Goal: Task Accomplishment & Management: Complete application form

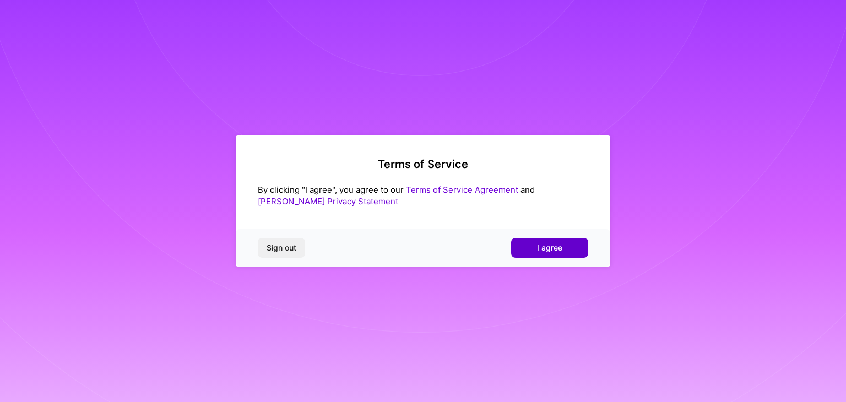
click at [574, 253] on button "I agree" at bounding box center [549, 248] width 77 height 20
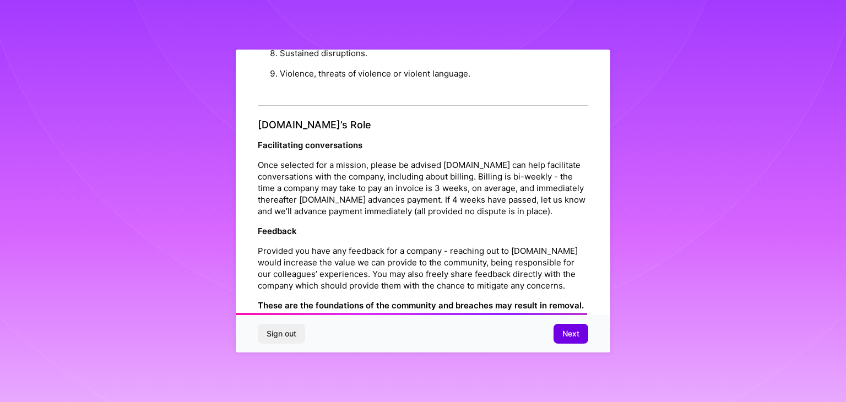
scroll to position [1258, 0]
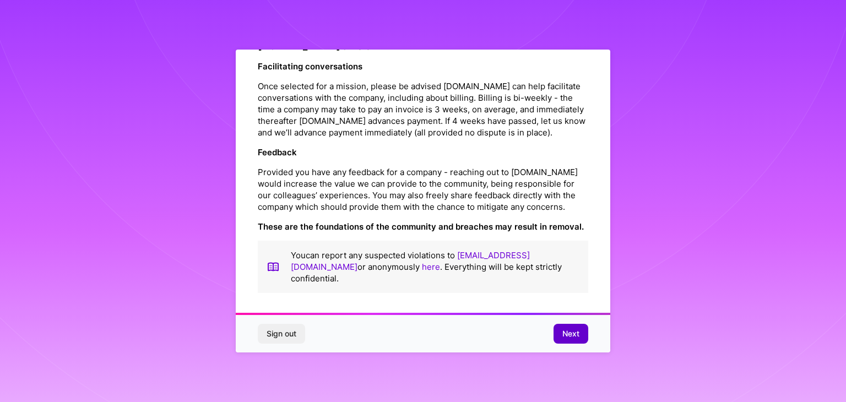
click at [573, 340] on button "Next" at bounding box center [570, 334] width 35 height 20
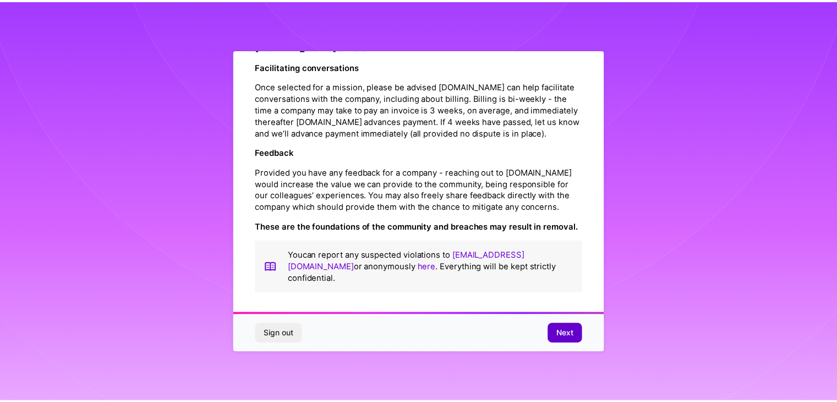
scroll to position [0, 0]
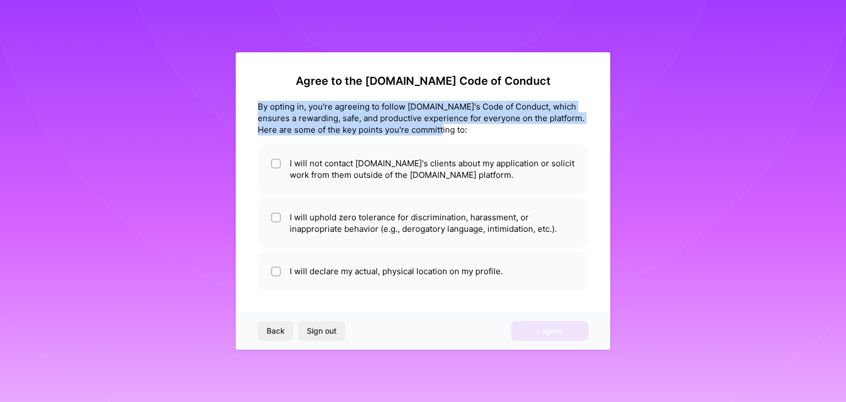
drag, startPoint x: 260, startPoint y: 106, endPoint x: 425, endPoint y: 127, distance: 166.0
click at [436, 132] on div "By opting in, you're agreeing to follow A.Team's Code of Conduct, which ensures…" at bounding box center [423, 118] width 330 height 35
copy div "By opting in, you're agreeing to follow A.Team's Code of Conduct, which ensures…"
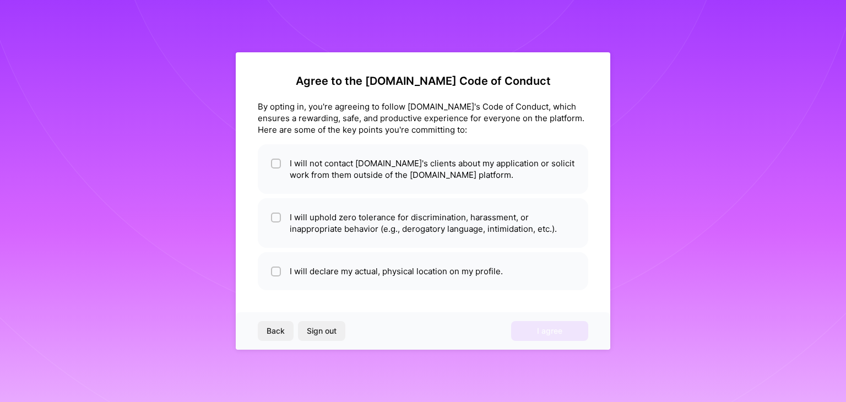
click at [461, 137] on div "Agree to the A.Team Code of Conduct By opting in, you're agreeing to follow A.T…" at bounding box center [423, 182] width 330 height 216
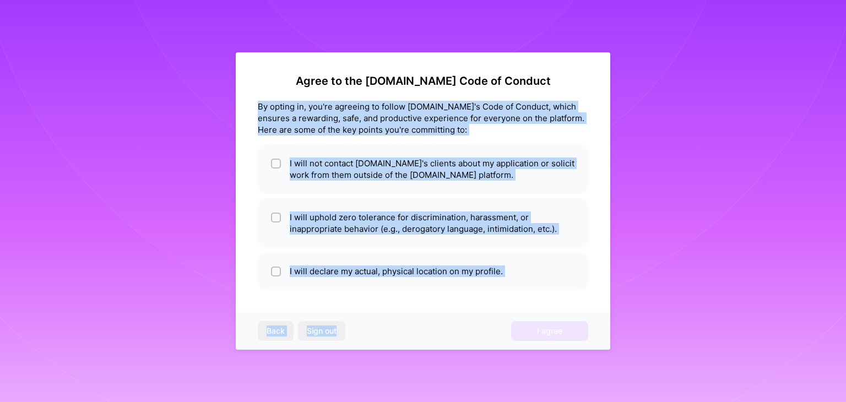
drag, startPoint x: 258, startPoint y: 108, endPoint x: 386, endPoint y: 333, distance: 259.2
click at [386, 333] on div "Agree to the A.Team Code of Conduct By opting in, you're agreeing to follow A.T…" at bounding box center [423, 200] width 374 height 297
copy div "By opting in, you're agreeing to follow A.Team's Code of Conduct, which ensures…"
click at [394, 338] on div "Back Sign out I agree" at bounding box center [423, 330] width 374 height 37
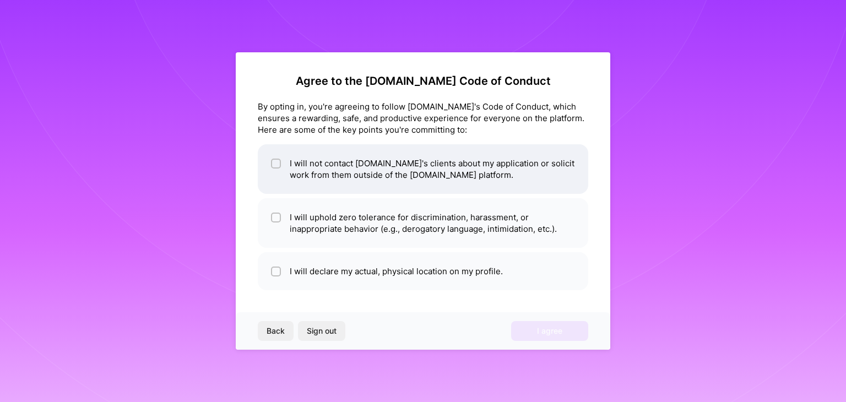
click at [276, 164] on input "checkbox" at bounding box center [277, 164] width 8 height 8
checkbox input "true"
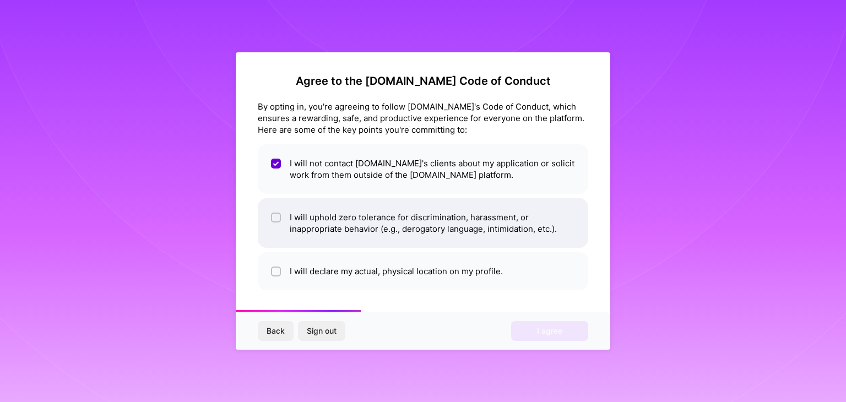
click at [275, 222] on span at bounding box center [276, 222] width 10 height 23
checkbox input "true"
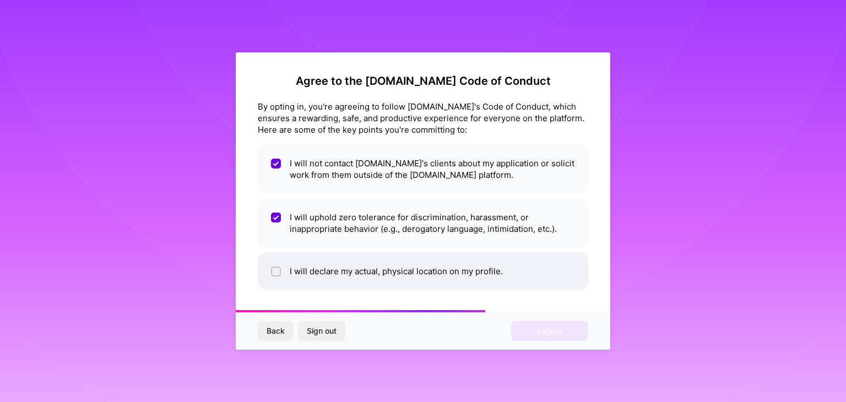
click at [274, 268] on input "checkbox" at bounding box center [277, 272] width 8 height 8
checkbox input "true"
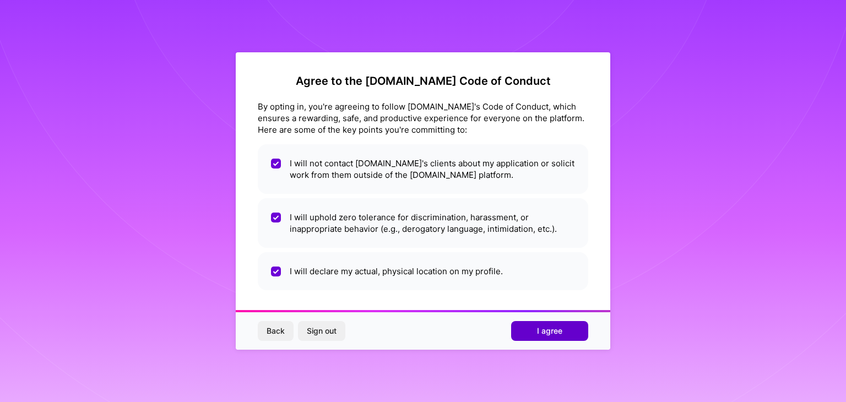
click at [539, 331] on span "I agree" at bounding box center [549, 330] width 25 height 11
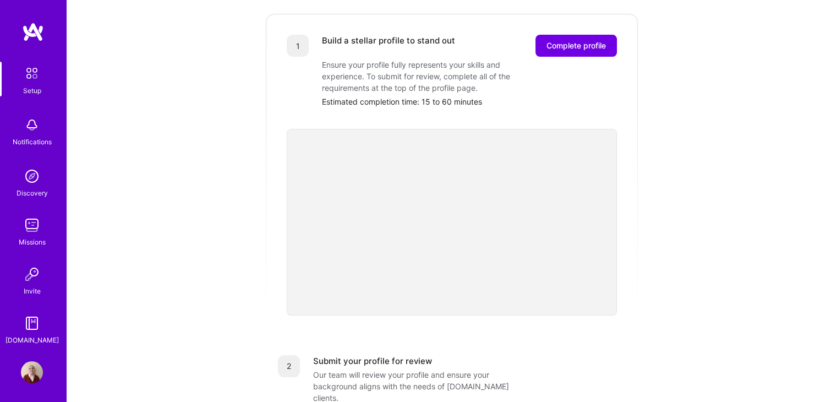
scroll to position [165, 0]
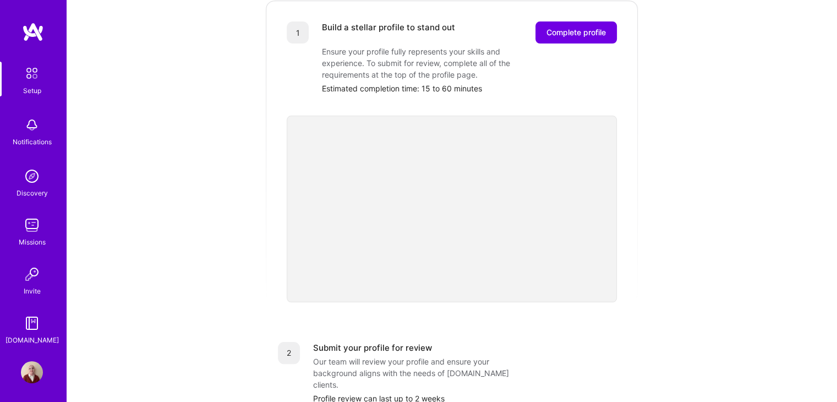
click at [672, 256] on div "Getting started as an A.Team Builder Complete the steps below to request to joi…" at bounding box center [452, 265] width 683 height 844
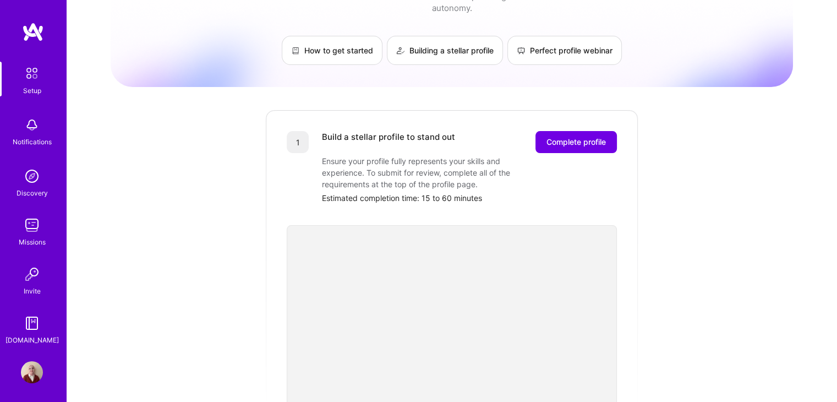
scroll to position [55, 0]
click at [607, 132] on button "Complete profile" at bounding box center [576, 143] width 81 height 22
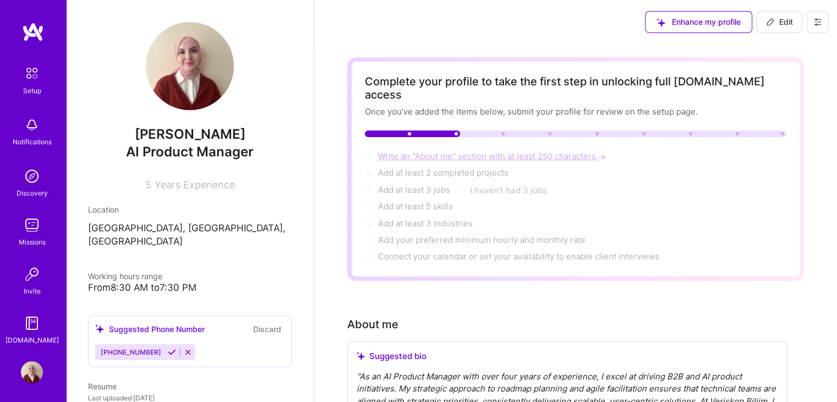
click at [592, 151] on span "Write an "About me" section with at least 250 characters →" at bounding box center [493, 156] width 230 height 10
select select "US"
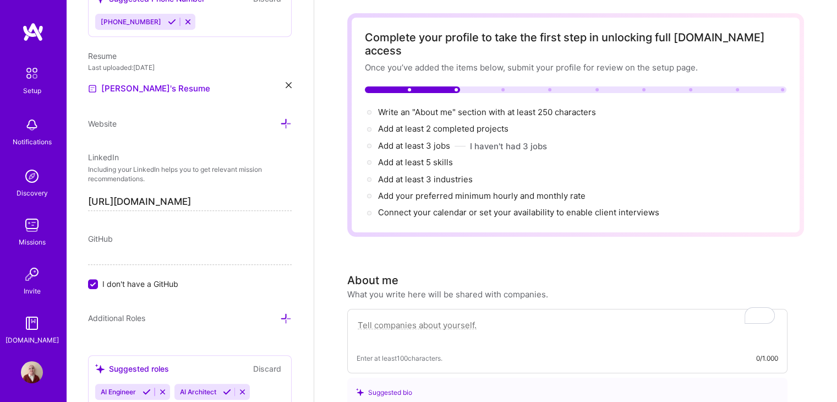
scroll to position [55, 0]
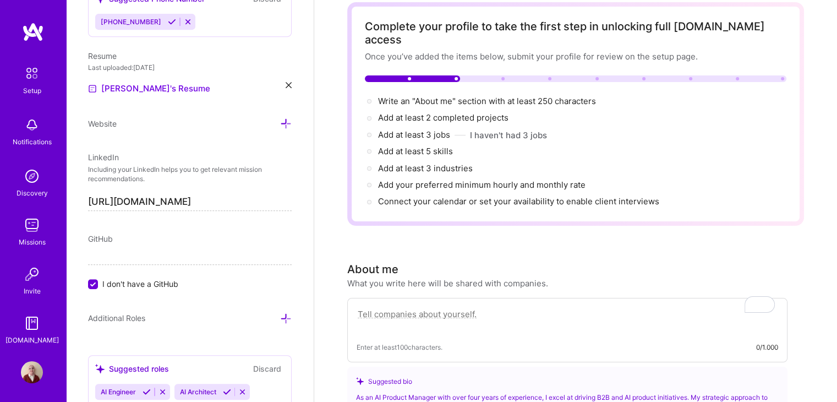
click at [487, 307] on textarea "To enrich screen reader interactions, please activate Accessibility in Grammarl…" at bounding box center [568, 319] width 422 height 25
paste textarea "I have over 4 years of experience as a Product Specialist in a B2B company, res…"
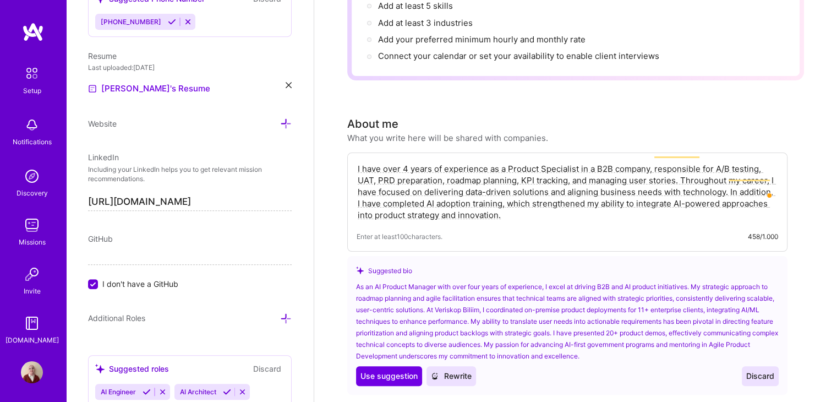
scroll to position [220, 0]
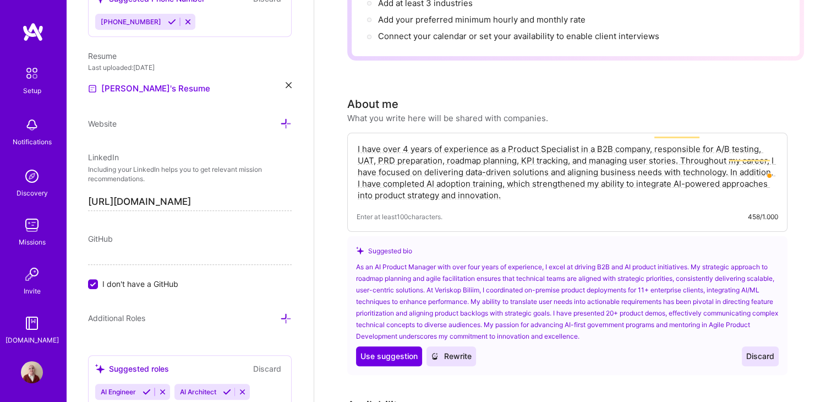
type textarea "I have over 4 years of experience as a Product Specialist in a B2B company, res…"
click at [535, 211] on div "Enter at least 100 characters. 458/1.000" at bounding box center [568, 217] width 422 height 12
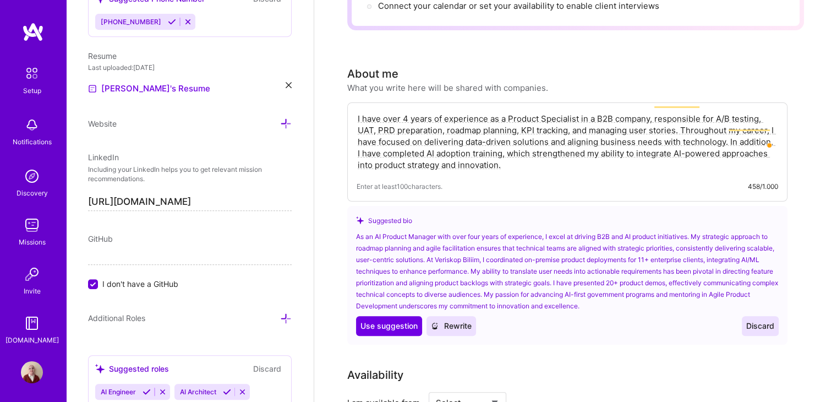
scroll to position [275, 0]
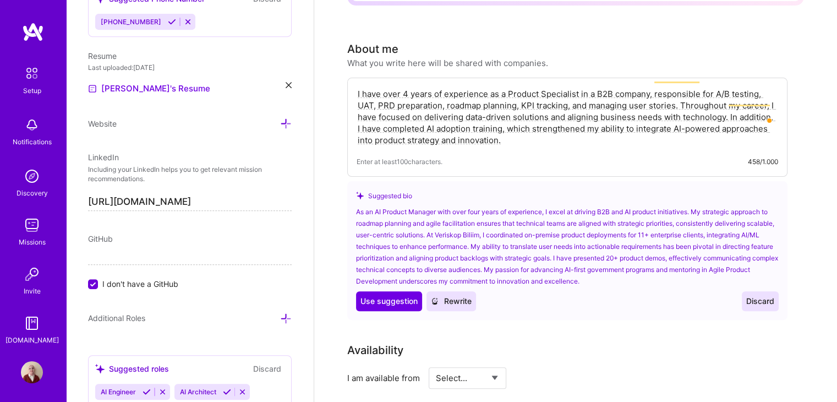
click at [763, 296] on span "Discard" at bounding box center [761, 301] width 28 height 11
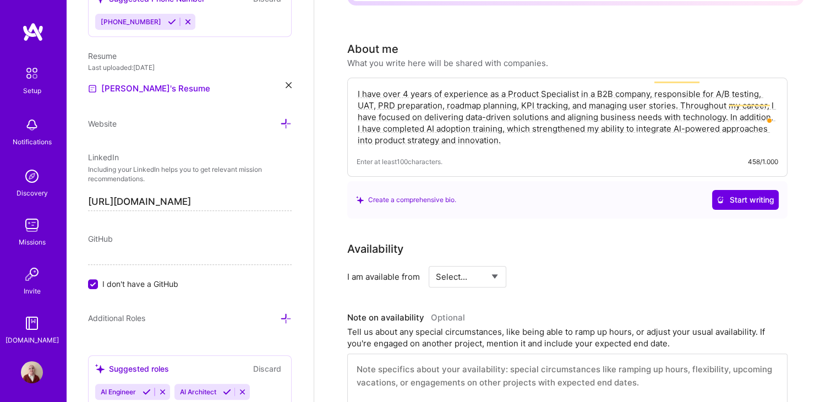
scroll to position [330, 0]
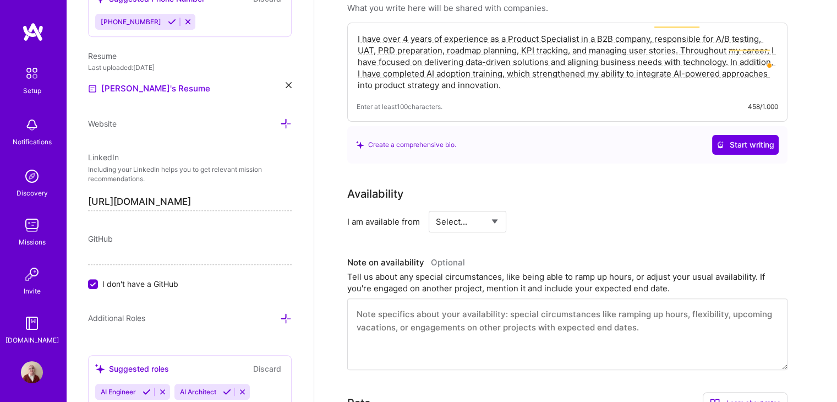
click at [482, 209] on select "Select... Right Now Future Date Not Available" at bounding box center [467, 222] width 63 height 28
select select "Future Date"
click at [436, 208] on select "Select... Right Now Future Date Not Available" at bounding box center [467, 222] width 63 height 28
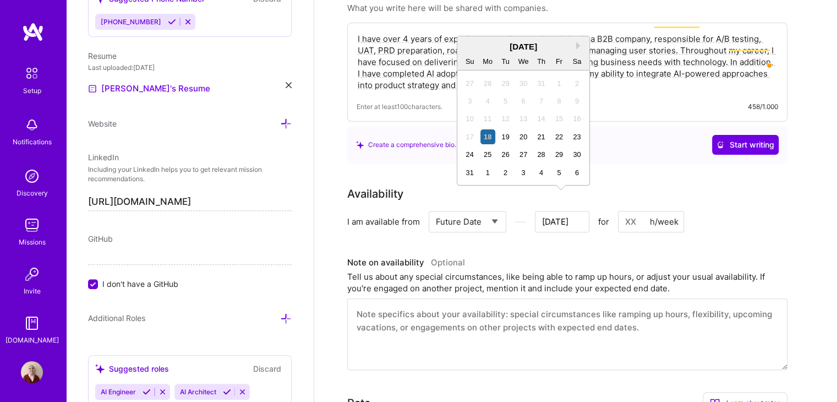
click at [581, 211] on input "Aug 18" at bounding box center [562, 221] width 55 height 21
click at [577, 45] on button "Next Month" at bounding box center [580, 46] width 8 height 8
click at [487, 100] on div "6" at bounding box center [488, 101] width 15 height 15
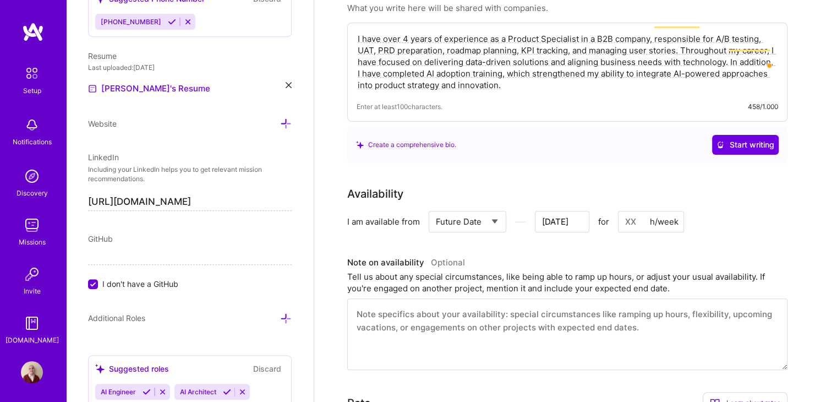
click at [624, 211] on input at bounding box center [651, 221] width 66 height 21
type input "Oct 4"
type input "4"
type input "Oct 3"
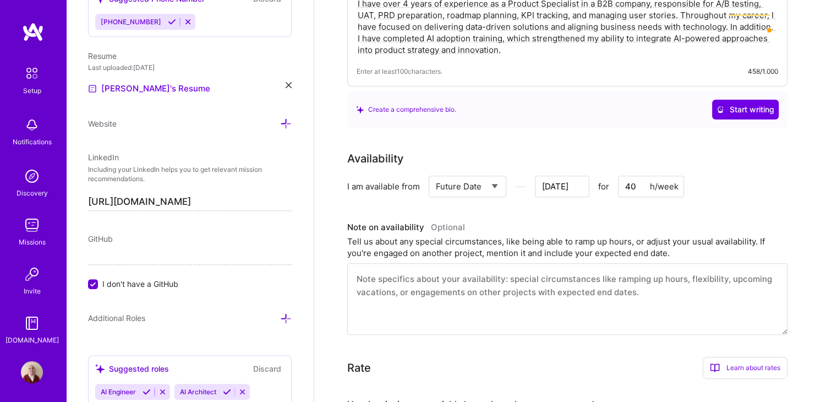
scroll to position [385, 0]
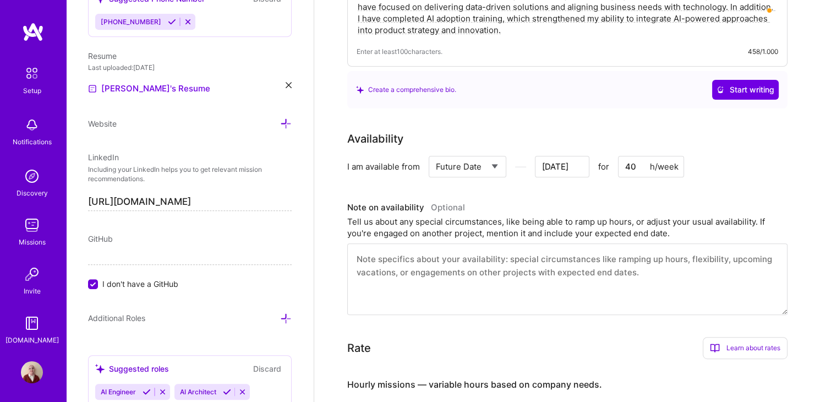
type input "40"
drag, startPoint x: 504, startPoint y: 203, endPoint x: 633, endPoint y: 203, distance: 128.3
click at [633, 216] on div "Tell us about any special circumstances, like being able to ramp up hours, or a…" at bounding box center [567, 227] width 440 height 23
click at [665, 216] on div "Tell us about any special circumstances, like being able to ramp up hours, or a…" at bounding box center [567, 227] width 440 height 23
click at [617, 249] on textarea at bounding box center [567, 279] width 440 height 72
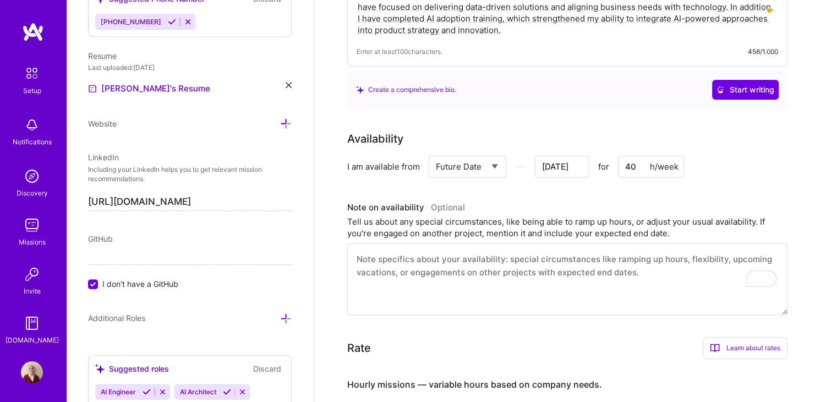
scroll to position [440, 0]
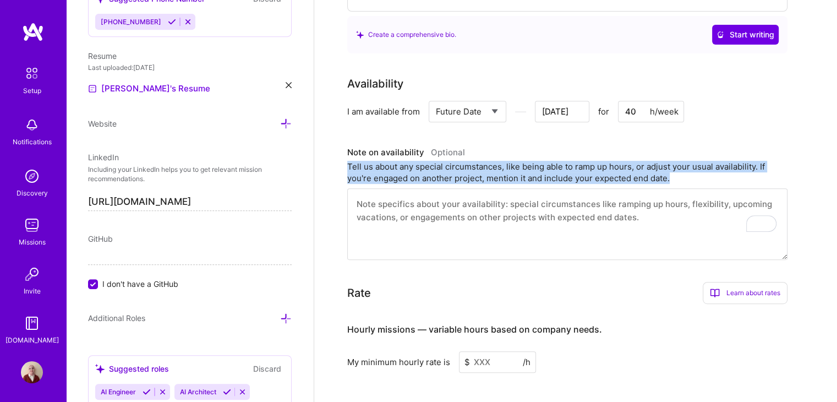
drag, startPoint x: 366, startPoint y: 151, endPoint x: 673, endPoint y: 162, distance: 308.0
click at [673, 162] on div "Tell us about any special circumstances, like being able to ramp up hours, or a…" at bounding box center [567, 172] width 440 height 23
copy div "Tell us about any special circumstances, like being able to ramp up hours, or a…"
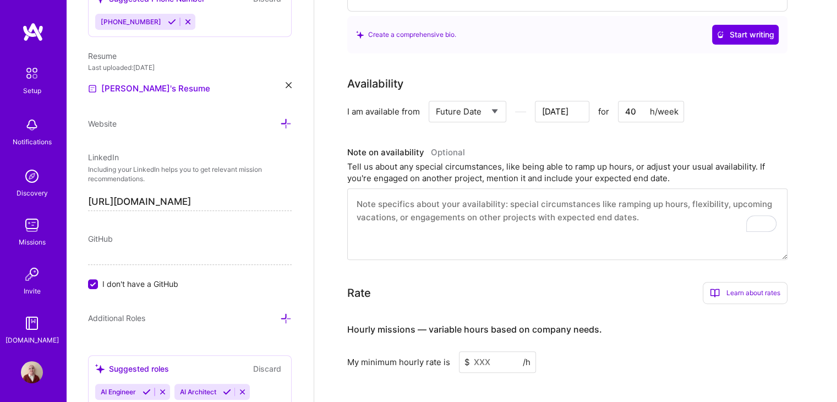
click at [481, 188] on textarea "To enrich screen reader interactions, please activate Accessibility in Grammarl…" at bounding box center [567, 224] width 440 height 72
paste textarea "I have a planned vacation in the EU between September 19 and October 1. Startin…"
type textarea "I have a planned vacation in the EU between September 19 and October 1. Startin…"
type input "Oct 2"
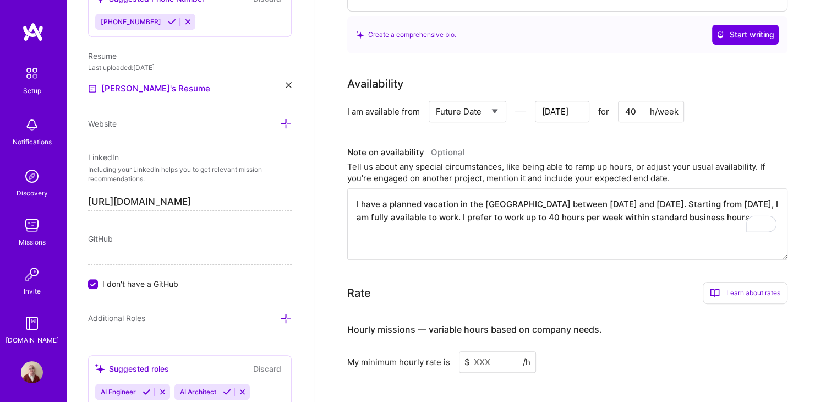
click at [420, 203] on textarea "I have a planned vacation in the EU between September 19 and October 1. Startin…" at bounding box center [567, 224] width 440 height 72
type textarea "I have a planned vacation in the EU between September 19 and October 1. Startin…"
type input "Oct 1"
type textarea "I have a planned vacation in the EU between September 19 and October 1. Startin…"
type input "Sep 30"
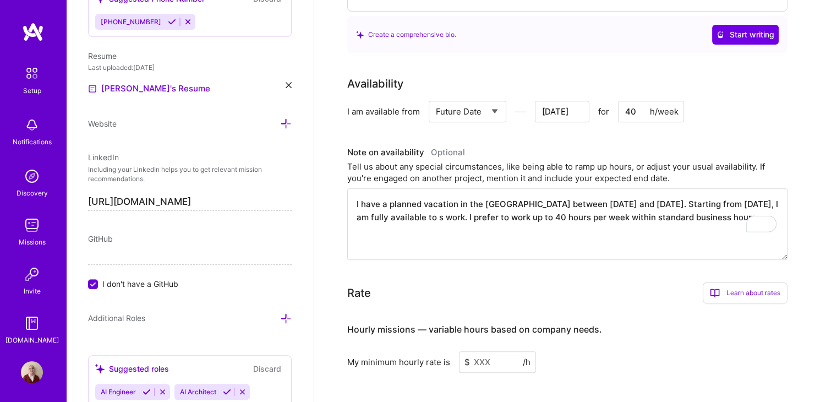
type textarea "I have a planned vacation in the EU between September 19 and October 1. Startin…"
type input "Sep 29"
type textarea "I have a planned vacation in the EU between September 19 and October 1. Startin…"
type input "Sep 28"
type textarea "I have a planned vacation in the EU between September 19 and October 1. Startin…"
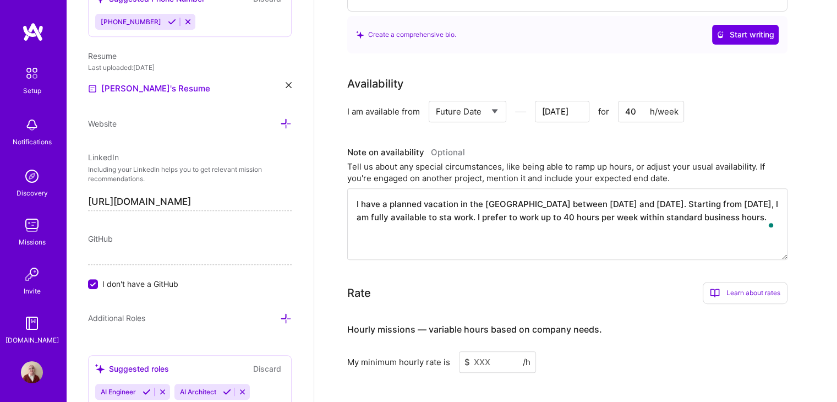
type input "Sep 27"
type textarea "I have a planned vacation in the EU between September 19 and October 1. Startin…"
type input "Sep 26"
type textarea "I have a planned vacation in the EU between September 19 and October 1. Startin…"
type input "Sep 25"
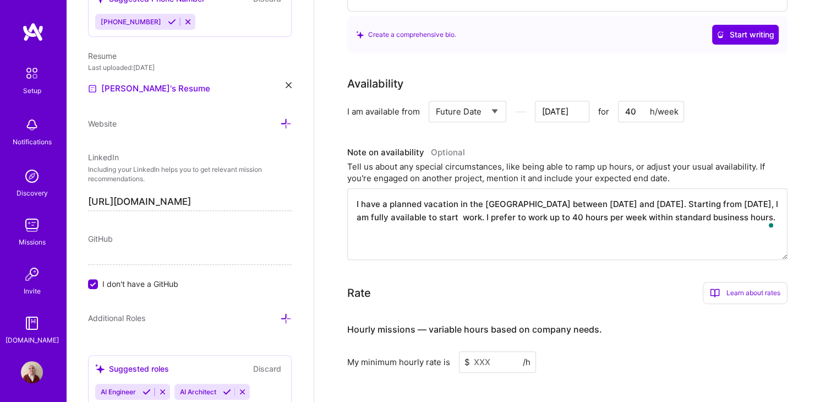
type textarea "I have a planned vacation in the EU between September 19 and October 1. Startin…"
type input "Sep 24"
type textarea "I have a planned vacation in the EU between September 19 and October 1. Startin…"
type input "Sep 23"
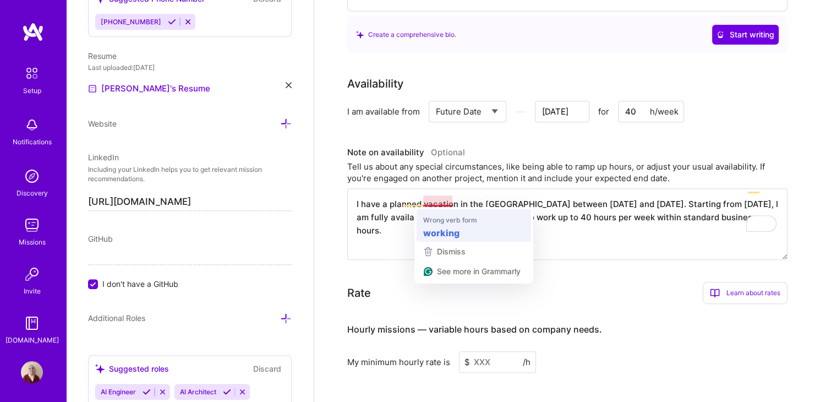
type textarea "I have a planned vacation in the EU between September 19 and October 1. Startin…"
type input "Sep 22"
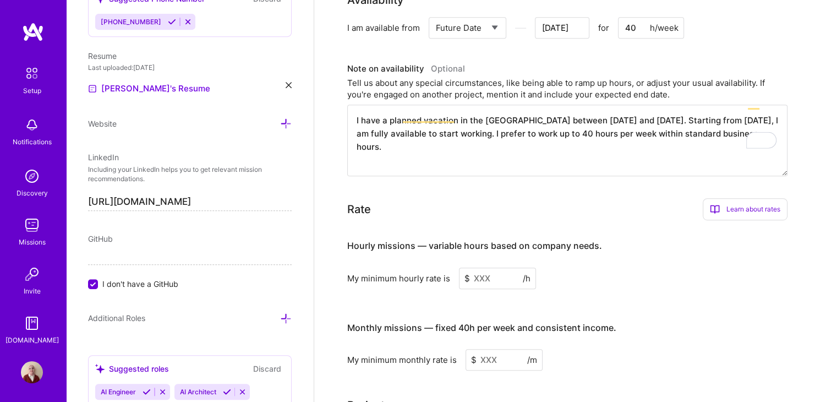
scroll to position [551, 0]
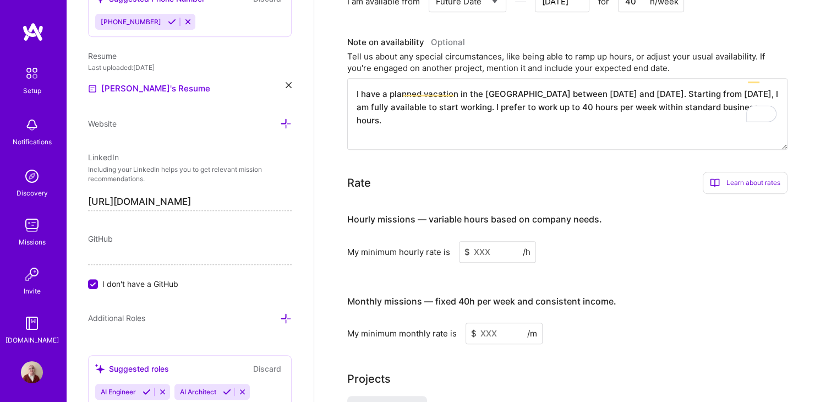
type textarea "I have a planned vacation in the EU between September 19 and October 1. Startin…"
click at [483, 241] on input at bounding box center [497, 251] width 77 height 21
drag, startPoint x: 609, startPoint y: 202, endPoint x: 344, endPoint y: 201, distance: 265.4
click at [344, 201] on div "Complete your profile to take the first step in unlocking full A.Team access On…" at bounding box center [575, 169] width 523 height 1352
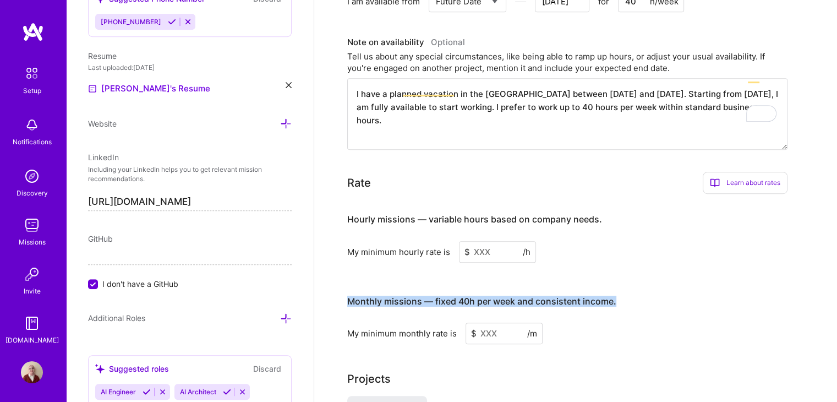
drag, startPoint x: 615, startPoint y: 282, endPoint x: 346, endPoint y: 287, distance: 268.7
click at [346, 287] on div "Complete your profile to take the first step in unlocking full A.Team access On…" at bounding box center [575, 169] width 523 height 1352
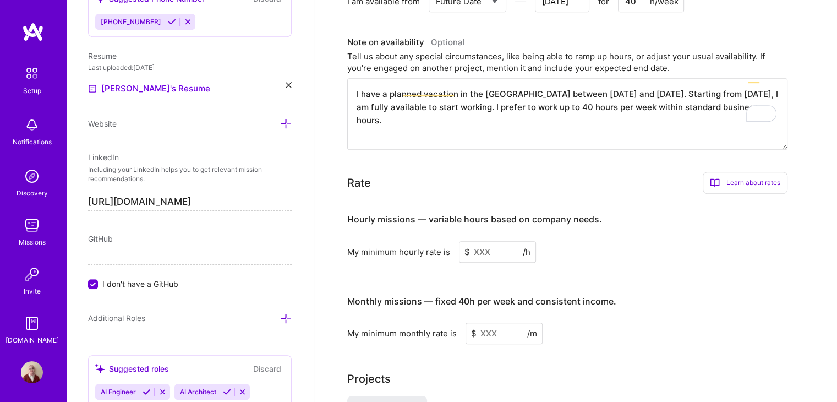
click at [487, 323] on input at bounding box center [504, 333] width 77 height 21
type input "4000"
click at [487, 241] on input at bounding box center [497, 251] width 77 height 21
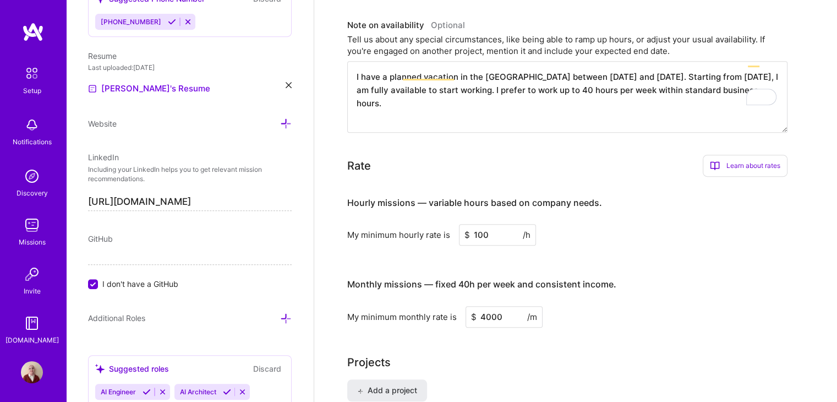
type input "100"
click at [618, 335] on div "Complete your profile to take the first step in unlocking full A.Team access On…" at bounding box center [575, 155] width 457 height 1296
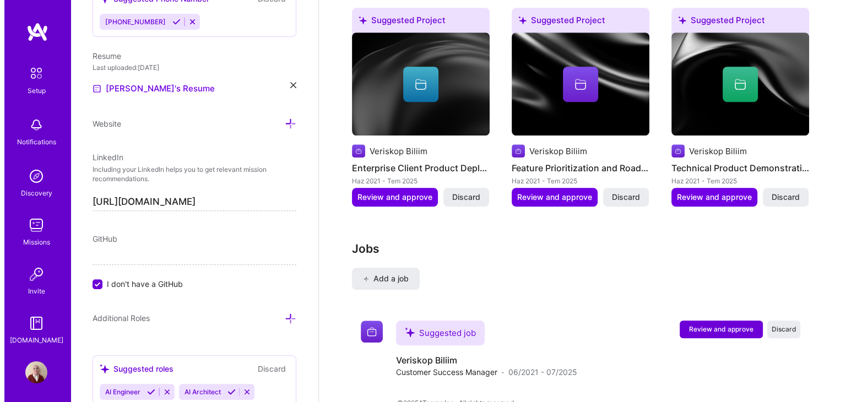
scroll to position [960, 0]
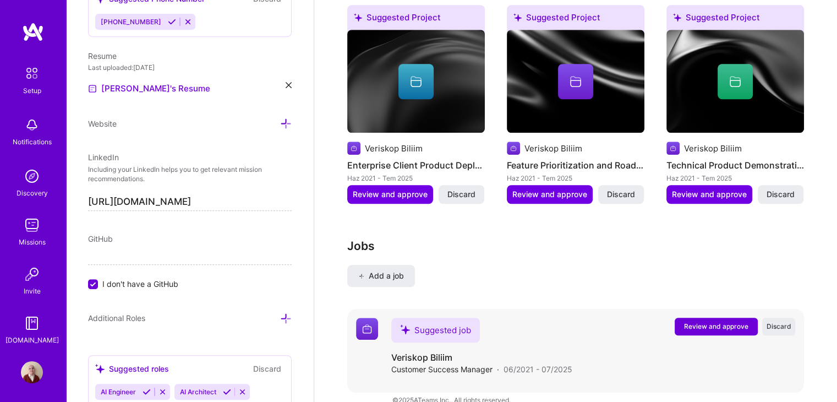
click at [731, 322] on span "Review and approve" at bounding box center [716, 326] width 64 height 9
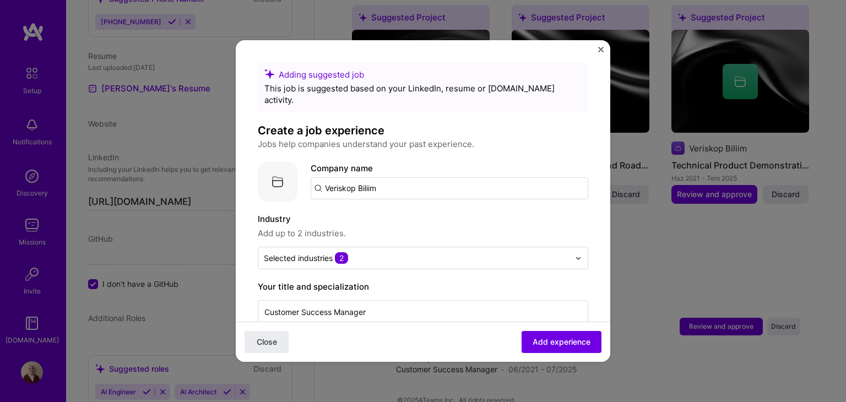
click at [368, 177] on input "Veriskop Biliim" at bounding box center [449, 188] width 277 height 22
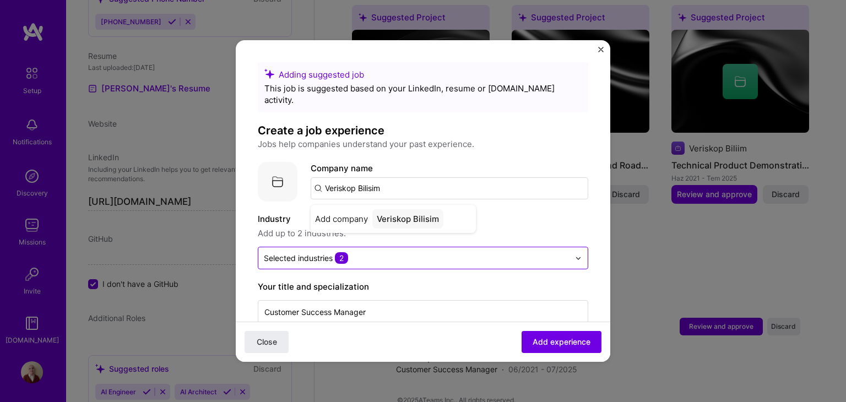
type input "Veriskop Bilisim"
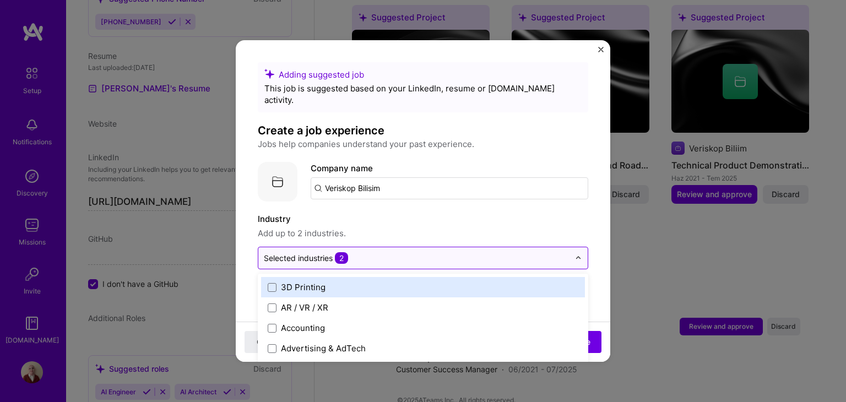
click at [385, 252] on input "text" at bounding box center [417, 258] width 306 height 12
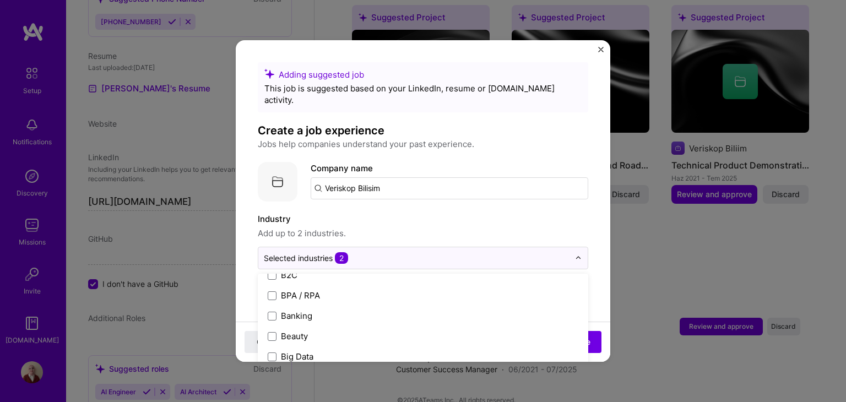
scroll to position [385, 0]
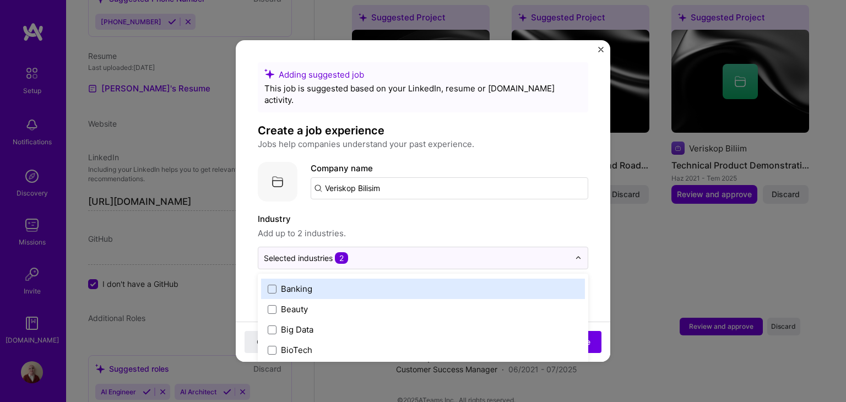
click at [410, 283] on label "Banking" at bounding box center [423, 289] width 311 height 12
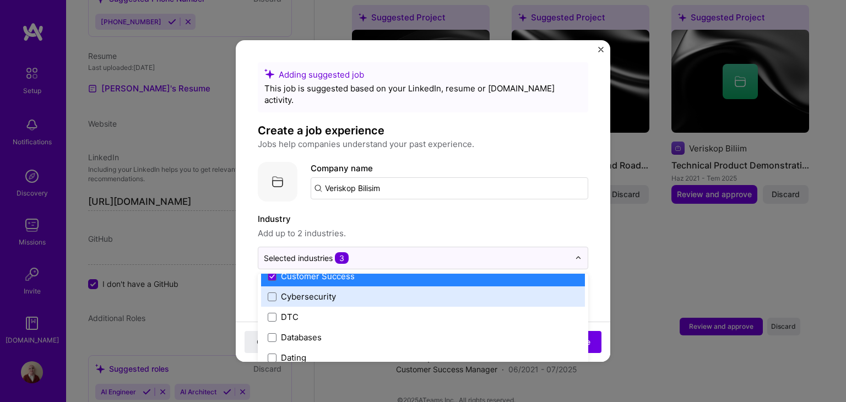
scroll to position [881, 0]
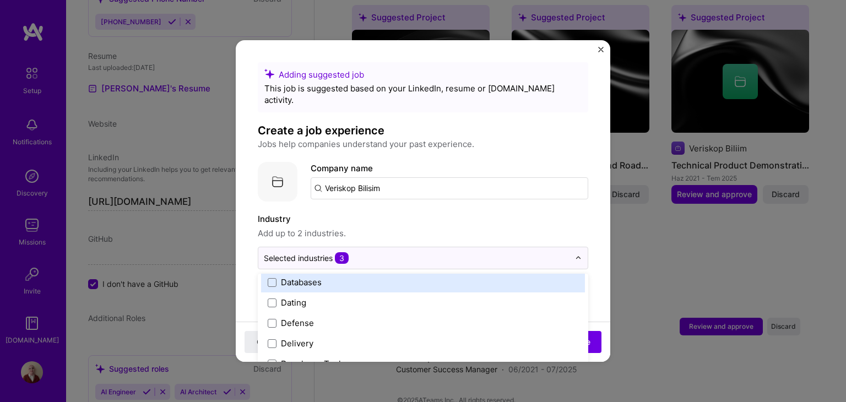
click at [410, 276] on div "Databases" at bounding box center [423, 282] width 324 height 20
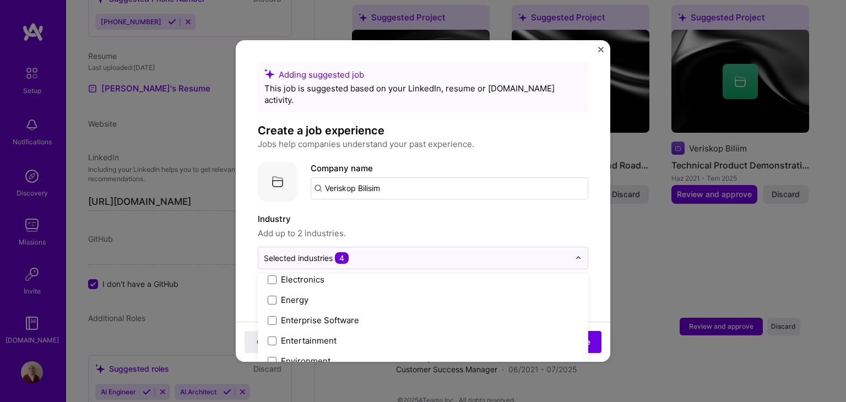
scroll to position [1046, 0]
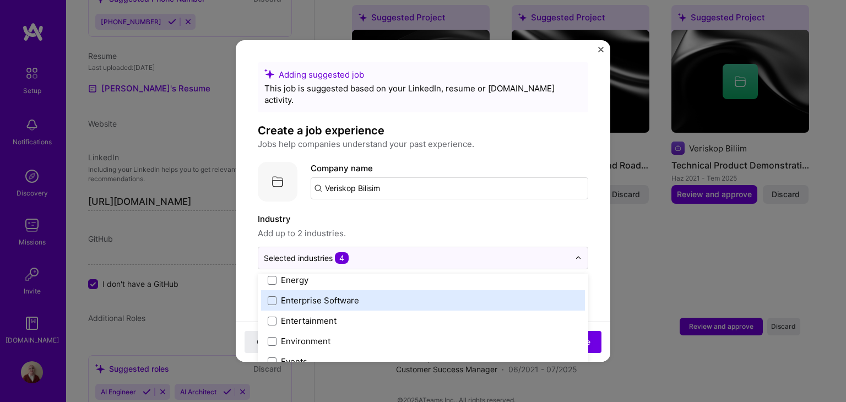
click at [440, 295] on label "Enterprise Software" at bounding box center [423, 301] width 311 height 12
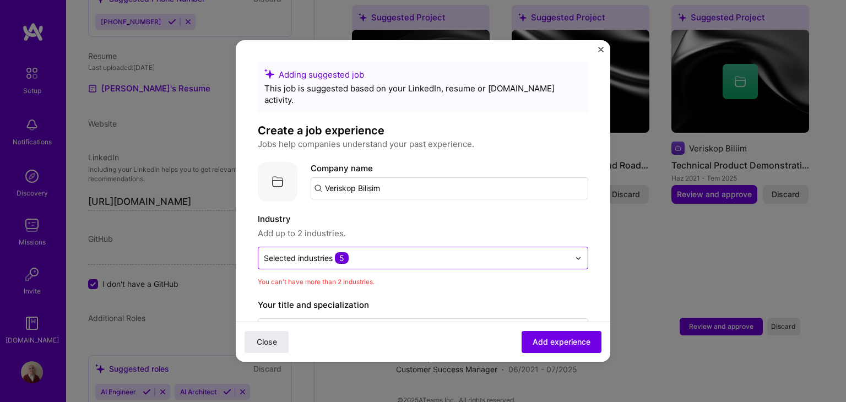
click at [466, 257] on div "Selected industries 5" at bounding box center [416, 257] width 317 height 21
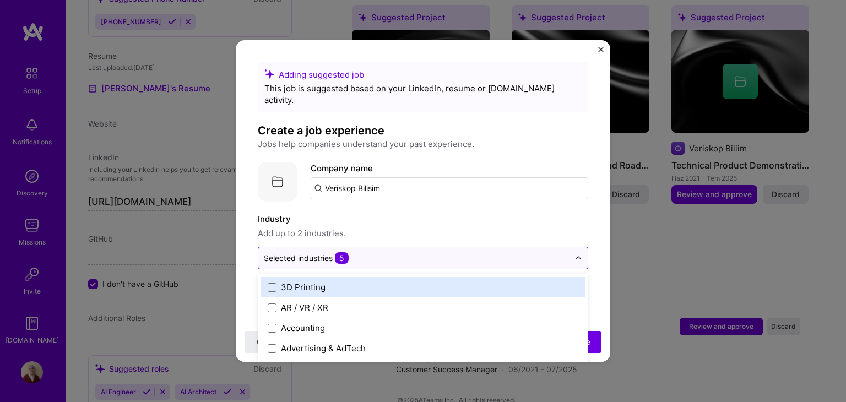
click at [470, 252] on div at bounding box center [417, 258] width 306 height 14
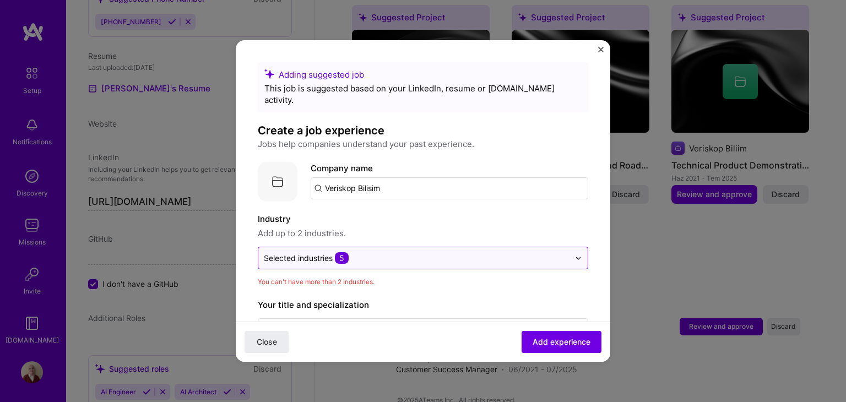
click at [470, 252] on div at bounding box center [417, 258] width 306 height 14
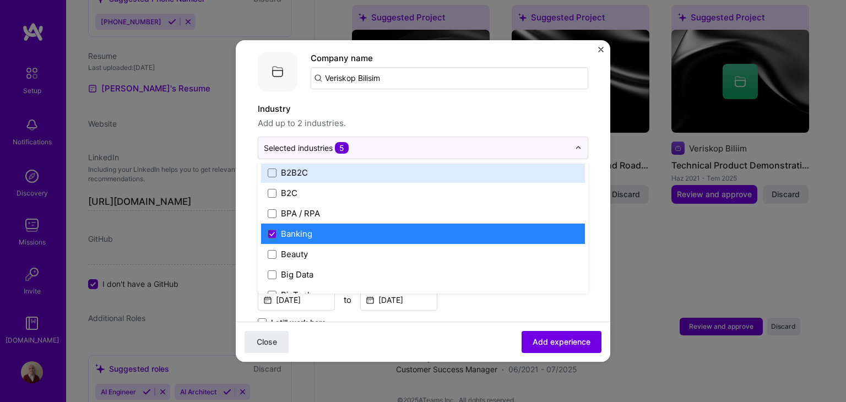
scroll to position [385, 0]
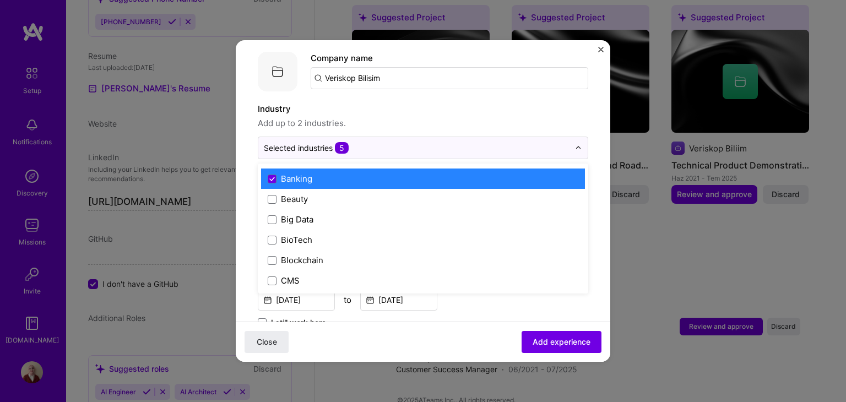
click at [454, 173] on label "Banking" at bounding box center [423, 179] width 311 height 12
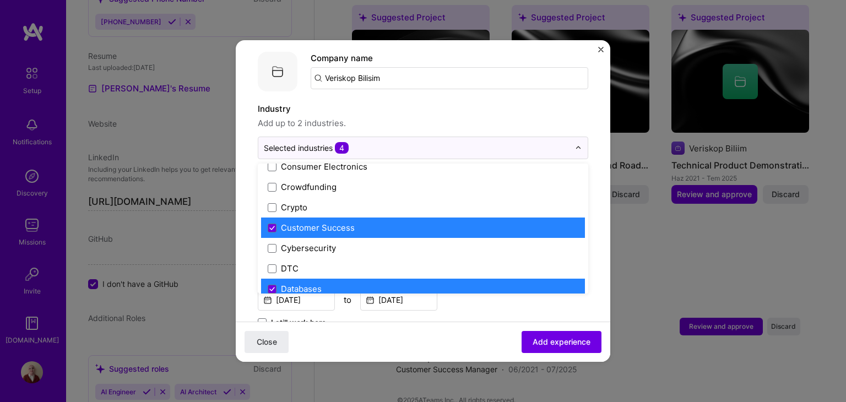
scroll to position [771, 0]
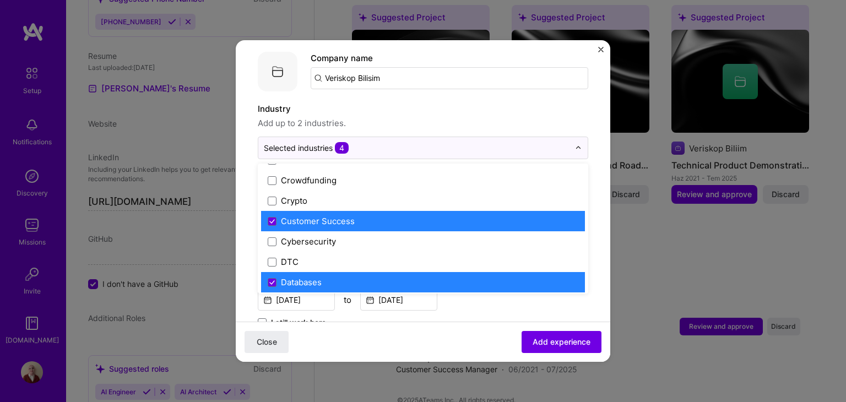
click at [407, 215] on label "Customer Success" at bounding box center [423, 221] width 311 height 12
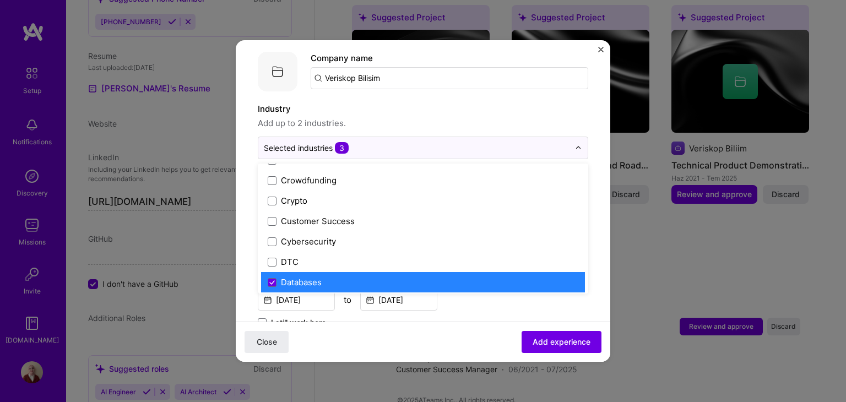
click at [306, 276] on div "Databases" at bounding box center [301, 282] width 41 height 12
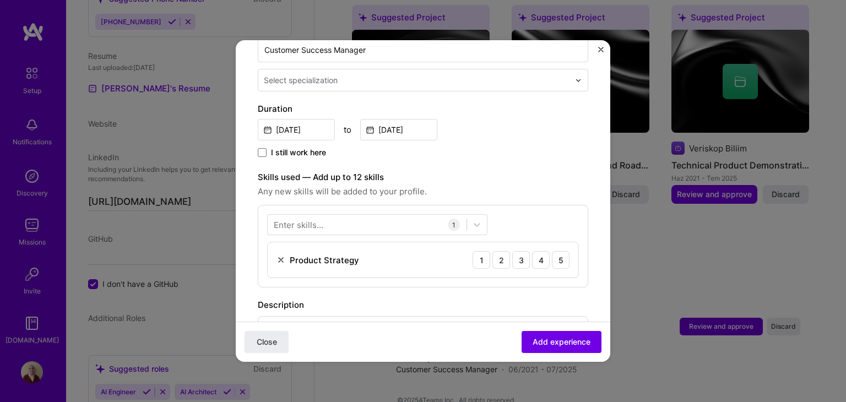
scroll to position [281, 0]
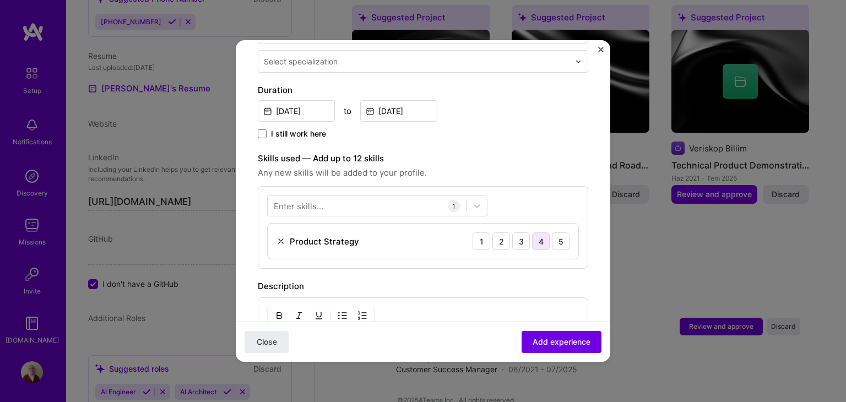
click at [532, 232] on div "4" at bounding box center [541, 241] width 18 height 18
click at [384, 198] on div at bounding box center [367, 206] width 199 height 18
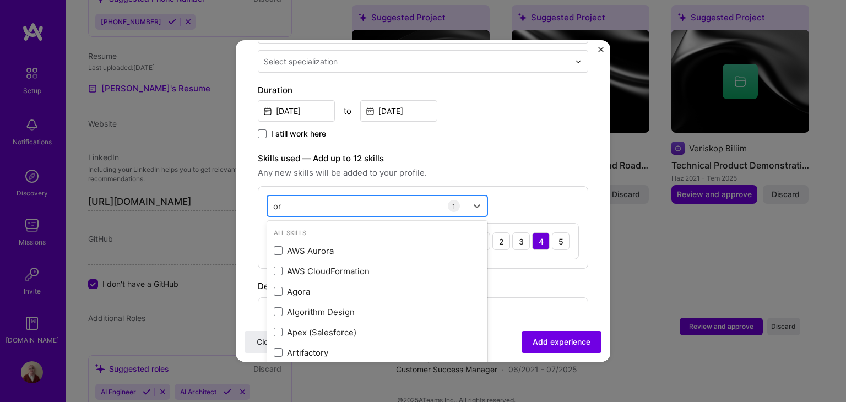
type input "o"
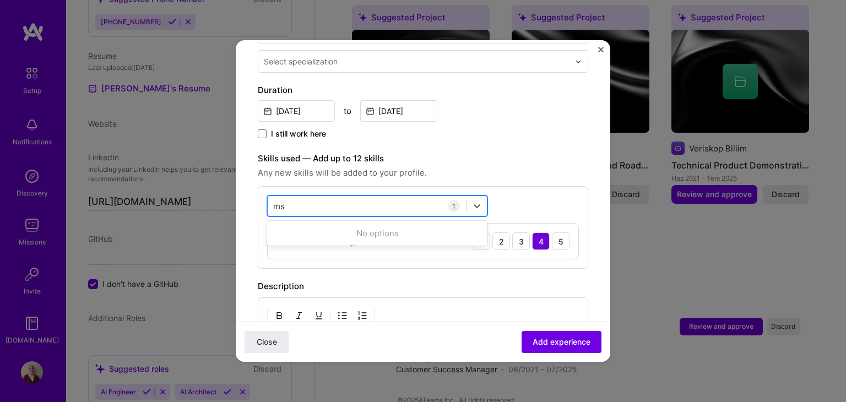
type input "m"
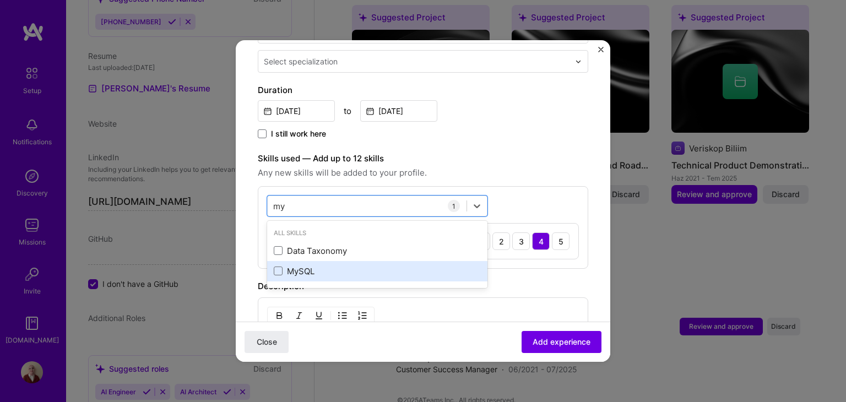
click at [343, 265] on div "MySQL" at bounding box center [377, 271] width 207 height 12
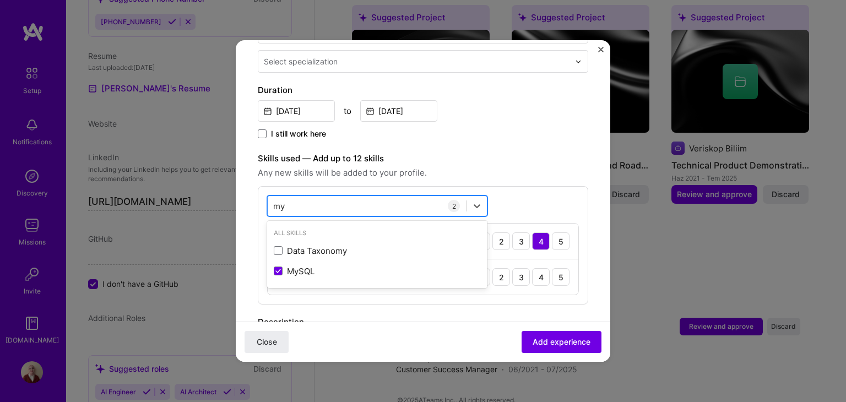
click at [322, 197] on div "my my" at bounding box center [367, 206] width 199 height 18
type input "m"
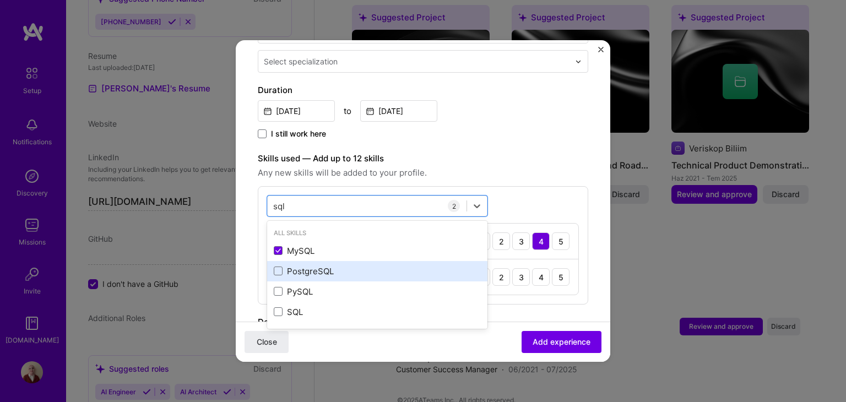
click at [309, 265] on div "PostgreSQL" at bounding box center [377, 271] width 207 height 12
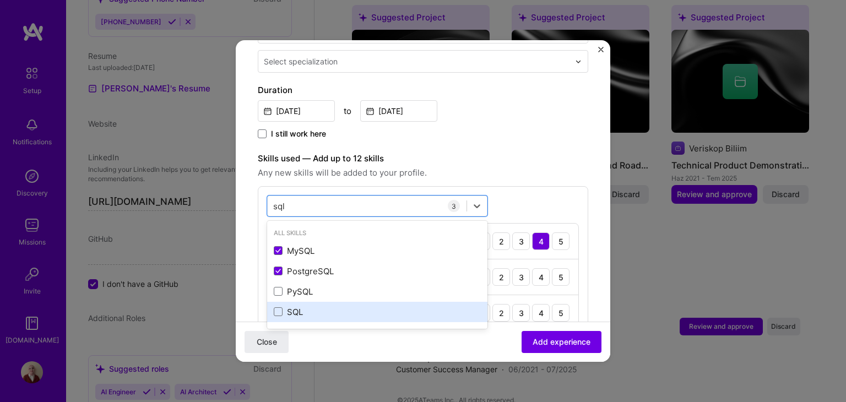
click at [297, 306] on div "SQL" at bounding box center [377, 312] width 207 height 12
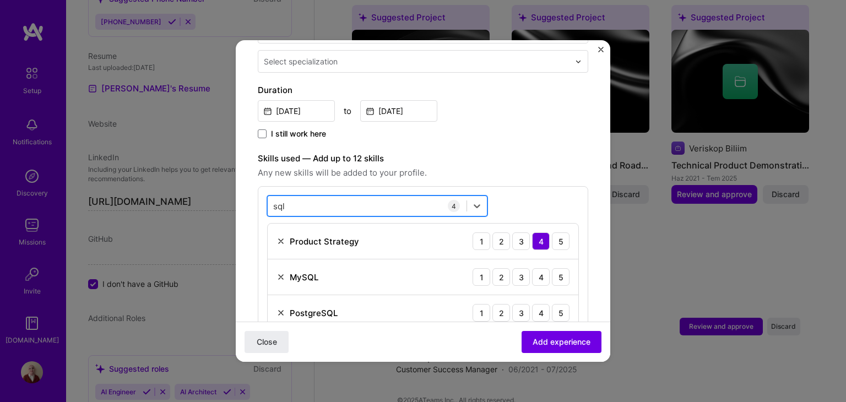
click at [383, 197] on div "sql sql" at bounding box center [367, 206] width 199 height 18
type input "s"
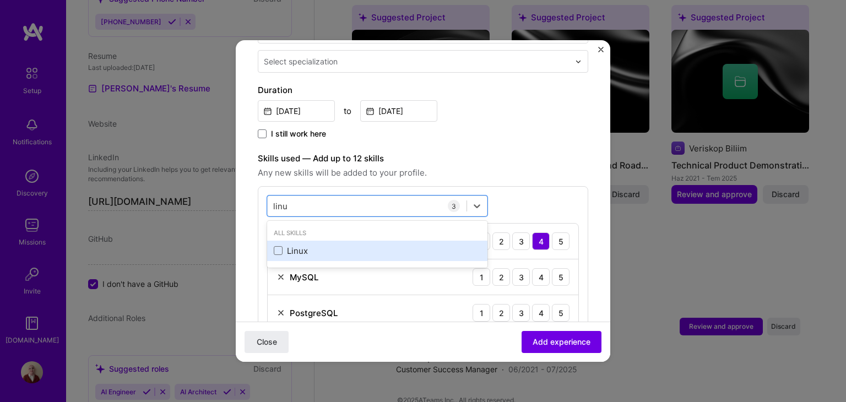
click at [342, 245] on div "Linux" at bounding box center [377, 251] width 207 height 12
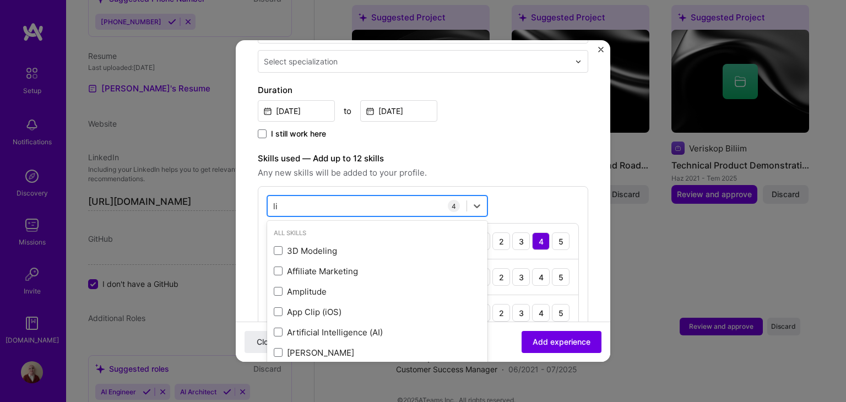
type input "l"
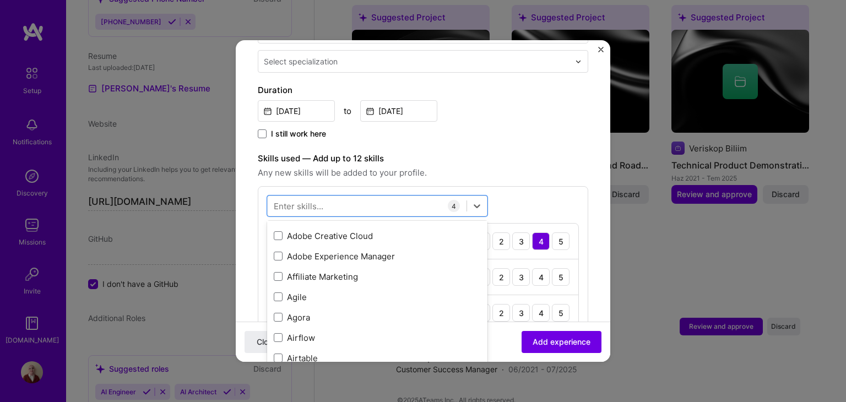
scroll to position [385, 0]
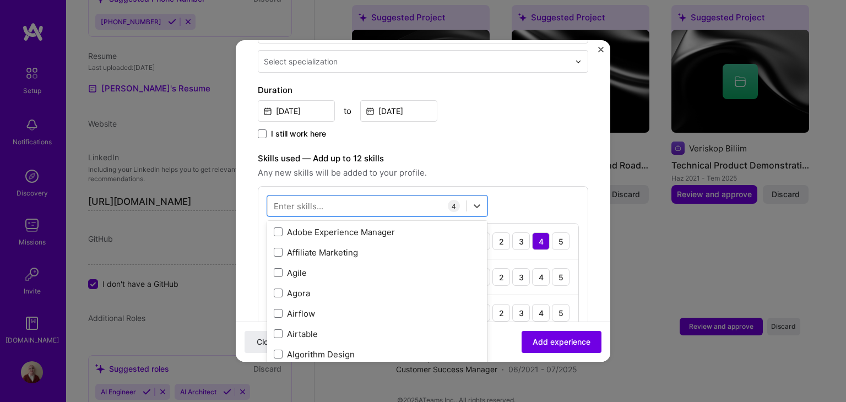
click at [377, 267] on div "Agile" at bounding box center [377, 273] width 207 height 12
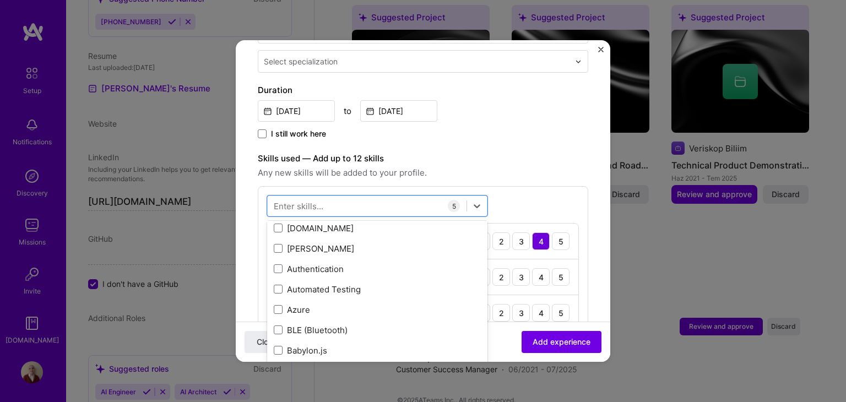
scroll to position [881, 0]
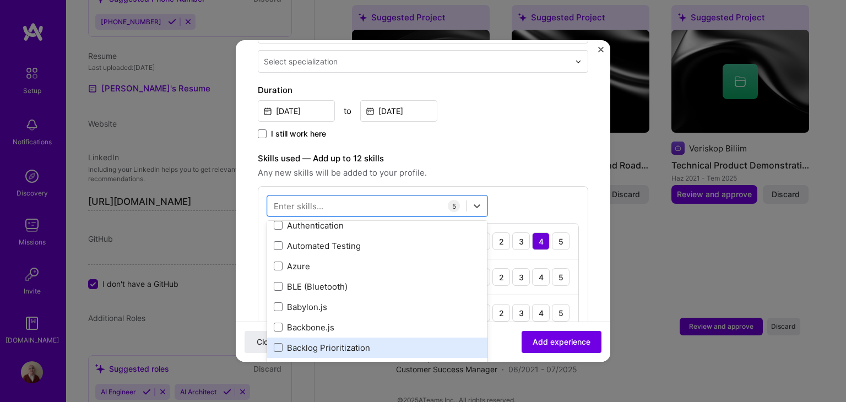
click at [353, 342] on div "Backlog Prioritization" at bounding box center [377, 348] width 207 height 12
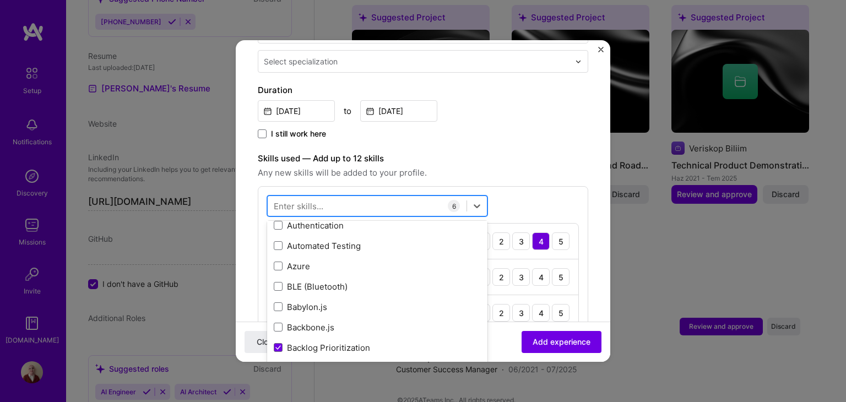
click at [339, 197] on div at bounding box center [367, 206] width 199 height 18
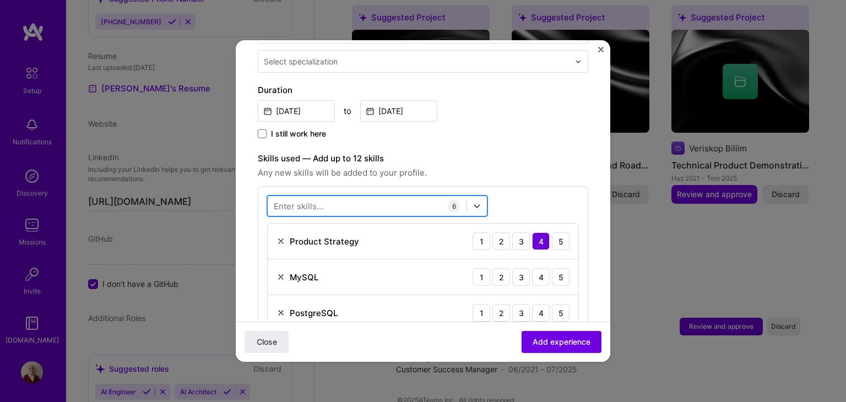
click at [339, 197] on div at bounding box center [367, 206] width 199 height 18
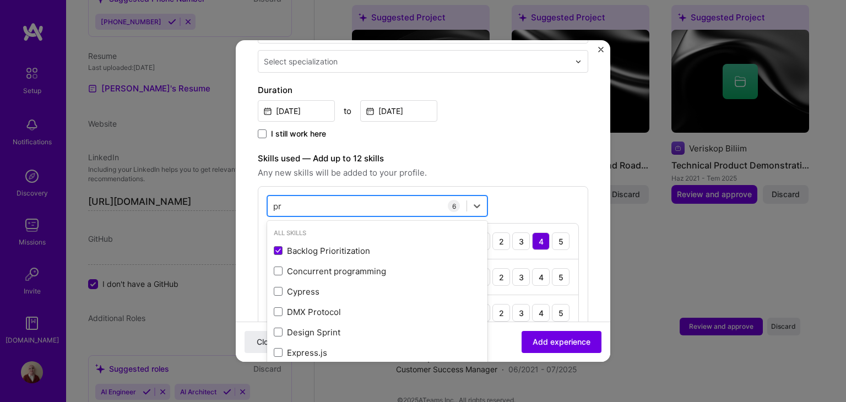
type input "p"
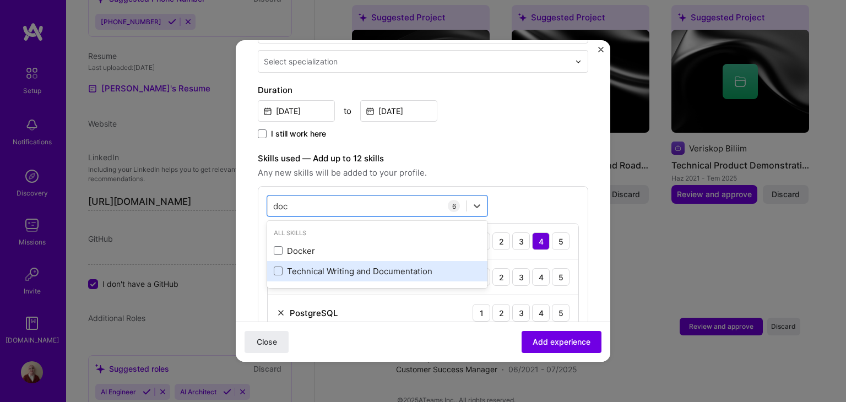
click at [370, 265] on div "Technical Writing and Documentation" at bounding box center [377, 271] width 207 height 12
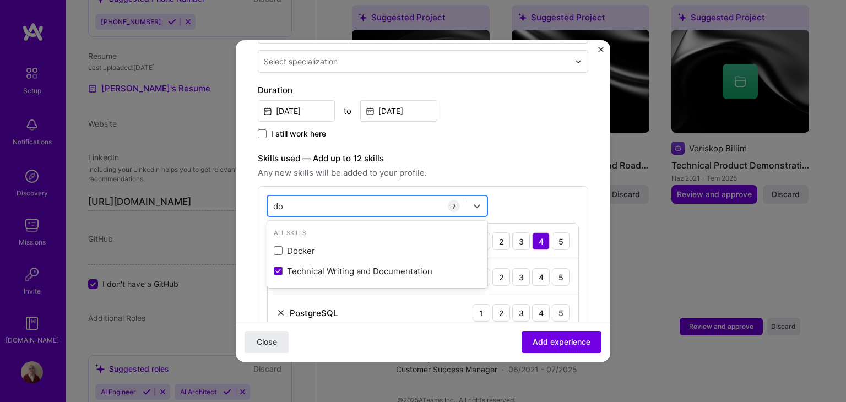
type input "d"
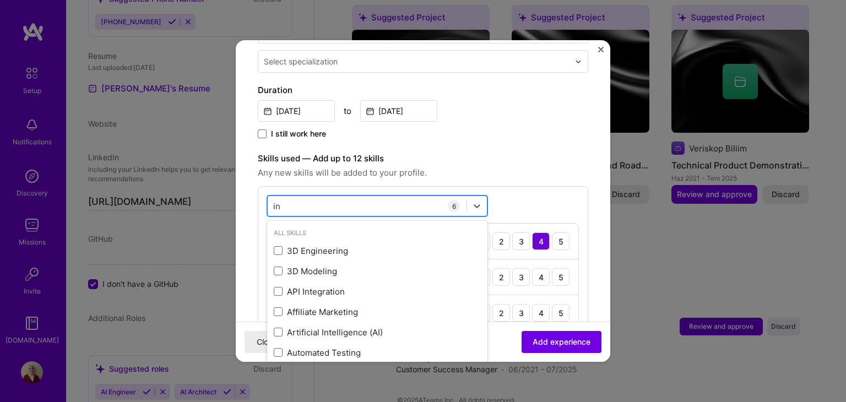
type input "i"
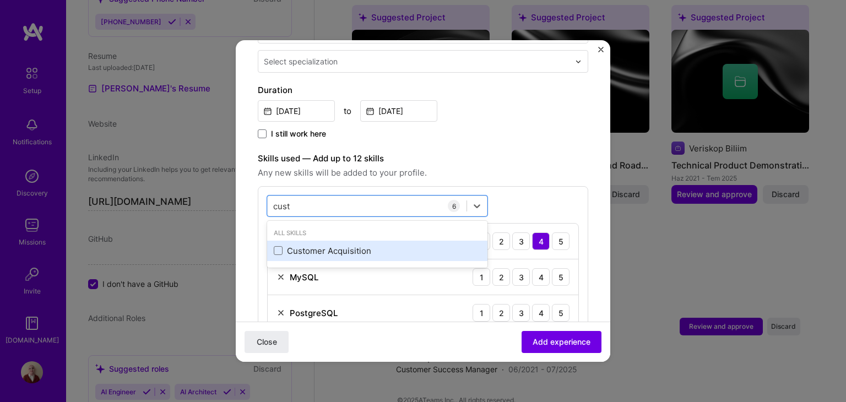
click at [356, 245] on div "Customer Acquisition" at bounding box center [377, 251] width 207 height 12
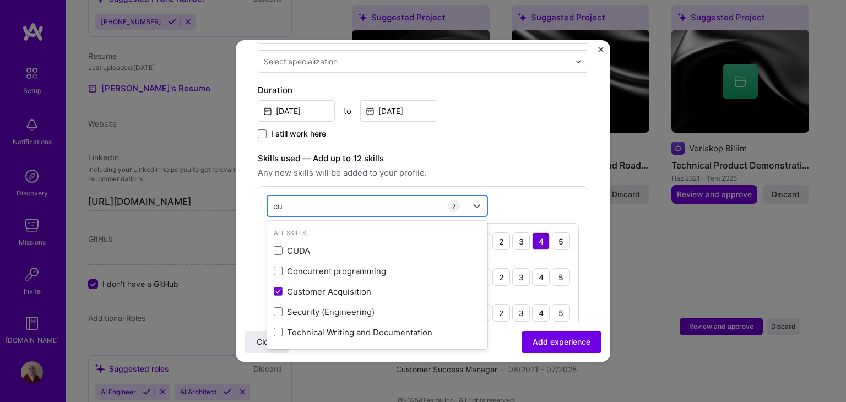
type input "c"
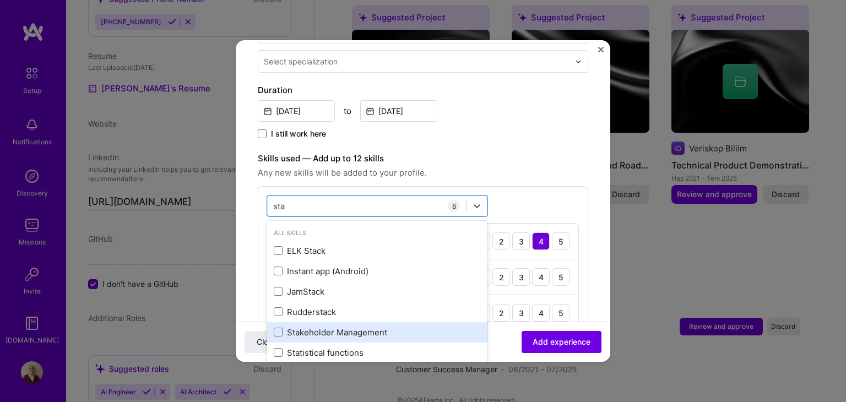
click at [384, 327] on div "Stakeholder Management" at bounding box center [377, 333] width 207 height 12
type input "s"
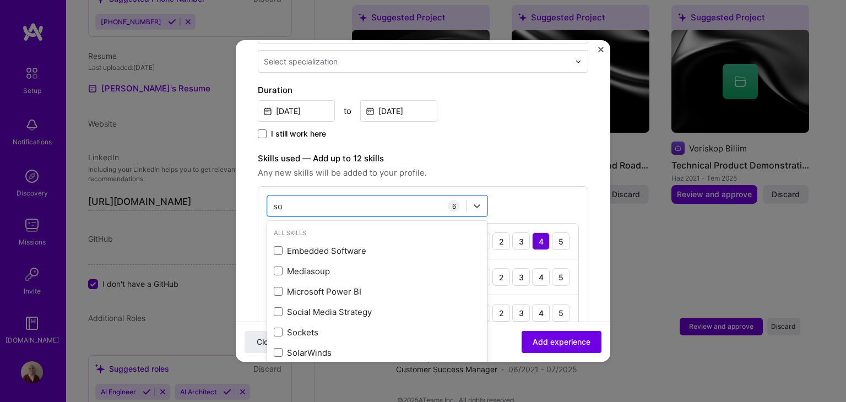
type input "s"
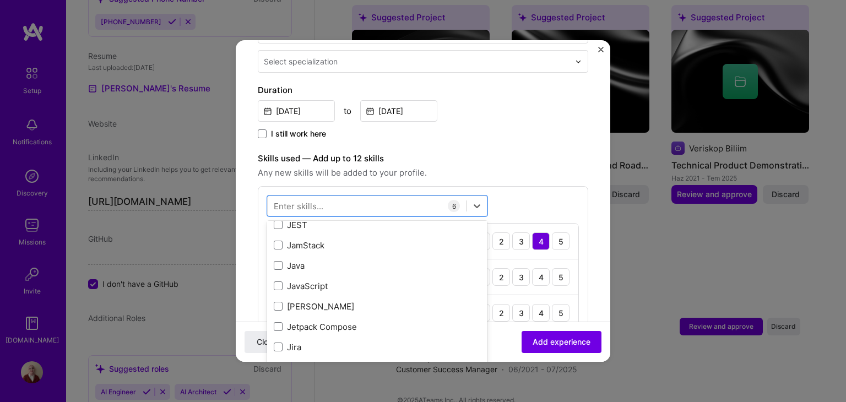
scroll to position [4197, 0]
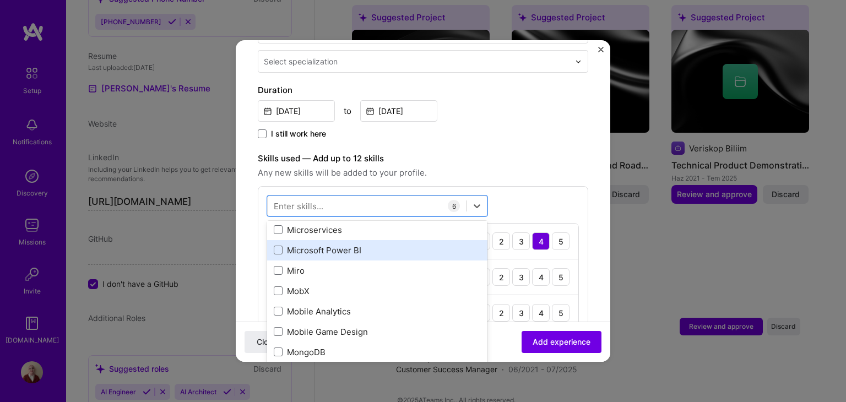
click at [437, 244] on div "Microsoft Power BI" at bounding box center [377, 250] width 207 height 12
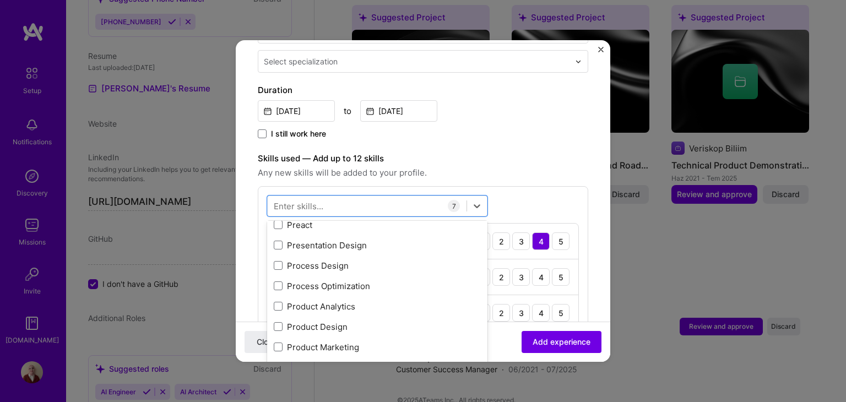
scroll to position [5023, 0]
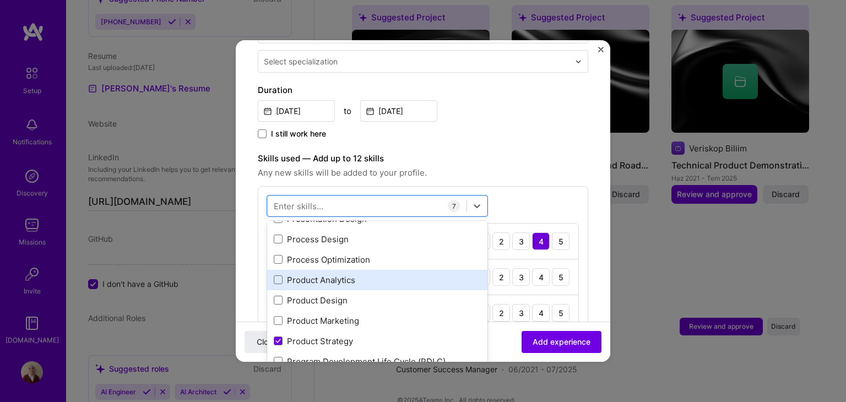
click at [429, 274] on div "Product Analytics" at bounding box center [377, 280] width 207 height 12
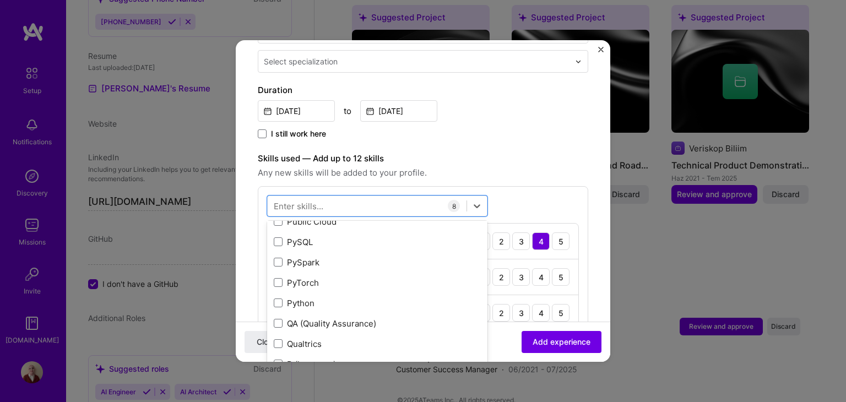
scroll to position [5243, 0]
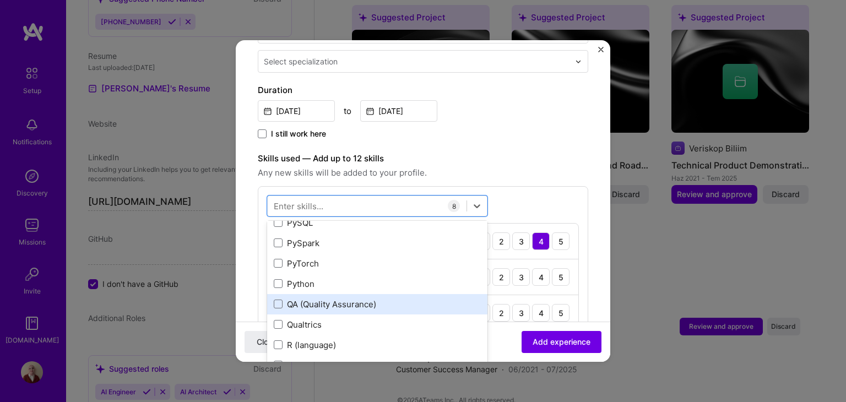
click at [427, 298] on div "QA (Quality Assurance)" at bounding box center [377, 304] width 207 height 12
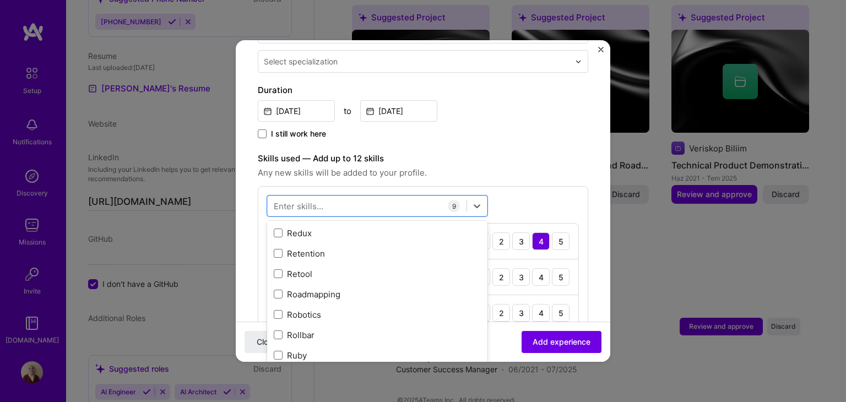
scroll to position [5574, 0]
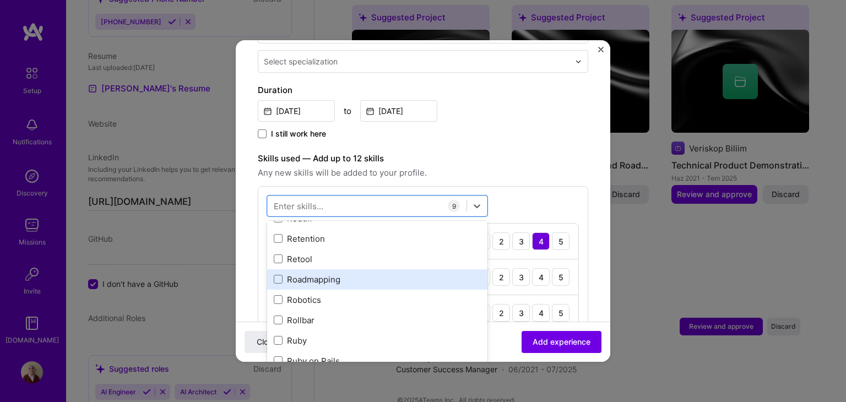
click at [433, 274] on div "Roadmapping" at bounding box center [377, 279] width 220 height 20
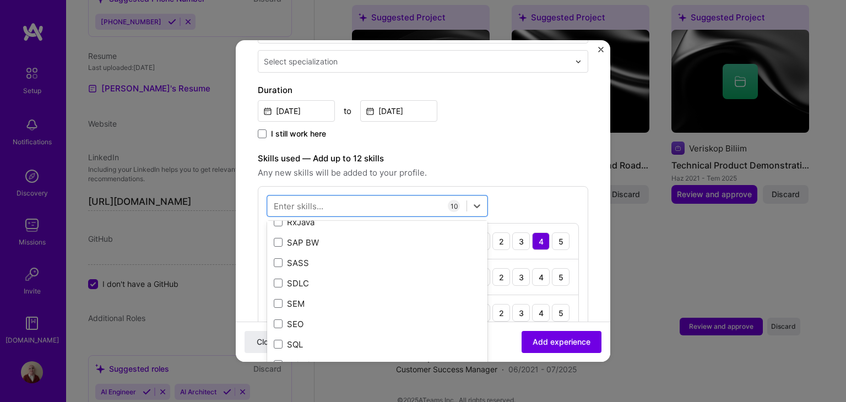
scroll to position [5849, 0]
click at [434, 284] on div "SQL" at bounding box center [377, 290] width 207 height 12
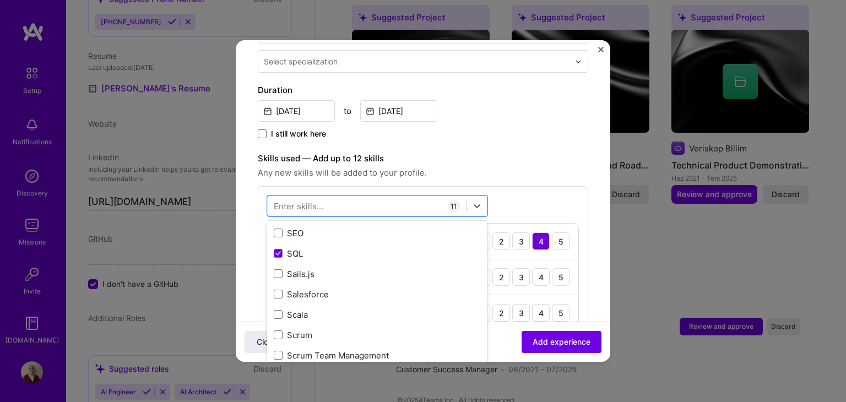
scroll to position [5904, 0]
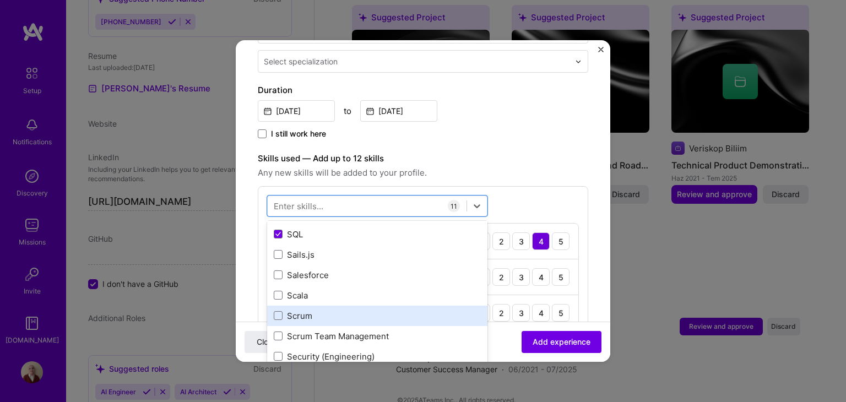
click at [437, 306] on div "Scrum" at bounding box center [377, 316] width 220 height 20
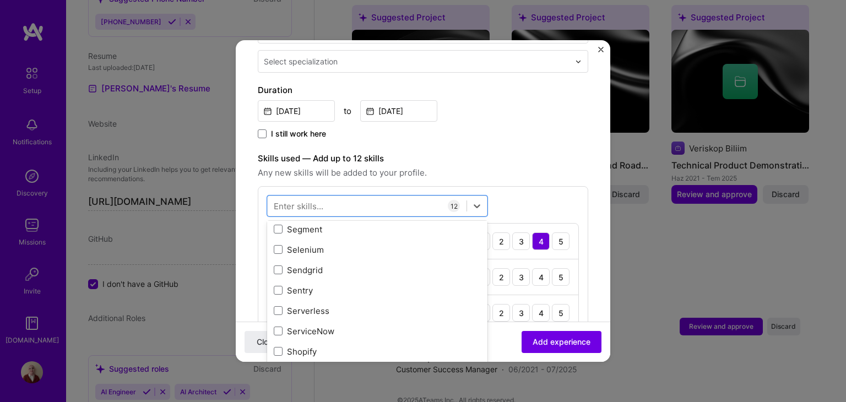
scroll to position [6069, 0]
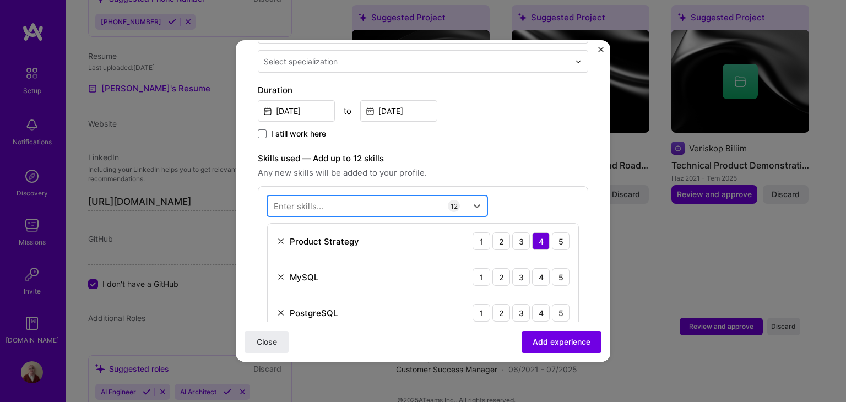
click at [403, 197] on div at bounding box center [367, 206] width 199 height 18
type input "l"
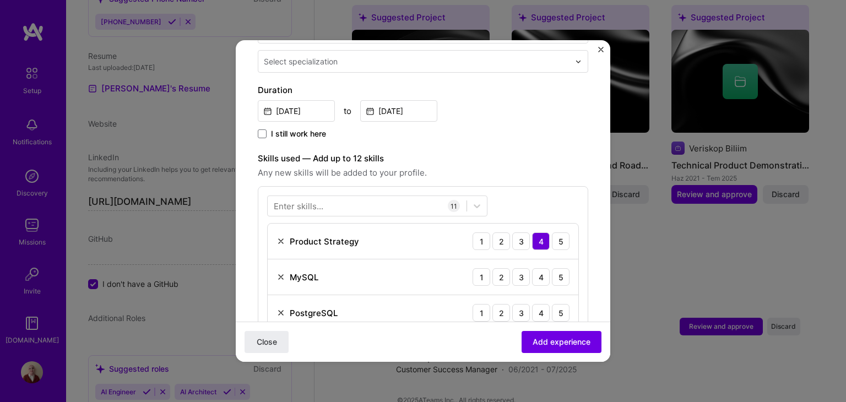
click at [573, 191] on div "Enter skills... 11 Product Strategy 1 2 3 4 5 MySQL 1 2 3 4 5 PostgreSQL 1 2 3 …" at bounding box center [423, 406] width 330 height 440
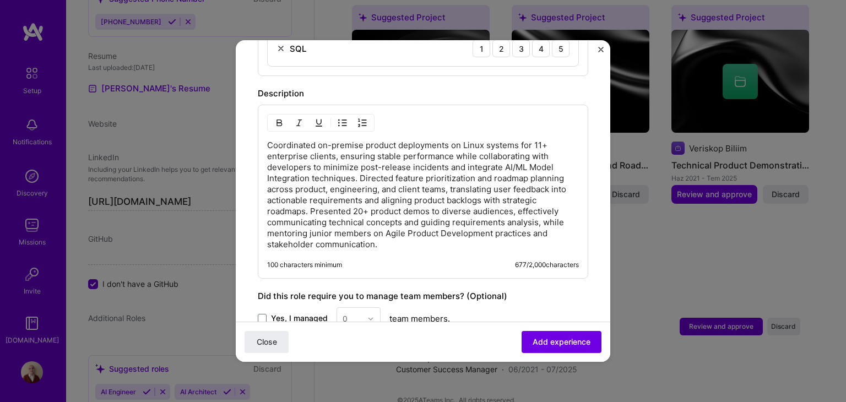
scroll to position [886, 0]
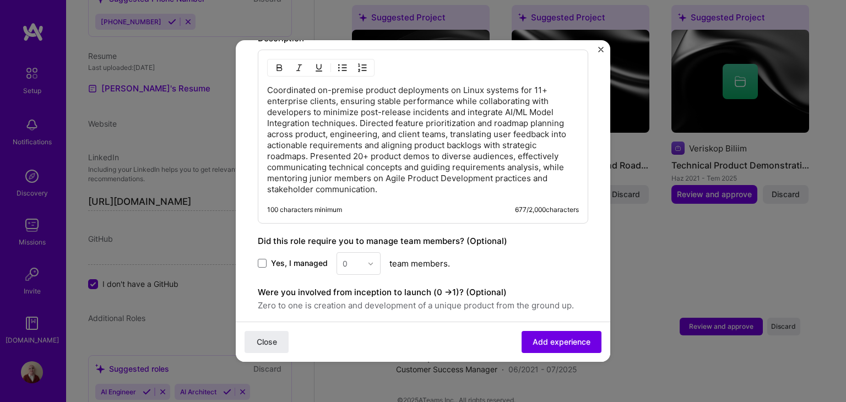
click at [372, 252] on div "0" at bounding box center [358, 263] width 44 height 23
click at [357, 252] on div "0" at bounding box center [358, 263] width 44 height 23
click at [356, 252] on div "0" at bounding box center [358, 263] width 44 height 23
click at [307, 256] on div "Yes, I managed 0 team members." at bounding box center [423, 263] width 330 height 23
click at [311, 258] on span "Yes, I managed" at bounding box center [299, 263] width 57 height 11
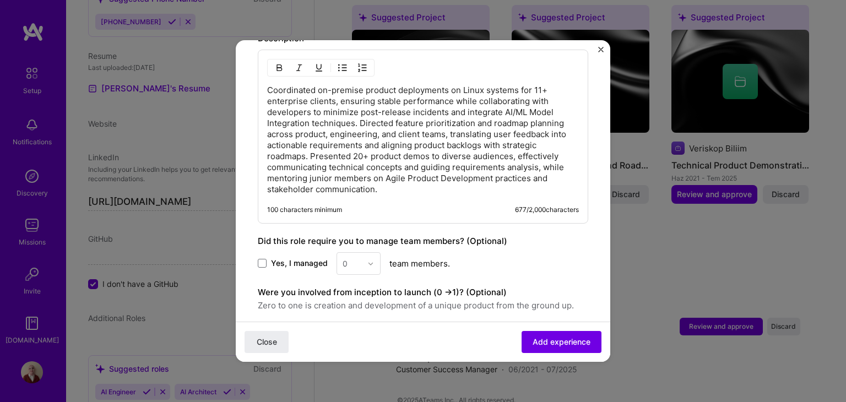
click at [0, 0] on input "Yes, I managed" at bounding box center [0, 0] width 0 height 0
click at [347, 258] on input "text" at bounding box center [351, 264] width 19 height 12
click at [359, 344] on div "4" at bounding box center [358, 354] width 37 height 20
click at [460, 252] on div "Yes, I managed option 4, selected. Select is focused ,type to refine list, pres…" at bounding box center [423, 263] width 330 height 23
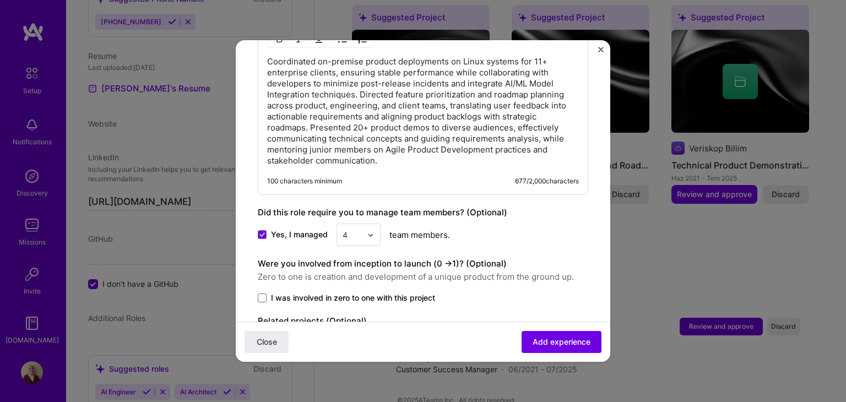
scroll to position [942, 0]
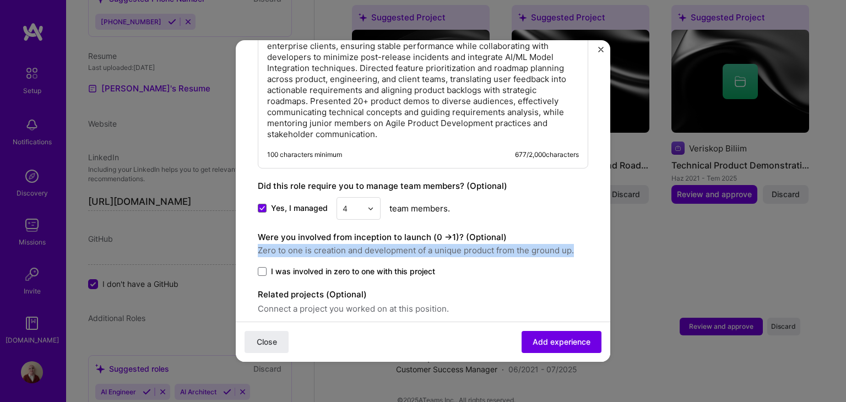
drag, startPoint x: 573, startPoint y: 236, endPoint x: 255, endPoint y: 231, distance: 317.7
copy span "Zero to one is creation and development of a unique product from the ground up."
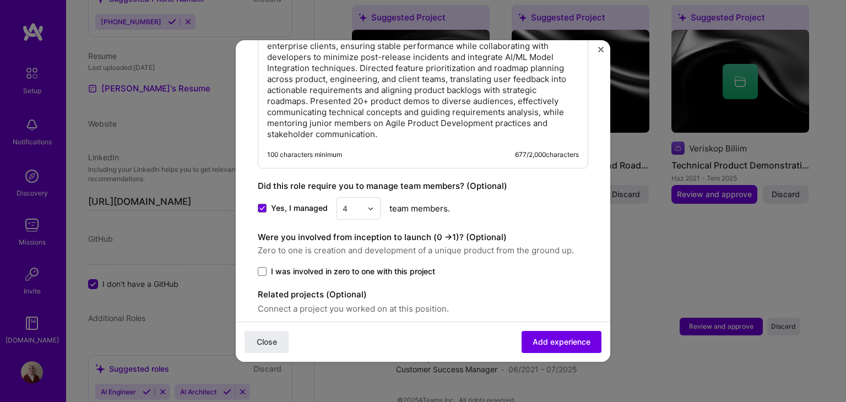
click at [312, 266] on span "I was involved in zero to one with this project" at bounding box center [353, 271] width 164 height 11
click at [0, 0] on input "I was involved in zero to one with this project" at bounding box center [0, 0] width 0 height 0
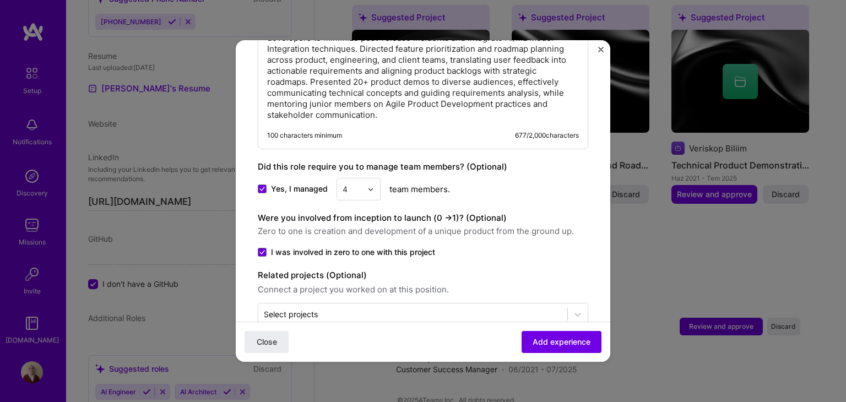
scroll to position [972, 0]
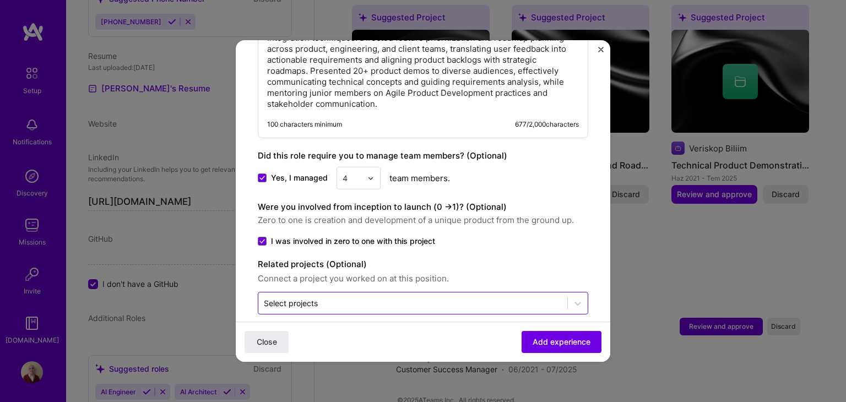
click at [329, 297] on input "text" at bounding box center [413, 303] width 298 height 12
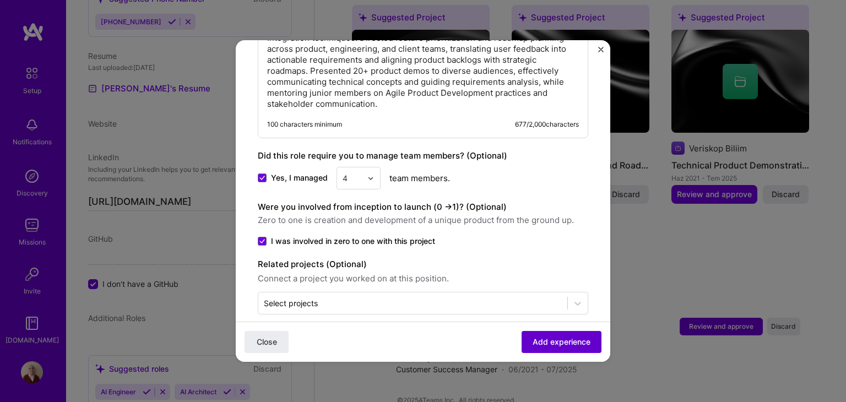
click at [523, 342] on button "Add experience" at bounding box center [561, 342] width 80 height 22
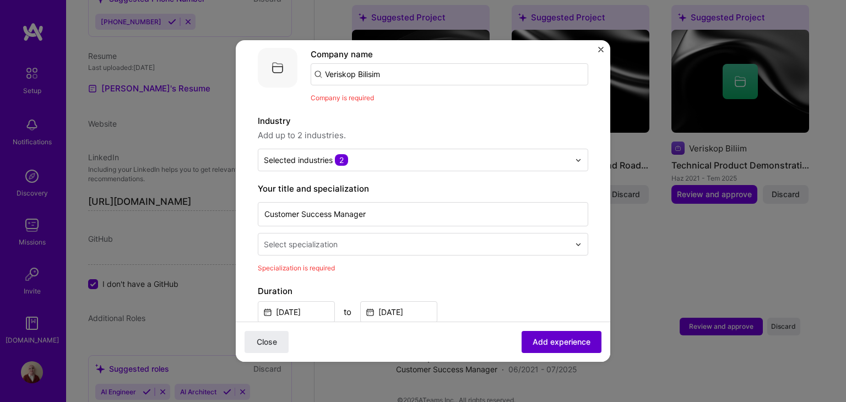
scroll to position [110, 0]
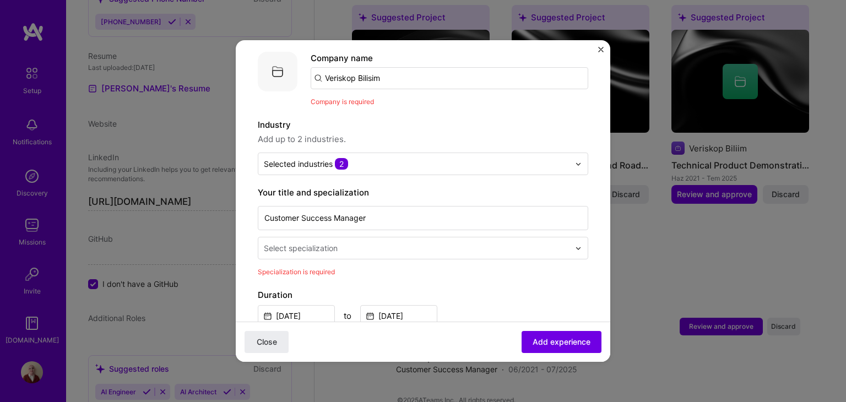
click at [351, 251] on div "Your title and specialization Customer Success Manager Select specialization Sp…" at bounding box center [423, 231] width 330 height 91
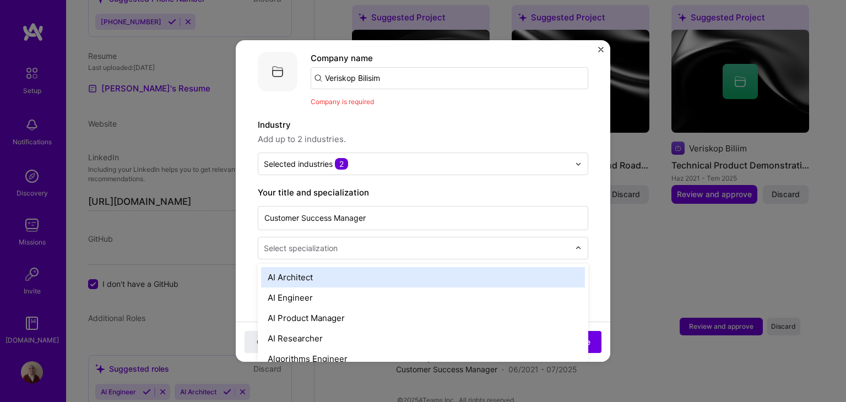
click at [349, 242] on input "text" at bounding box center [418, 248] width 308 height 12
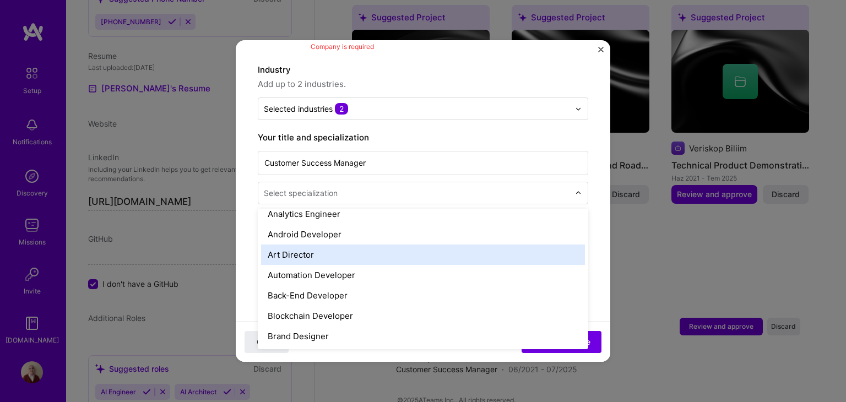
scroll to position [165, 0]
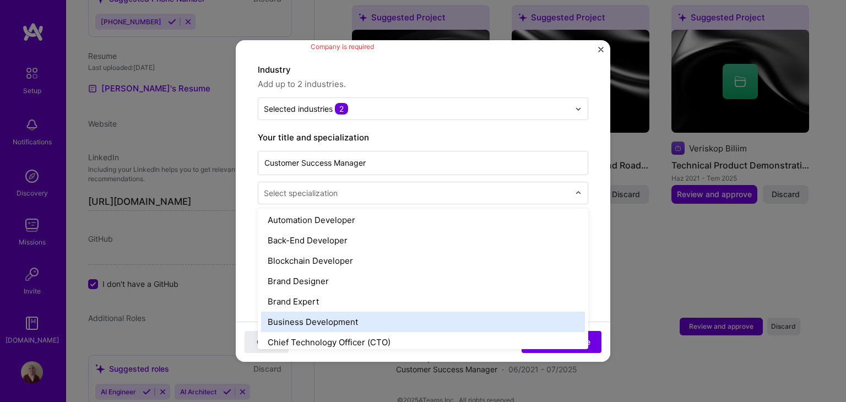
click at [381, 312] on div "Business Development" at bounding box center [423, 322] width 324 height 20
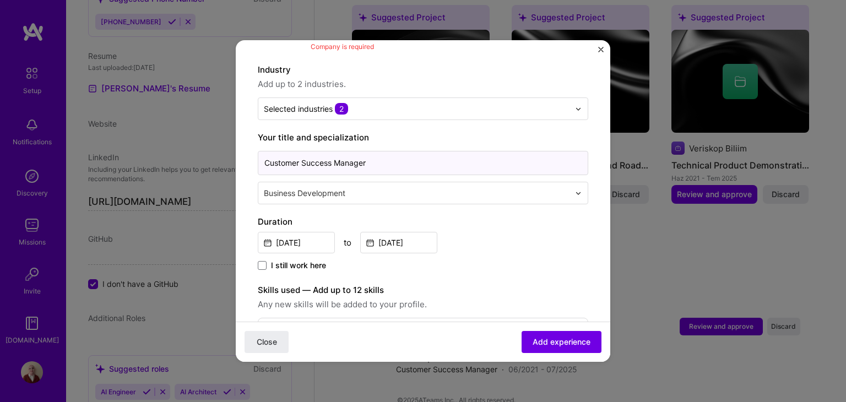
click at [393, 153] on input "Customer Success Manager" at bounding box center [423, 163] width 330 height 24
click at [328, 151] on input "Product Specialist" at bounding box center [423, 163] width 330 height 24
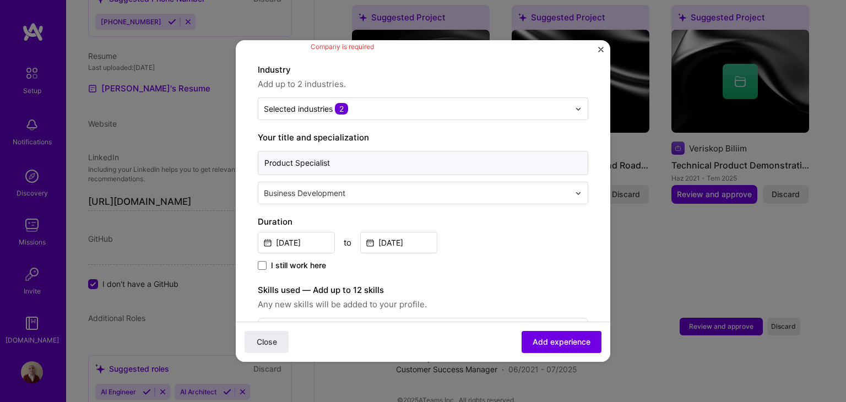
click at [328, 151] on input "Product Specialist" at bounding box center [423, 163] width 330 height 24
type input "Product Analyst"
click at [570, 336] on span "Add experience" at bounding box center [561, 341] width 58 height 11
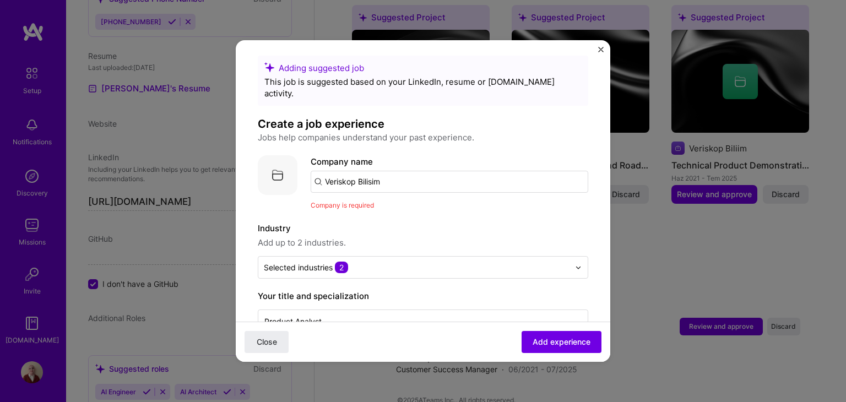
scroll to position [0, 0]
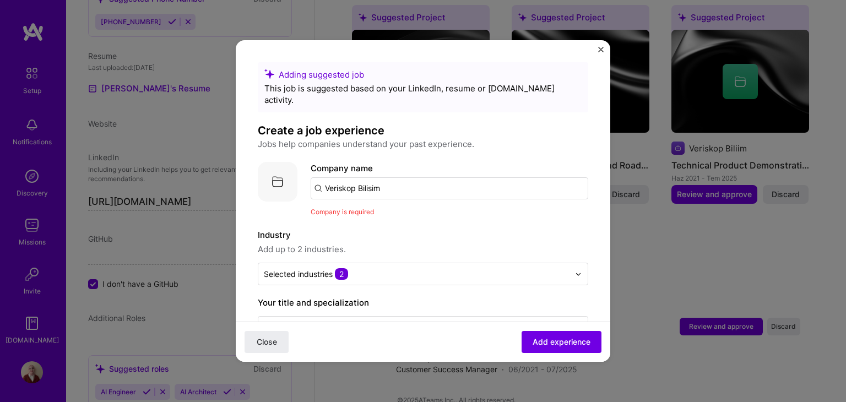
click at [331, 177] on input "Veriskop Bilisim" at bounding box center [449, 188] width 277 height 22
click at [318, 179] on input "Veriskop Bilisim" at bounding box center [449, 188] width 277 height 22
click at [417, 180] on input "Veriskop Bilisim" at bounding box center [449, 188] width 277 height 22
click at [363, 206] on div "Company is required" at bounding box center [449, 212] width 277 height 12
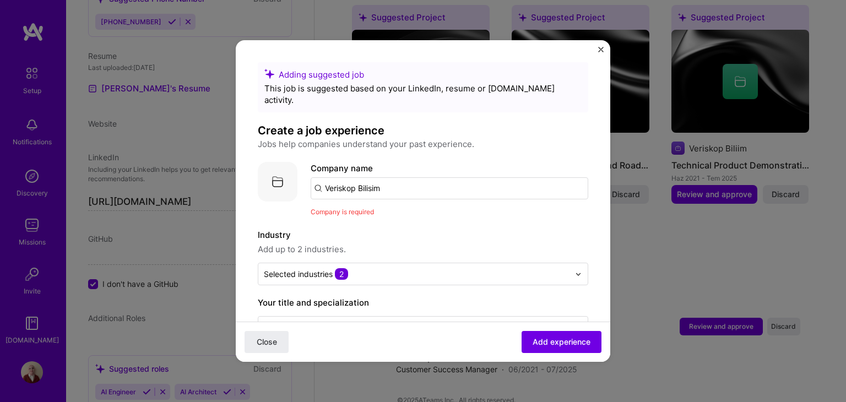
click at [386, 177] on input "Veriskop Bilisim" at bounding box center [449, 188] width 277 height 22
type input "Veriskop"
click at [403, 209] on div "Veriskop" at bounding box center [393, 218] width 43 height 19
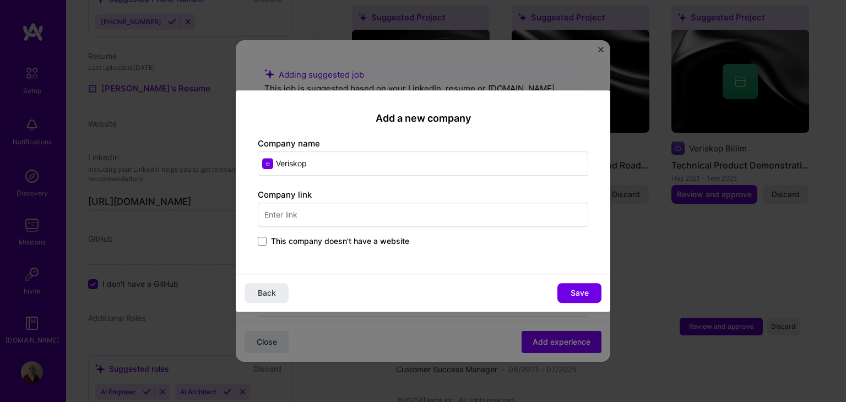
click at [379, 209] on input "text" at bounding box center [423, 215] width 330 height 24
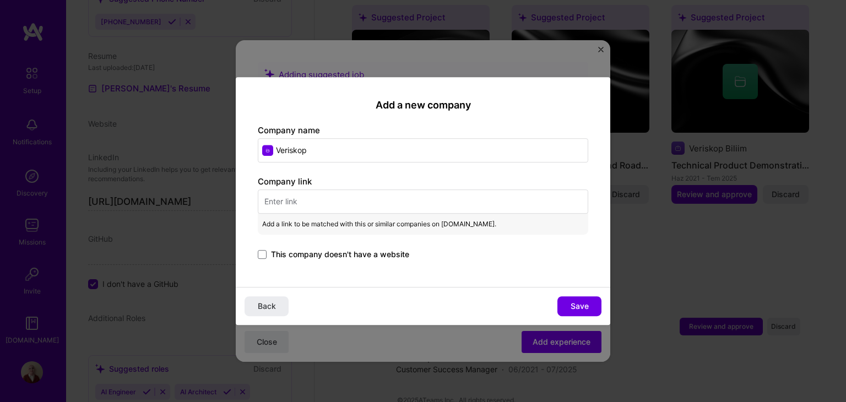
paste input "https://veriskop.com/tr/contact-tr/"
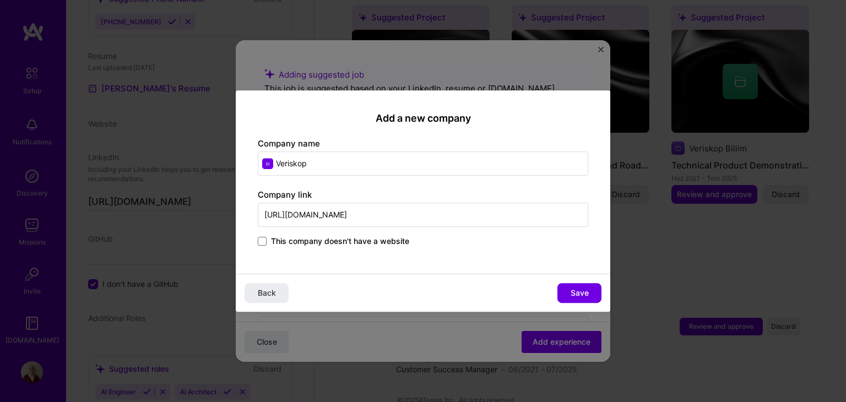
drag, startPoint x: 401, startPoint y: 215, endPoint x: 351, endPoint y: 214, distance: 50.1
click at [351, 214] on input "https://veriskop.com/tr/contact-tr/" at bounding box center [423, 215] width 330 height 24
type input "https://veriskop.com/tr/"
click at [581, 289] on span "Save" at bounding box center [579, 292] width 18 height 11
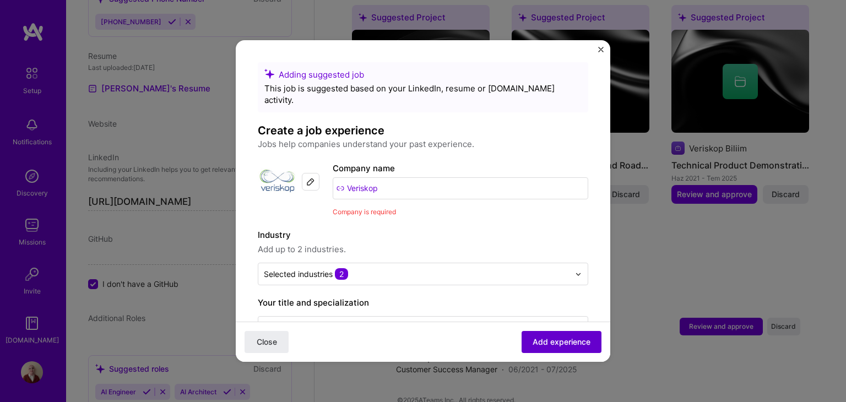
click at [547, 345] on span "Add experience" at bounding box center [561, 341] width 58 height 11
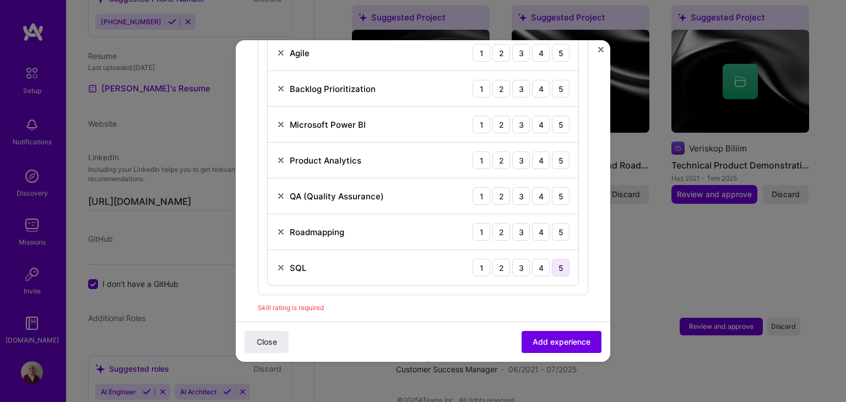
scroll to position [601, 0]
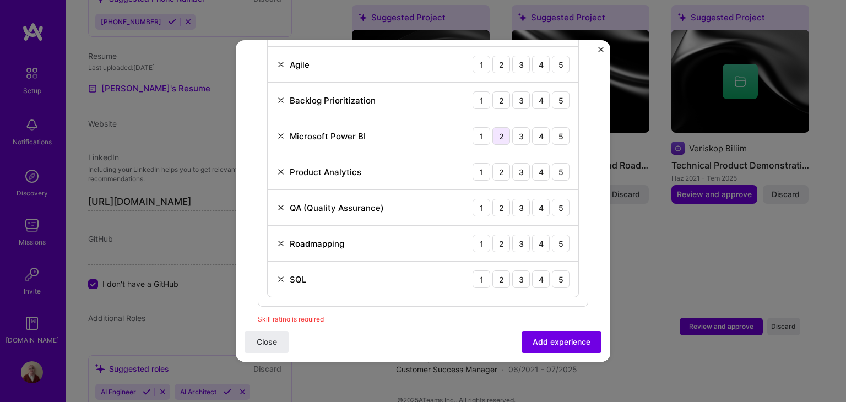
click at [492, 128] on div "2" at bounding box center [501, 136] width 18 height 18
click at [520, 163] on div "3" at bounding box center [521, 172] width 18 height 18
click at [532, 199] on div "4" at bounding box center [541, 208] width 18 height 18
click at [533, 235] on div "4" at bounding box center [541, 244] width 18 height 18
click at [534, 270] on div "4" at bounding box center [541, 279] width 18 height 18
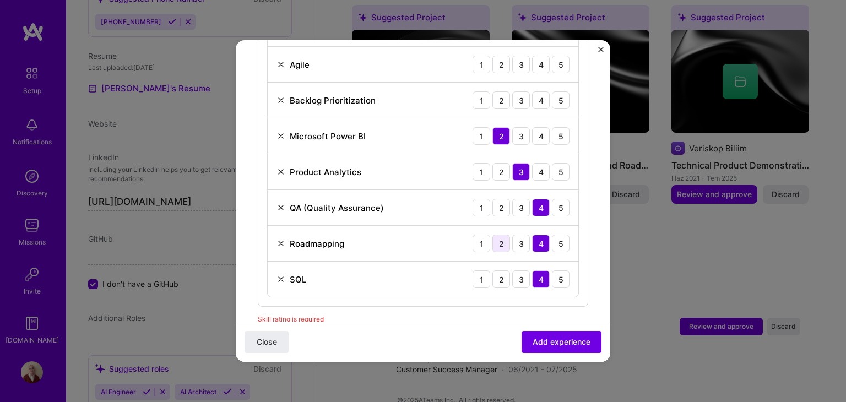
scroll to position [546, 0]
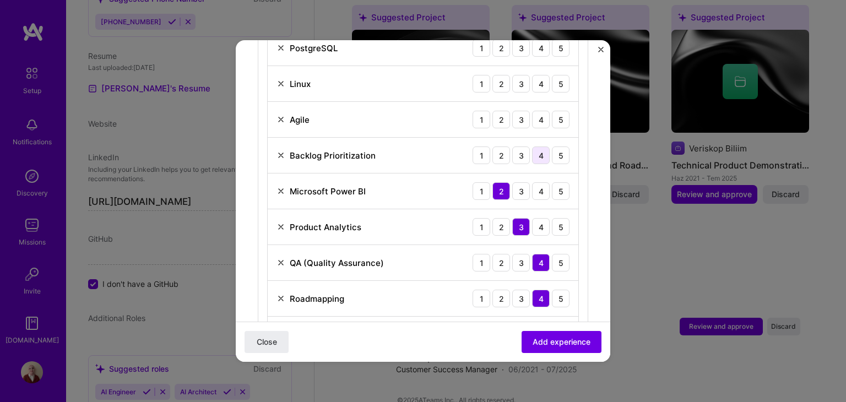
click at [532, 146] on div "4" at bounding box center [541, 155] width 18 height 18
click at [535, 113] on div "4" at bounding box center [541, 120] width 18 height 18
click at [536, 75] on div "4" at bounding box center [541, 84] width 18 height 18
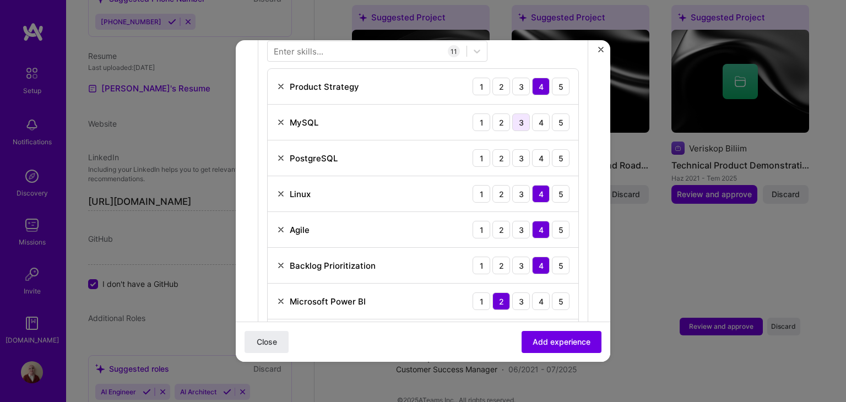
click at [518, 113] on div "3" at bounding box center [521, 122] width 18 height 18
click at [514, 149] on div "3" at bounding box center [521, 158] width 18 height 18
click at [532, 113] on div "4" at bounding box center [541, 122] width 18 height 18
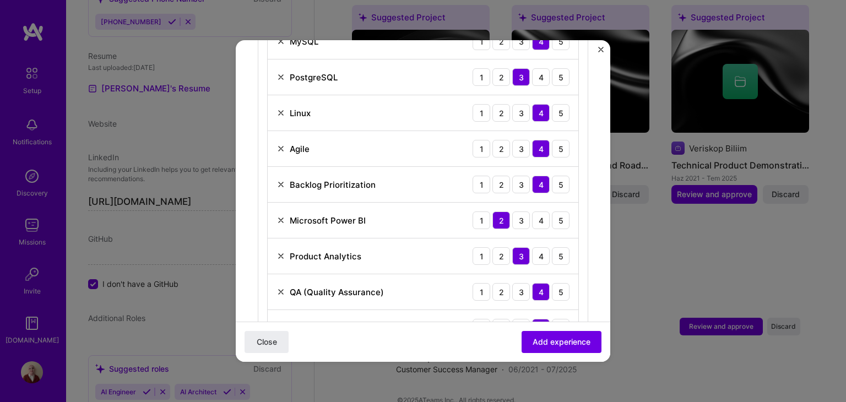
scroll to position [601, 0]
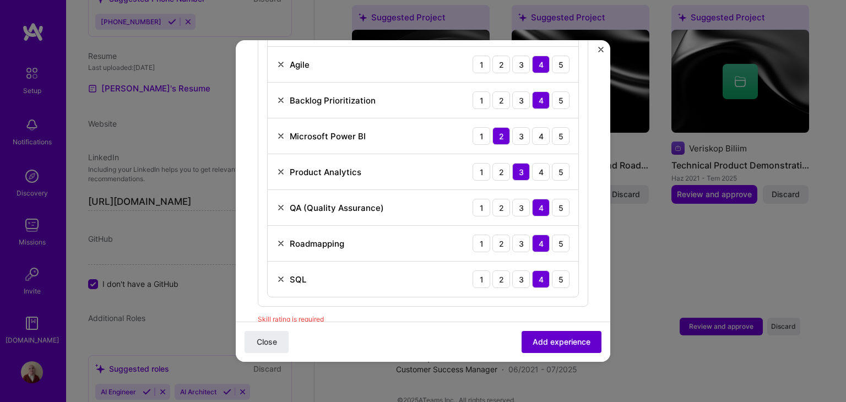
click at [533, 340] on span "Add experience" at bounding box center [561, 341] width 58 height 11
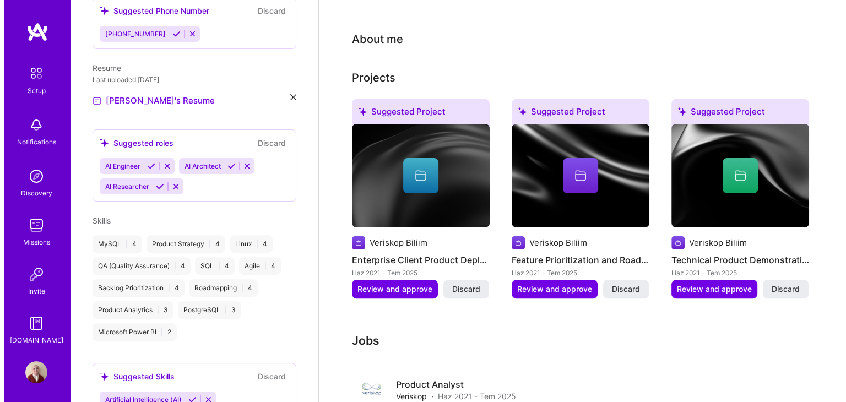
scroll to position [243, 0]
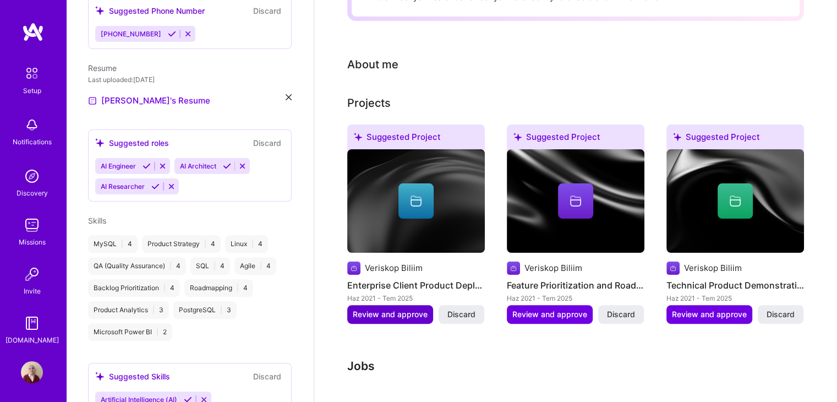
click at [402, 309] on span "Review and approve" at bounding box center [390, 314] width 75 height 11
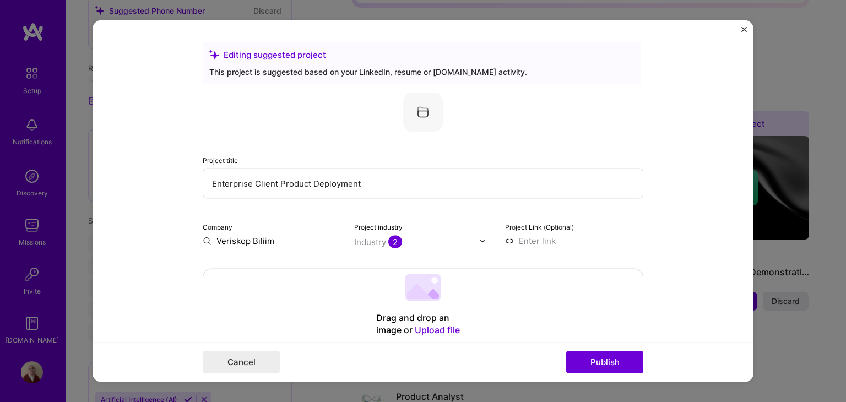
click at [479, 242] on img at bounding box center [482, 240] width 7 height 7
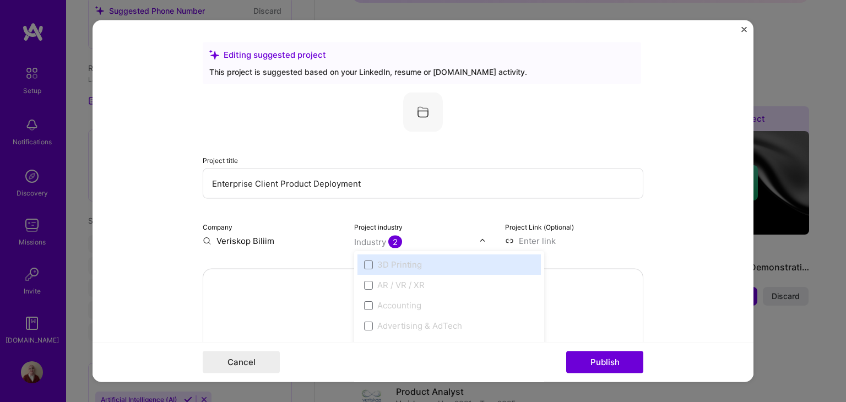
scroll to position [55, 0]
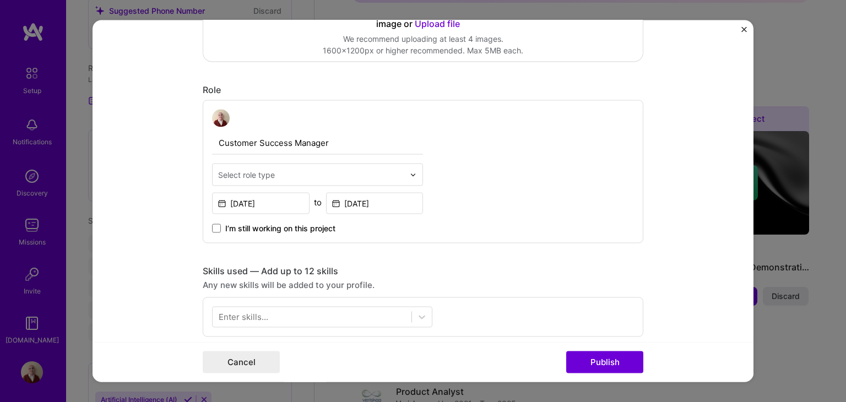
scroll to position [330, 0]
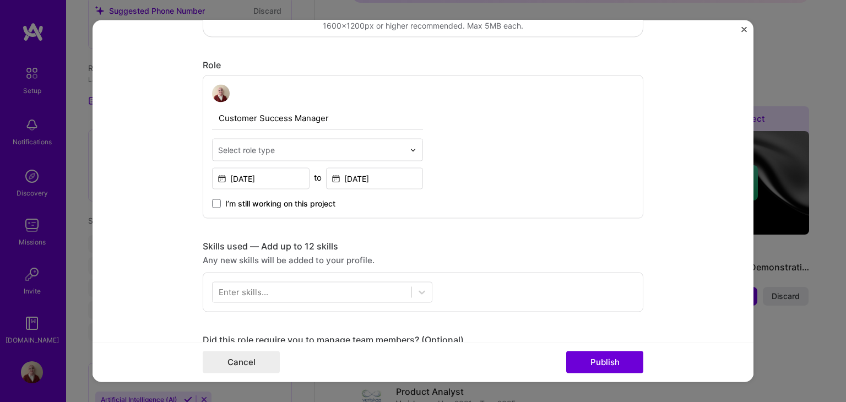
click at [308, 155] on input "text" at bounding box center [311, 150] width 186 height 12
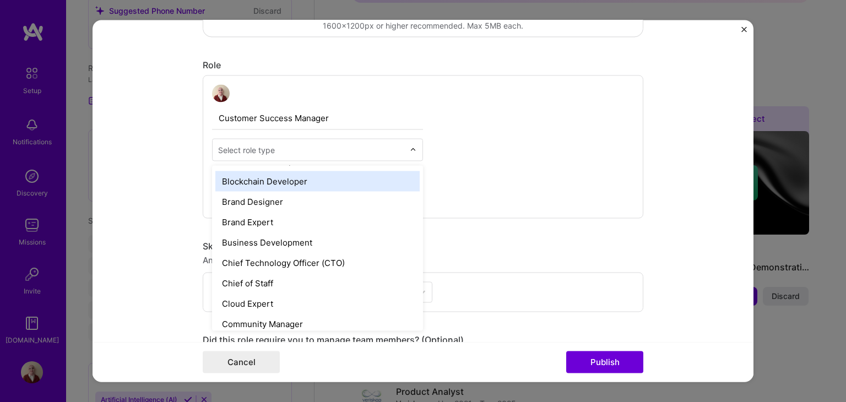
scroll to position [220, 0]
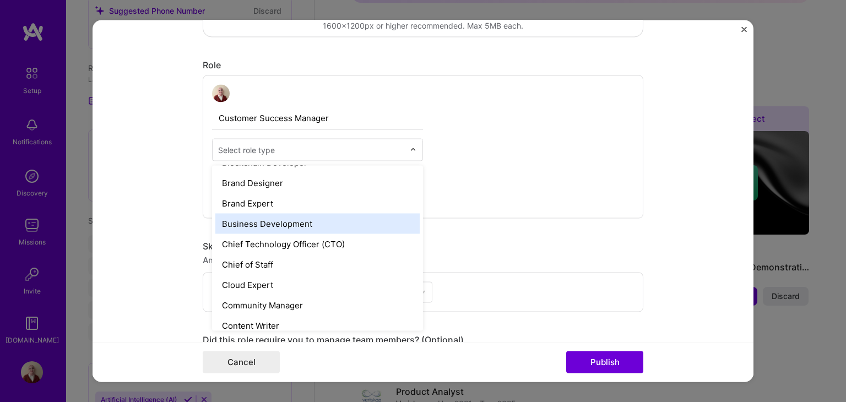
click at [335, 222] on div "Business Development" at bounding box center [317, 224] width 204 height 20
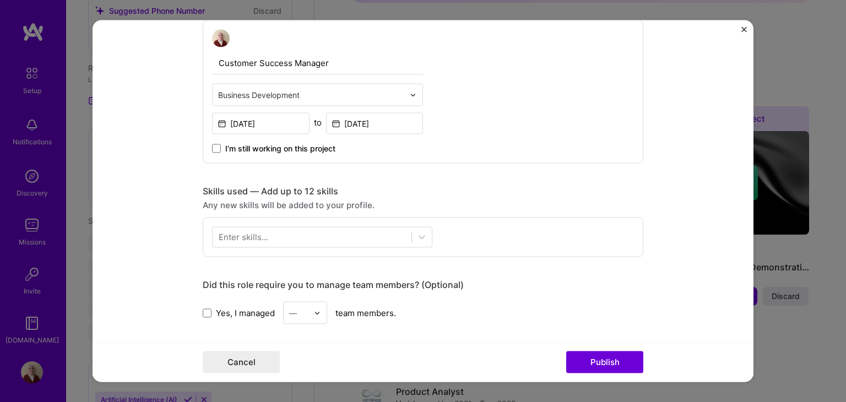
scroll to position [440, 0]
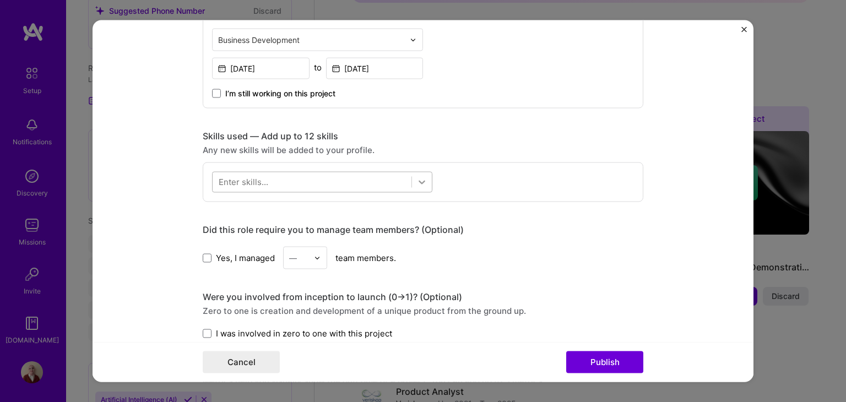
click at [419, 181] on icon at bounding box center [421, 182] width 11 height 11
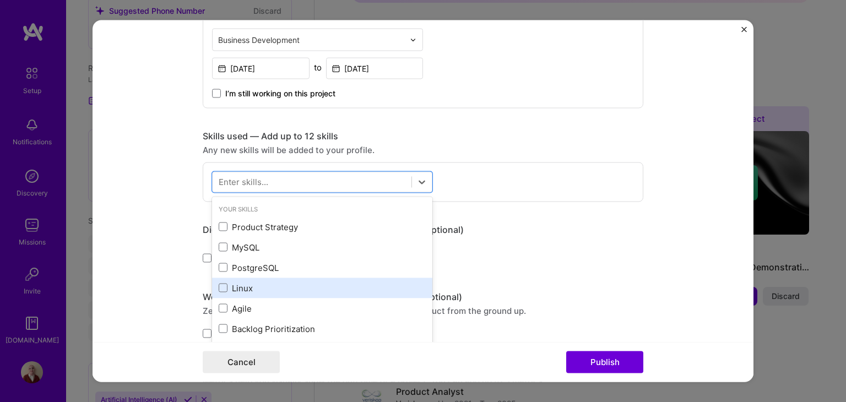
click at [298, 287] on div "Linux" at bounding box center [322, 288] width 207 height 12
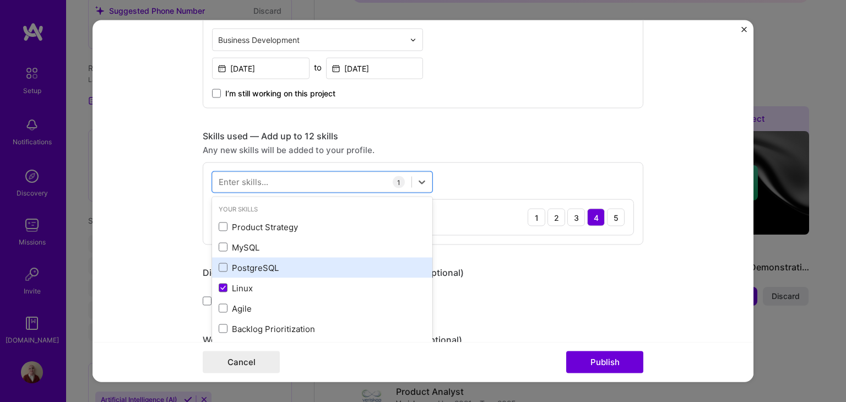
scroll to position [55, 0]
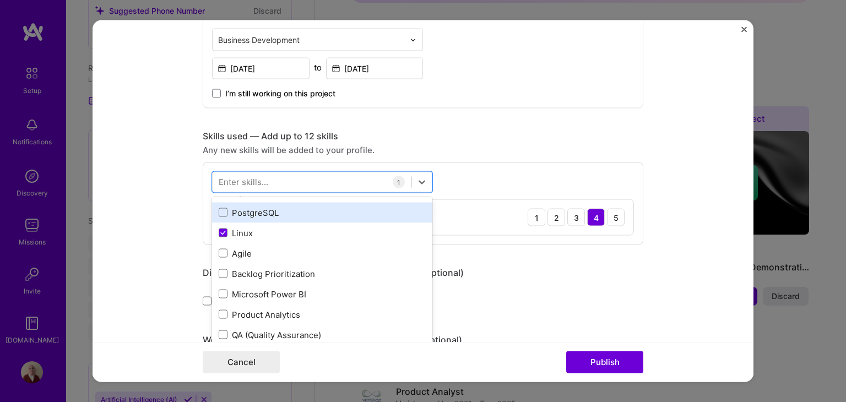
click at [285, 210] on div "PostgreSQL" at bounding box center [322, 212] width 207 height 12
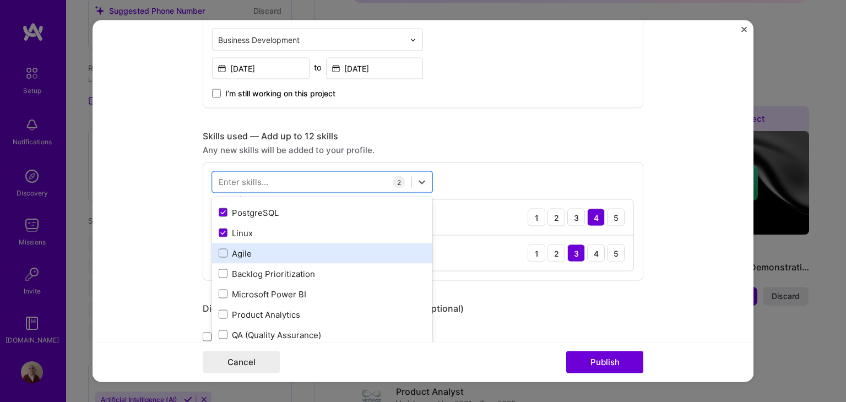
click at [293, 258] on div "Agile" at bounding box center [322, 253] width 220 height 20
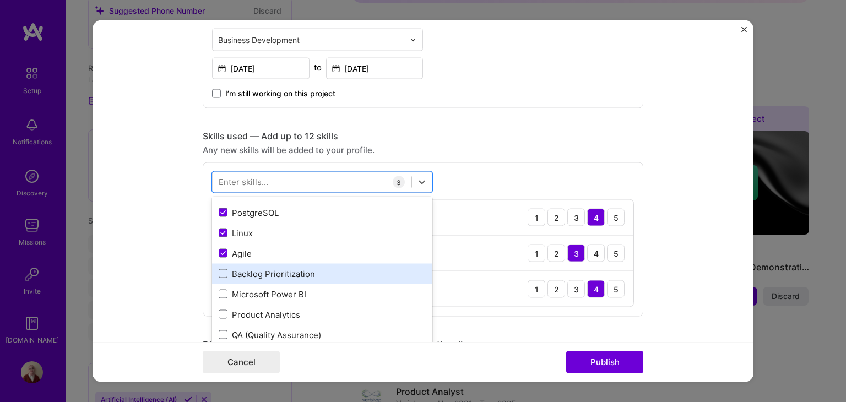
click at [296, 275] on div "Backlog Prioritization" at bounding box center [322, 274] width 207 height 12
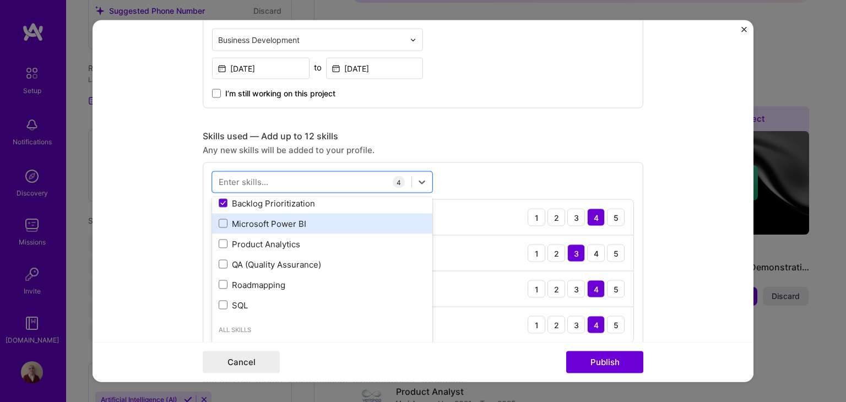
scroll to position [165, 0]
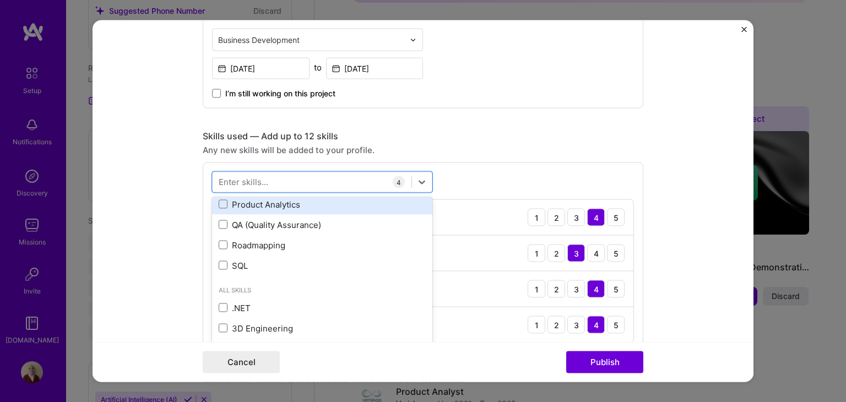
click at [280, 205] on div "Product Analytics" at bounding box center [322, 204] width 207 height 12
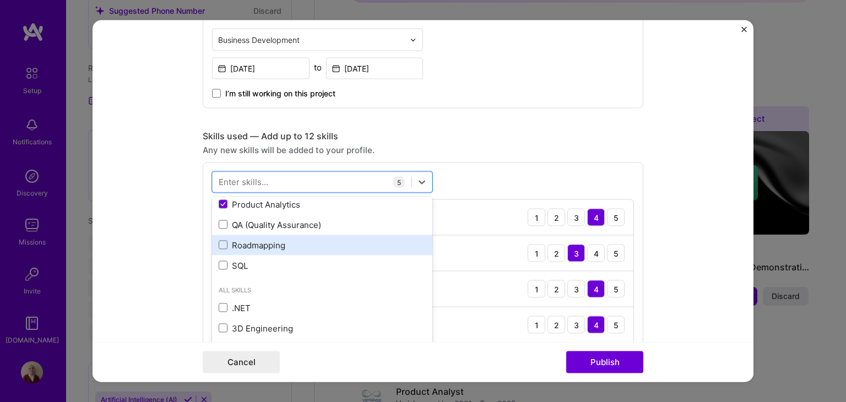
click at [320, 250] on div "Roadmapping" at bounding box center [322, 245] width 220 height 20
click at [182, 266] on form "Editing suggested project This project is suggested based on your LinkedIn, res…" at bounding box center [422, 201] width 661 height 362
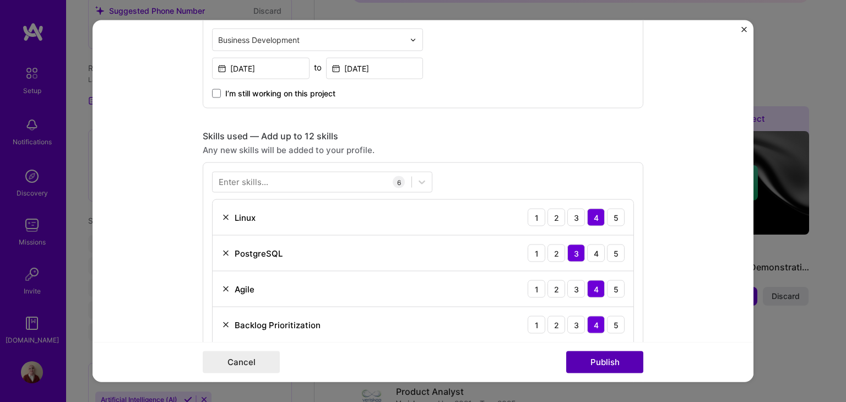
click at [599, 365] on button "Publish" at bounding box center [604, 362] width 77 height 22
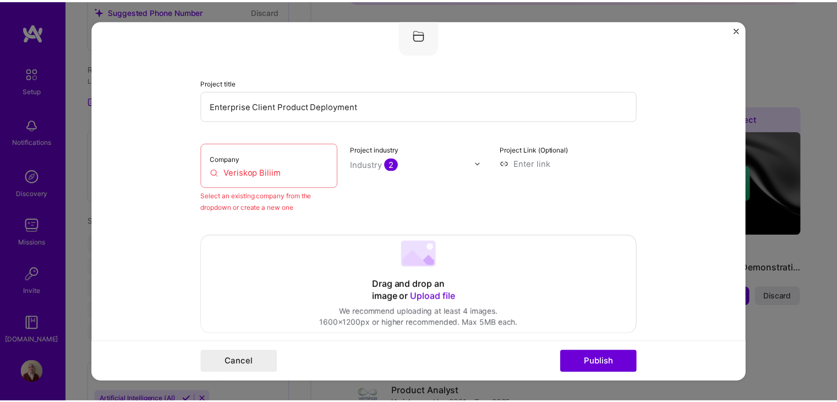
scroll to position [72, 0]
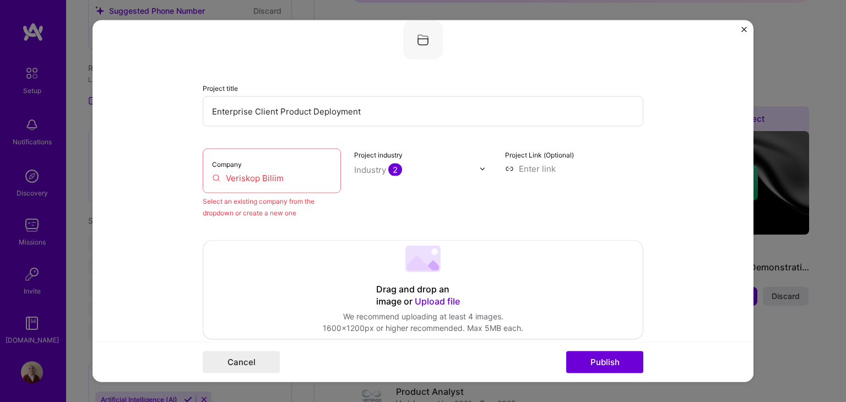
click at [293, 188] on div "Company Veriskop Biliim" at bounding box center [272, 171] width 138 height 45
click at [287, 177] on input "Veriskop Biliim" at bounding box center [271, 178] width 119 height 12
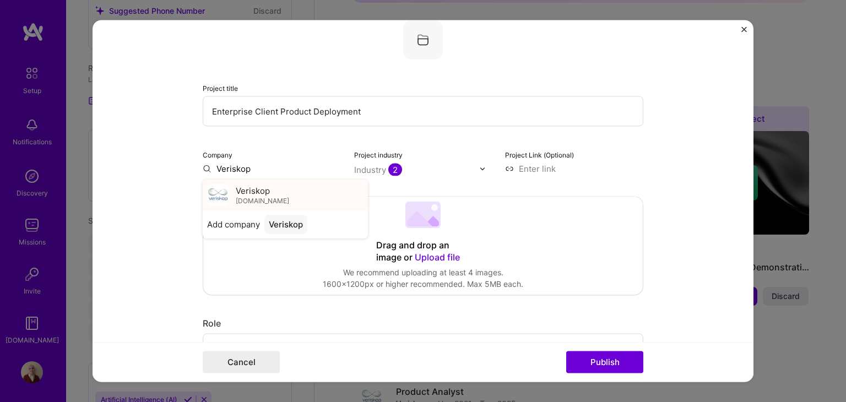
type input "Veriskop"
click at [249, 190] on span "Veriskop" at bounding box center [253, 191] width 34 height 12
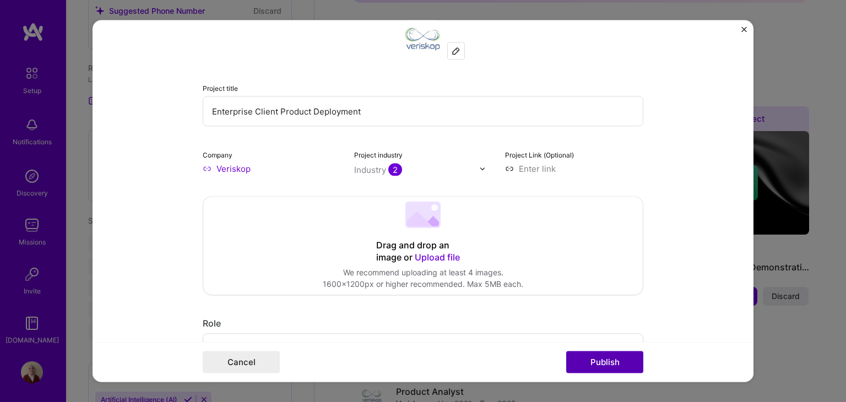
click at [594, 363] on button "Publish" at bounding box center [604, 362] width 77 height 22
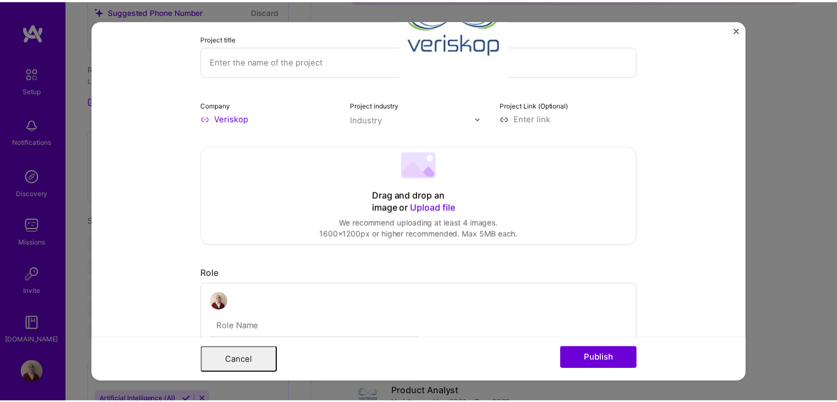
scroll to position [0, 0]
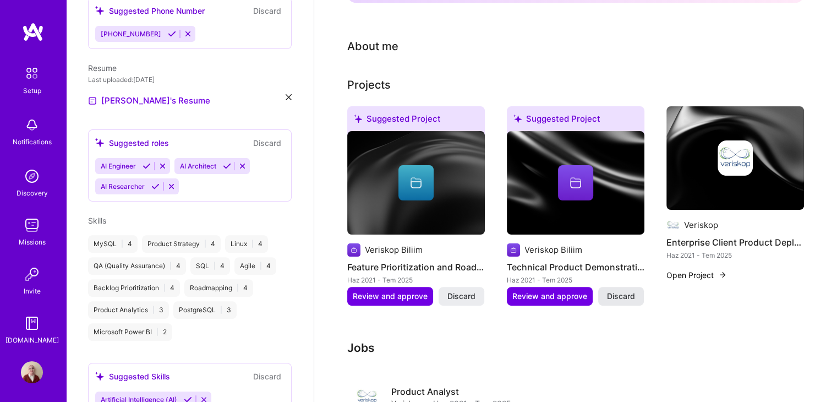
click at [629, 291] on span "Discard" at bounding box center [621, 296] width 28 height 11
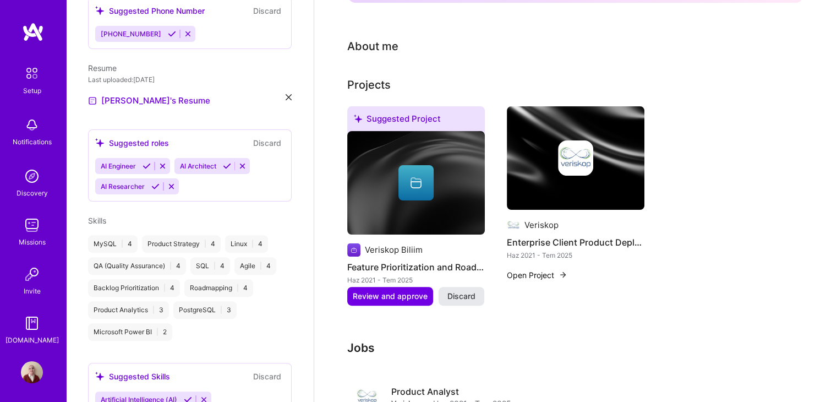
click at [471, 291] on span "Discard" at bounding box center [462, 296] width 28 height 11
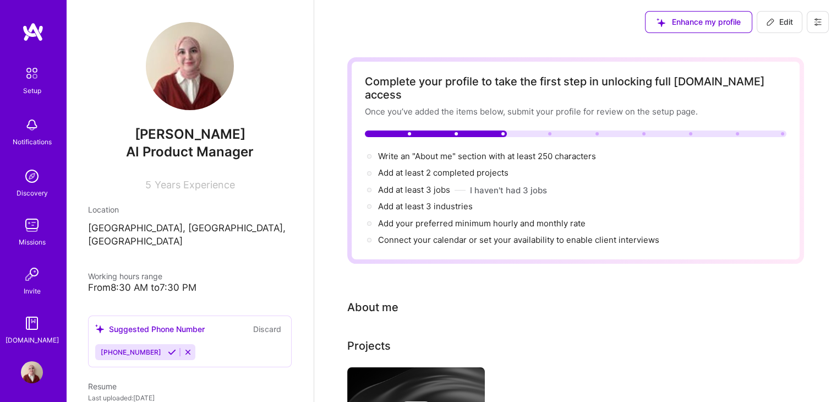
click at [31, 29] on img at bounding box center [33, 32] width 22 height 20
click at [493, 167] on span "Add at least 2 completed projects →" at bounding box center [448, 172] width 140 height 10
select select "US"
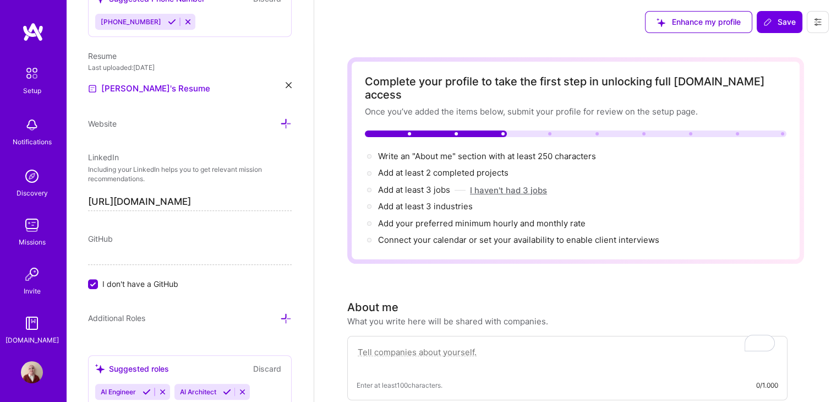
click at [523, 184] on button "I haven't had 3 jobs" at bounding box center [508, 190] width 77 height 12
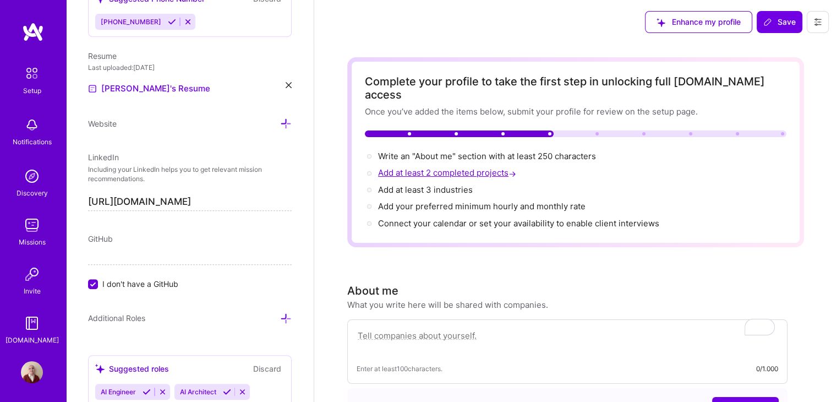
click at [498, 167] on span "Add at least 2 completed projects →" at bounding box center [448, 172] width 140 height 10
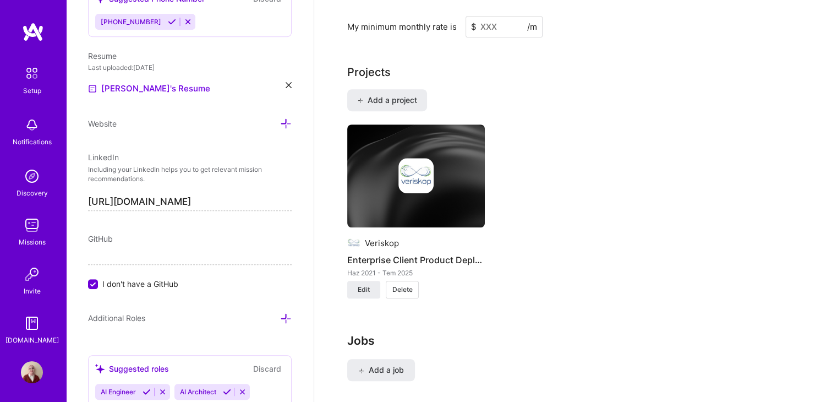
scroll to position [836, 0]
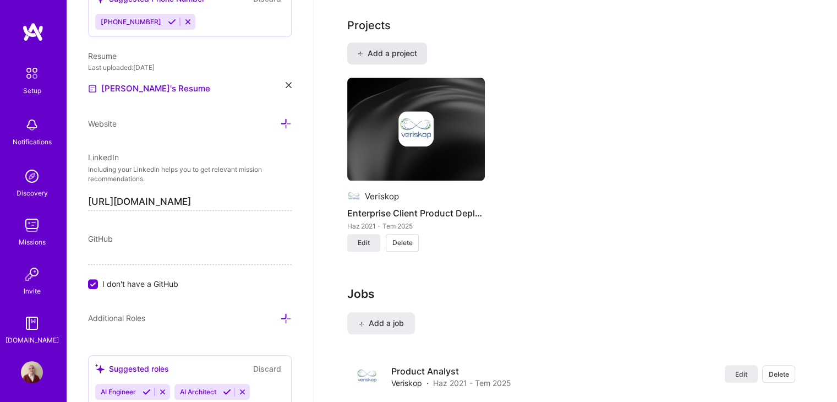
click at [396, 48] on span "Add a project" at bounding box center [387, 53] width 60 height 11
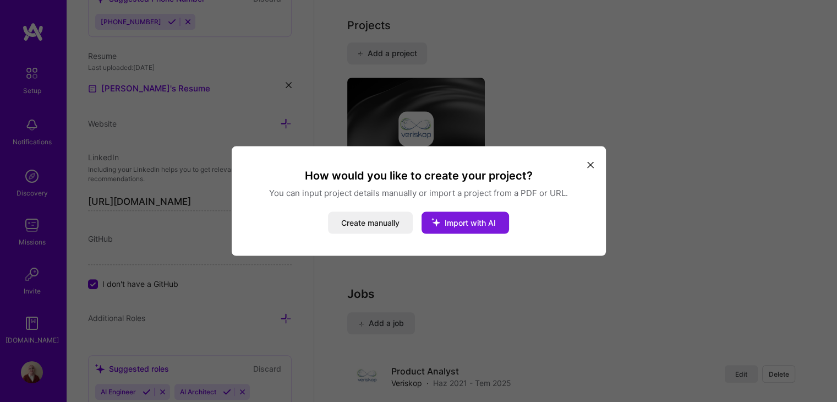
click at [464, 216] on button "Import with AI" at bounding box center [466, 223] width 88 height 22
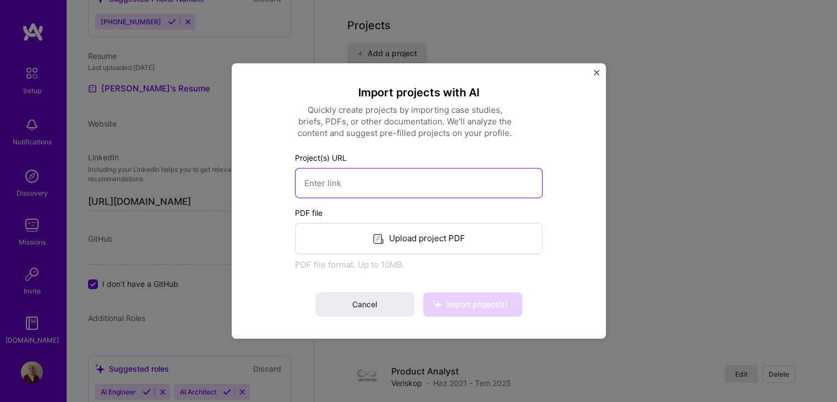
click at [447, 183] on input at bounding box center [419, 183] width 248 height 30
paste input "https://medium.com/@selcukelifeda/from-ai-canvas-to-mvp-0d97bb0efa5c"
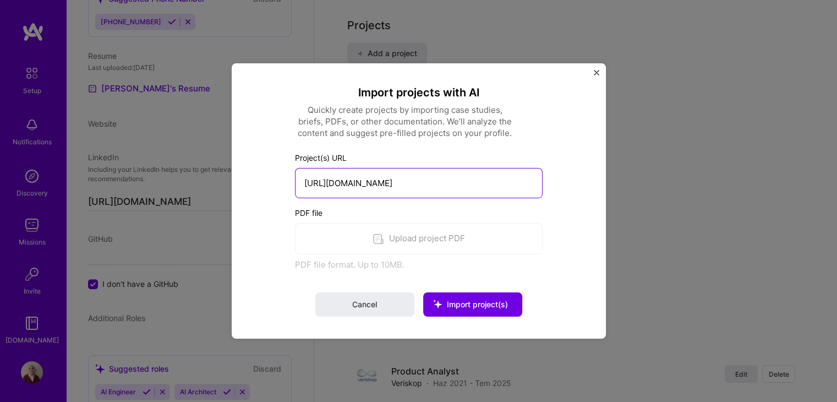
type input "https://medium.com/@selcukelifeda/from-ai-canvas-to-mvp-0d97bb0efa5c"
click at [578, 222] on div "Import projects with AI Quickly create projects by importing case studies, brie…" at bounding box center [419, 200] width 330 height 231
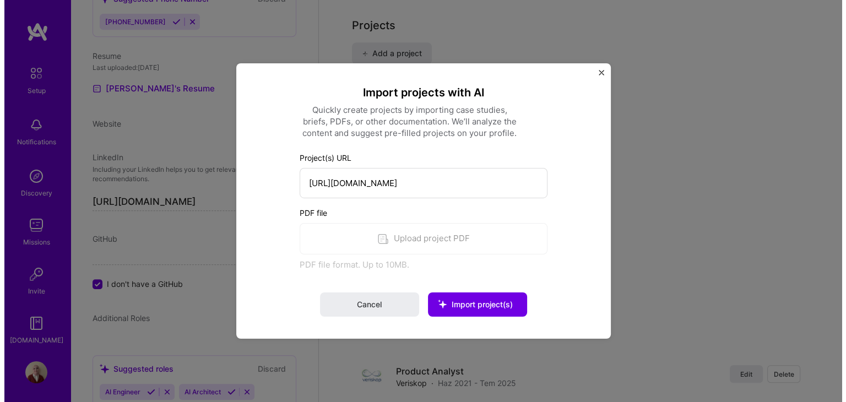
scroll to position [0, 0]
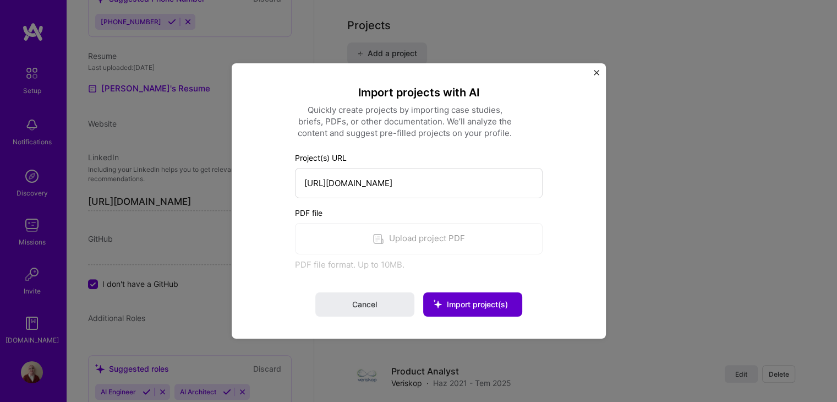
click at [482, 305] on span "Import project(s)" at bounding box center [477, 304] width 61 height 9
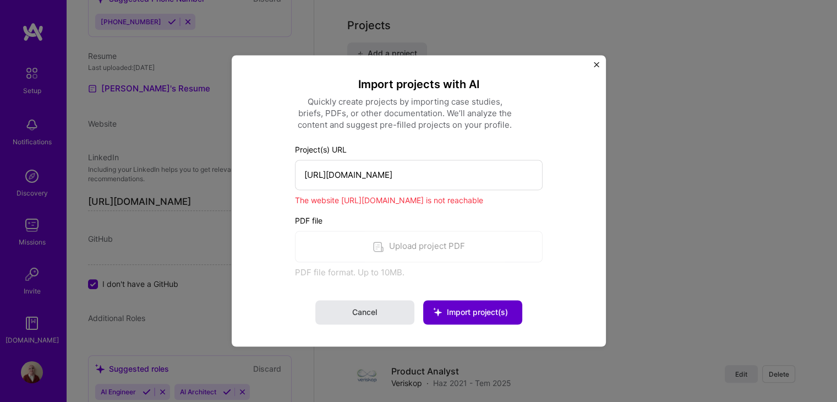
click at [370, 316] on span "Cancel" at bounding box center [364, 312] width 25 height 11
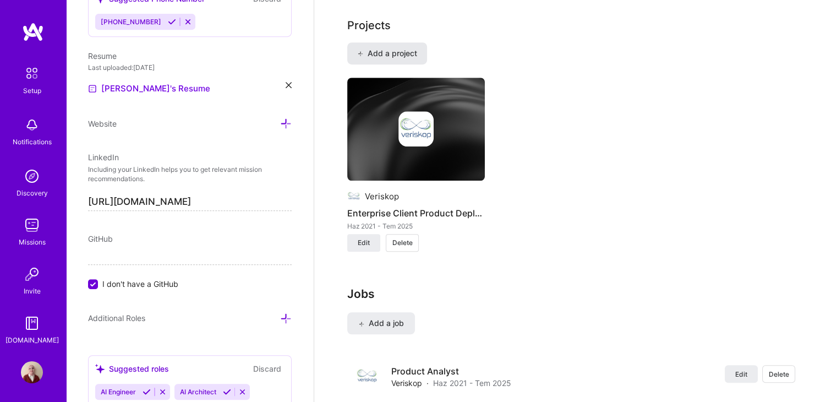
click at [399, 48] on span "Add a project" at bounding box center [387, 53] width 60 height 11
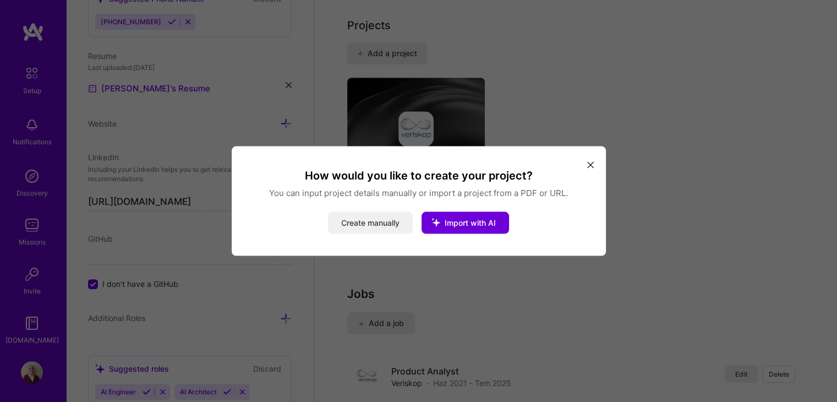
click at [390, 227] on button "Create manually" at bounding box center [370, 223] width 85 height 22
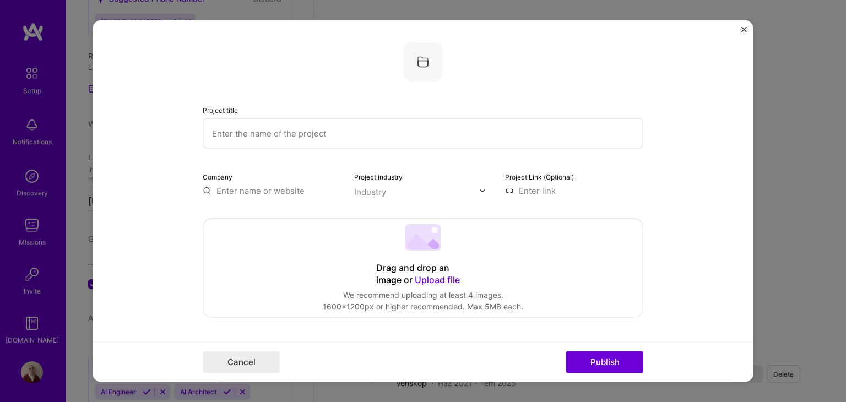
click at [298, 131] on input "text" at bounding box center [423, 133] width 440 height 30
type input "AI Chatbot"
click at [291, 193] on input "text" at bounding box center [272, 191] width 138 height 12
click at [596, 362] on button "Publish" at bounding box center [604, 362] width 77 height 22
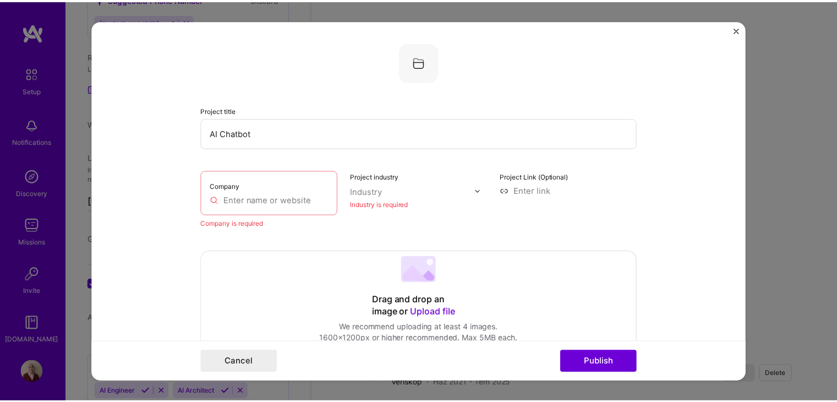
scroll to position [22, 0]
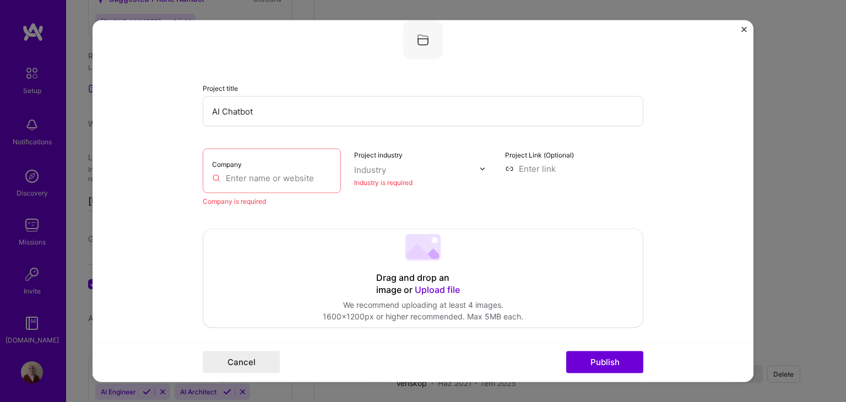
click at [739, 31] on form "Project title AI Chatbot Company Company is required Project industry Industry …" at bounding box center [422, 201] width 661 height 362
click at [740, 31] on form "Project title AI Chatbot Company Company is required Project industry Industry …" at bounding box center [422, 201] width 661 height 362
click at [743, 31] on img "Close" at bounding box center [744, 30] width 6 height 6
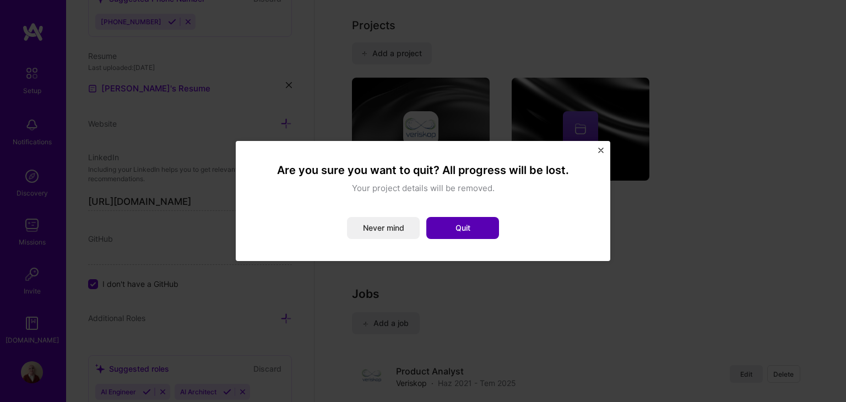
click at [466, 225] on button "Quit" at bounding box center [462, 228] width 73 height 22
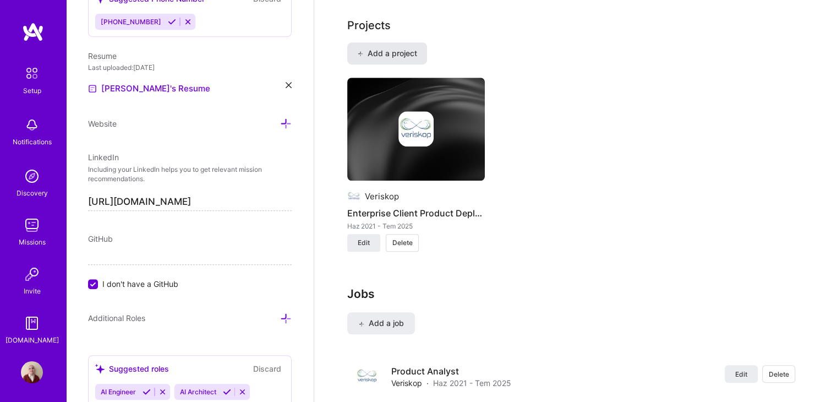
click at [416, 48] on span "Add a project" at bounding box center [387, 53] width 60 height 11
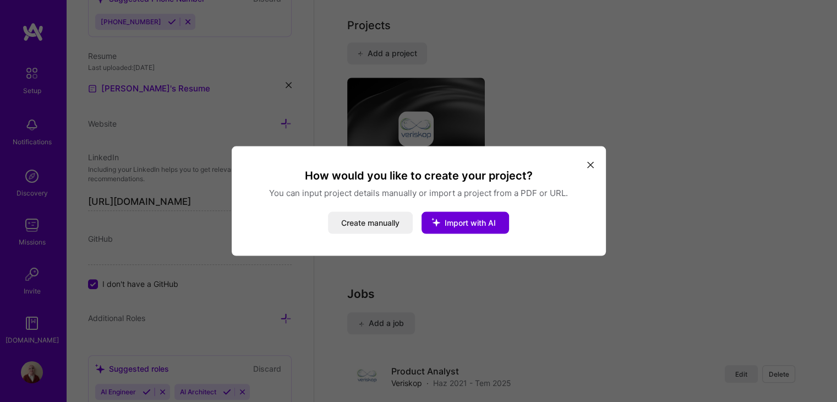
drag, startPoint x: 584, startPoint y: 167, endPoint x: 591, endPoint y: 168, distance: 7.2
click at [584, 167] on button "modal" at bounding box center [590, 164] width 13 height 18
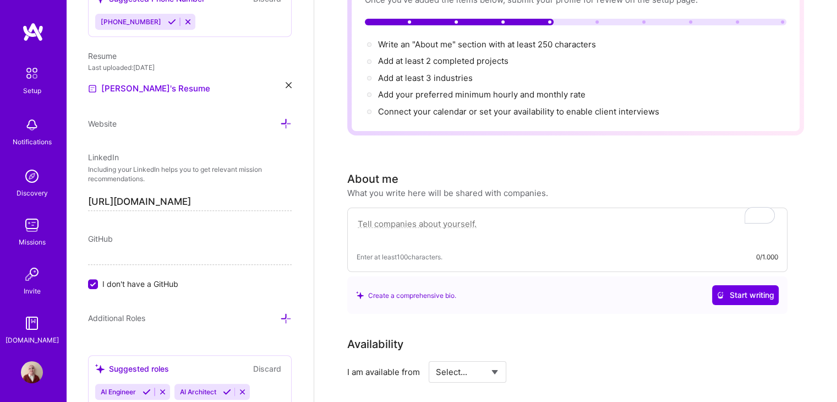
scroll to position [0, 0]
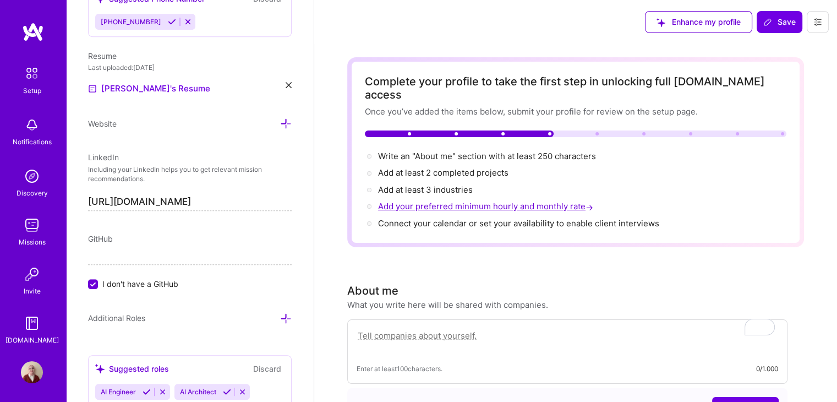
click at [536, 201] on span "Add your preferred minimum hourly and monthly rate →" at bounding box center [486, 206] width 217 height 10
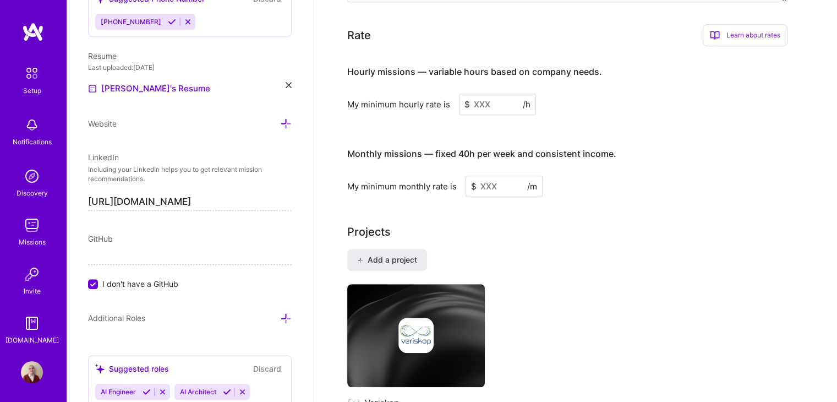
scroll to position [638, 0]
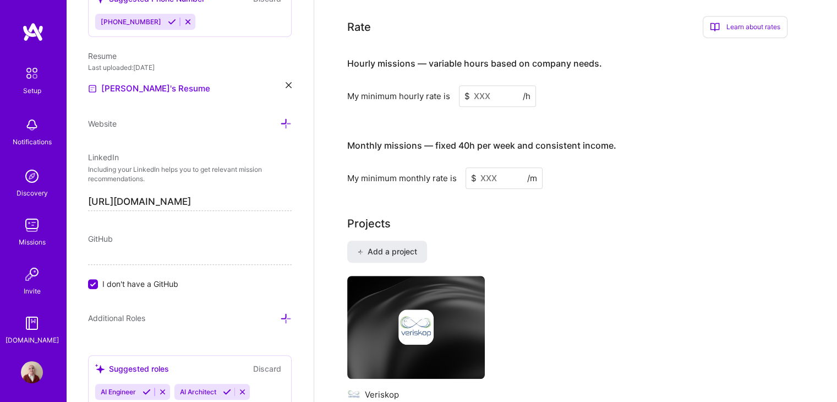
click at [485, 85] on input at bounding box center [497, 95] width 77 height 21
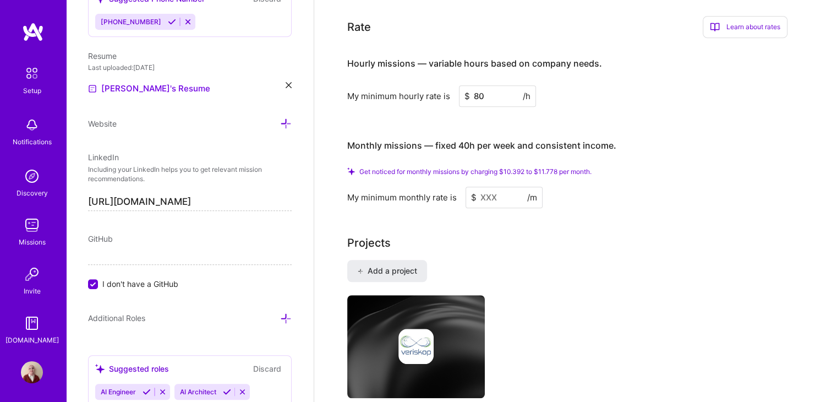
type input "80"
click at [476, 167] on span "Get noticed for monthly missions by charging $10.392 to $11.778 per month." at bounding box center [476, 171] width 232 height 8
click at [487, 187] on input at bounding box center [504, 197] width 77 height 21
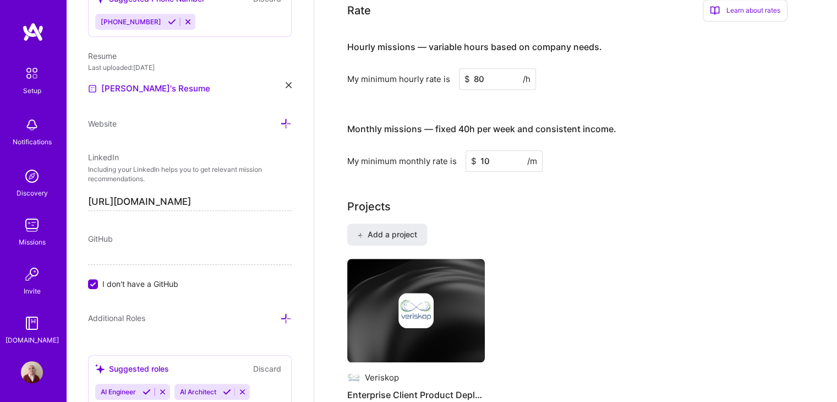
type input "1"
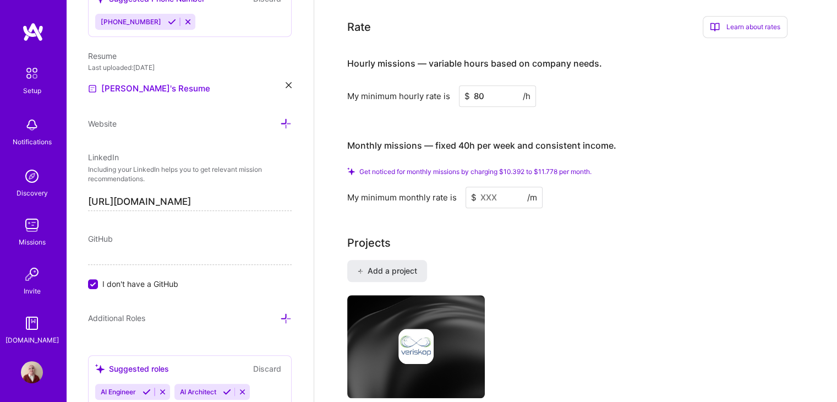
click at [569, 140] on h4 "Monthly missions — fixed 40h per week and consistent income." at bounding box center [481, 145] width 269 height 10
drag, startPoint x: 603, startPoint y: 153, endPoint x: 359, endPoint y: 155, distance: 244.5
click at [359, 167] on div "Get noticed for monthly missions by charging $10.392 to $11.778 per month." at bounding box center [567, 171] width 440 height 8
copy span "Get noticed for monthly missions by charging $10.392 to $11.778 per month."
drag, startPoint x: 489, startPoint y: 78, endPoint x: 465, endPoint y: 81, distance: 24.5
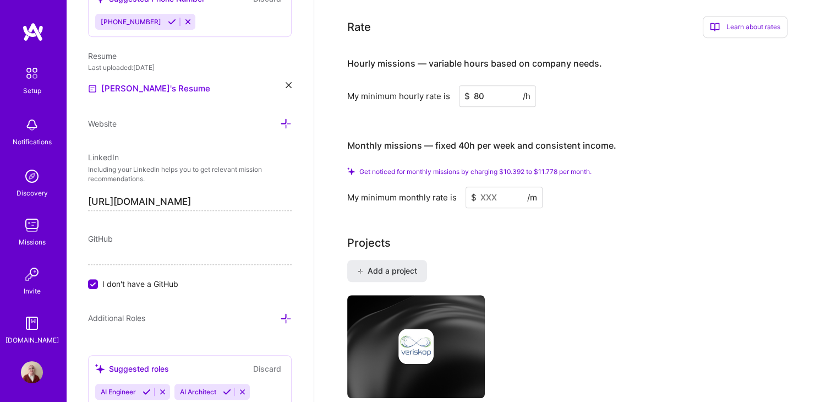
click at [465, 85] on div "$ 80 /h" at bounding box center [497, 95] width 77 height 21
type input "60"
click at [499, 187] on input at bounding box center [504, 197] width 77 height 21
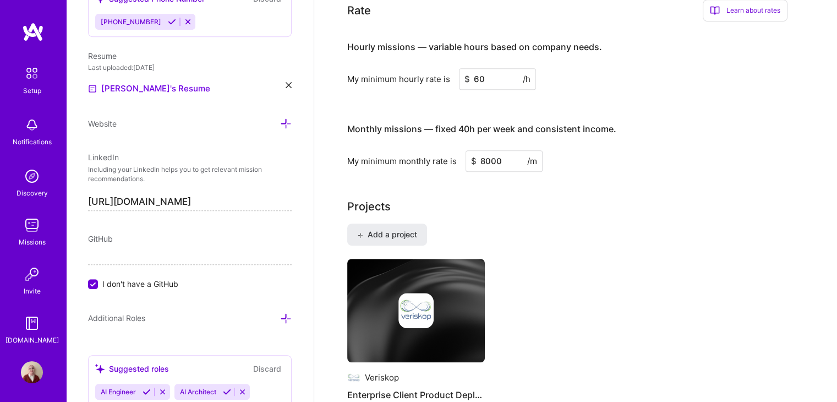
type input "8000"
click at [545, 204] on div "Projects Add a project Veriskop Enterprise Client Product Deployment Haz 2021 -…" at bounding box center [575, 322] width 457 height 248
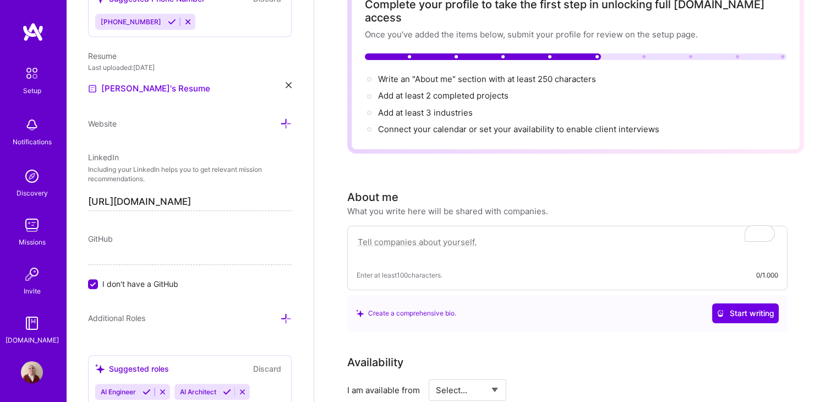
scroll to position [0, 0]
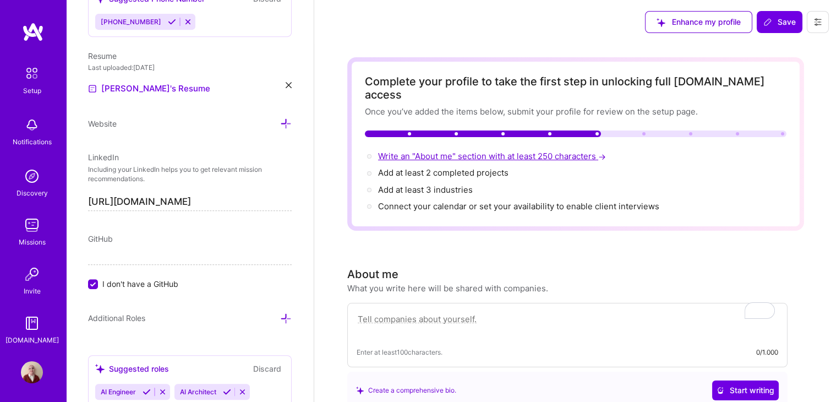
click at [487, 151] on span "Write an "About me" section with at least 250 characters →" at bounding box center [493, 156] width 230 height 10
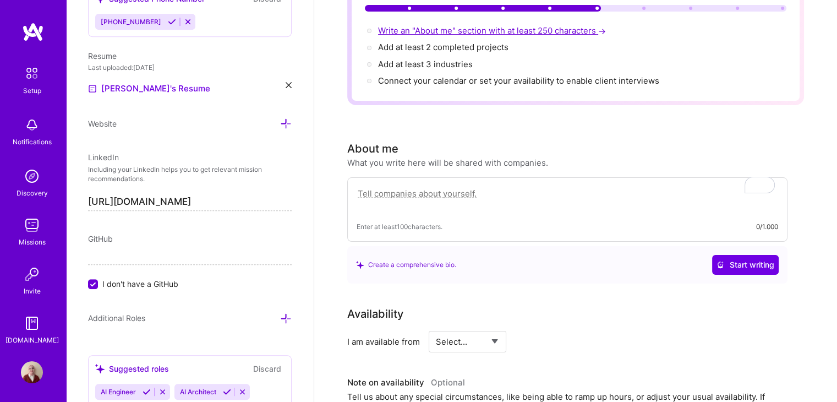
scroll to position [251, 0]
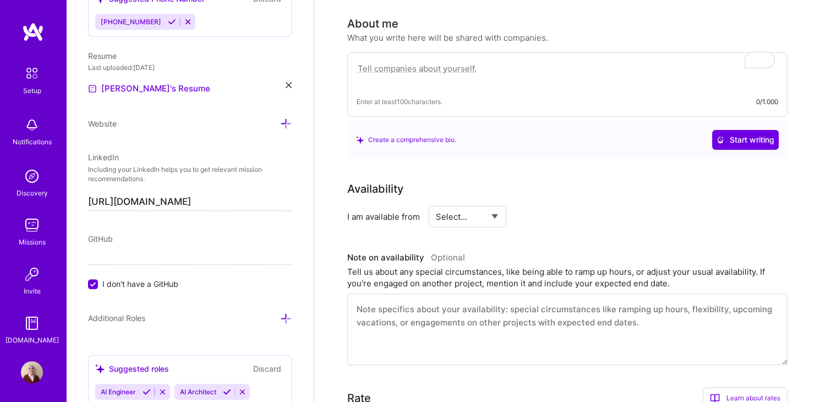
click at [448, 62] on textarea "To enrich screen reader interactions, please activate Accessibility in Grammarl…" at bounding box center [568, 74] width 422 height 25
paste textarea "I have over 4 years of experience as a Product Specialist in a B2B company, res…"
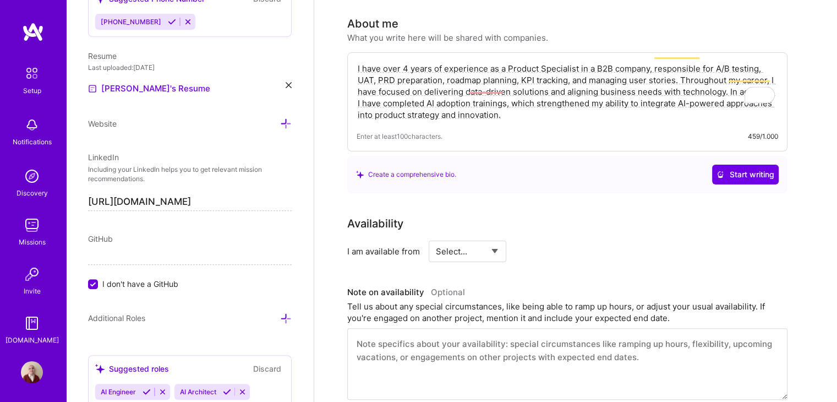
click at [559, 156] on div "Create a comprehensive bio. Start writing" at bounding box center [567, 174] width 440 height 37
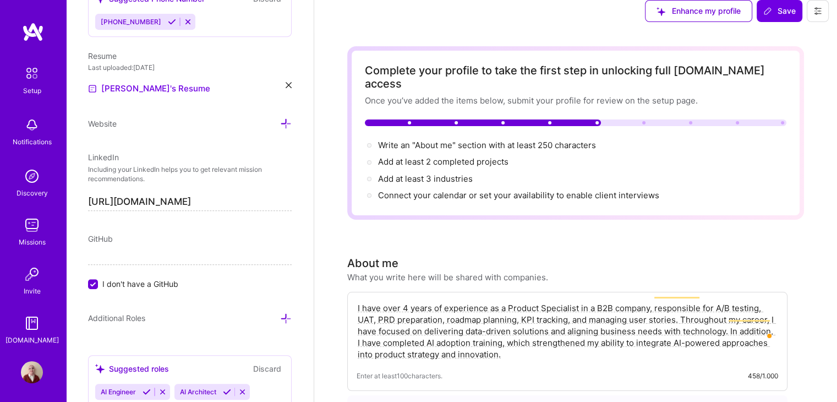
scroll to position [0, 0]
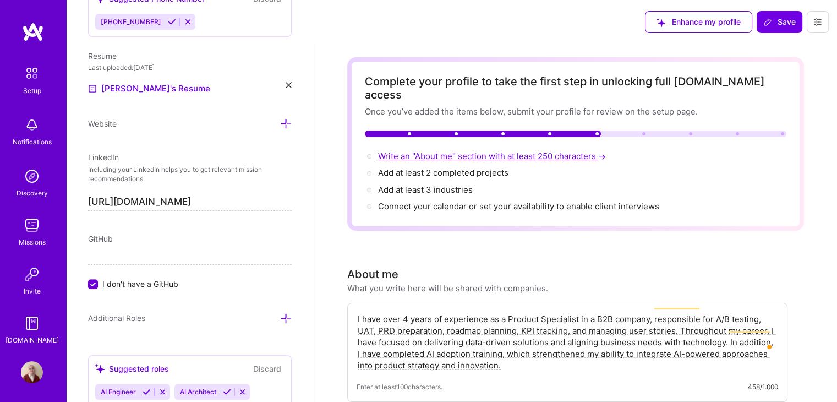
click at [564, 151] on span "Write an "About me" section with at least 250 characters →" at bounding box center [493, 156] width 230 height 10
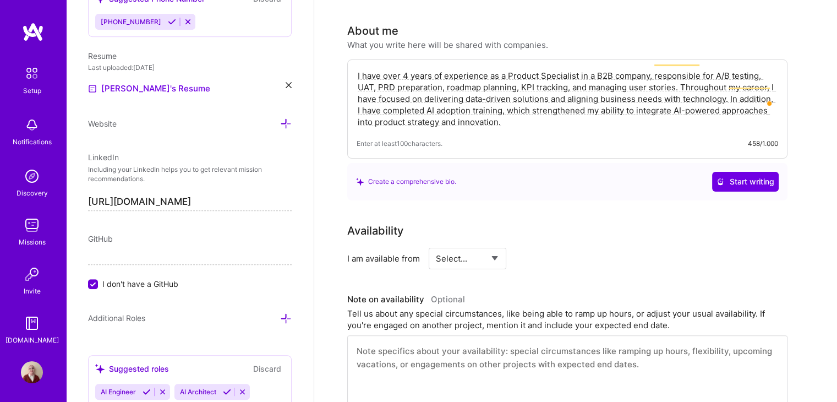
scroll to position [251, 0]
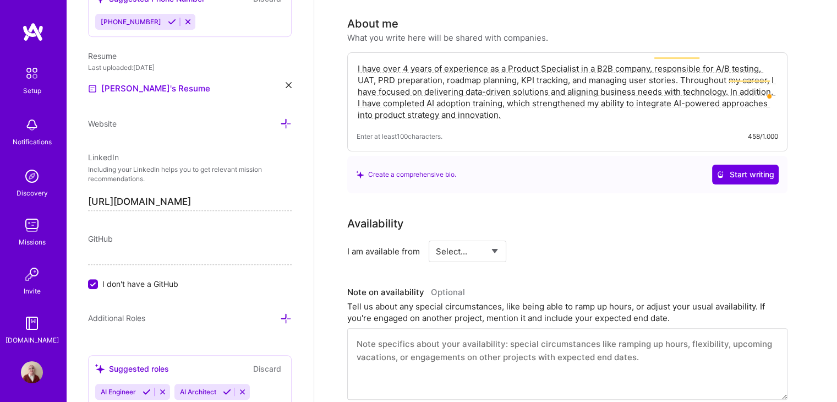
click at [532, 130] on div "Enter at least 100 characters. 458/1.000" at bounding box center [568, 136] width 422 height 12
click at [537, 107] on div "I have over 4 years of experience as a Product Specialist in a B2B company, res…" at bounding box center [567, 101] width 440 height 99
click at [502, 98] on textarea "I have over 4 years of experience as a Product Specialist in a B2B company, res…" at bounding box center [568, 92] width 422 height 60
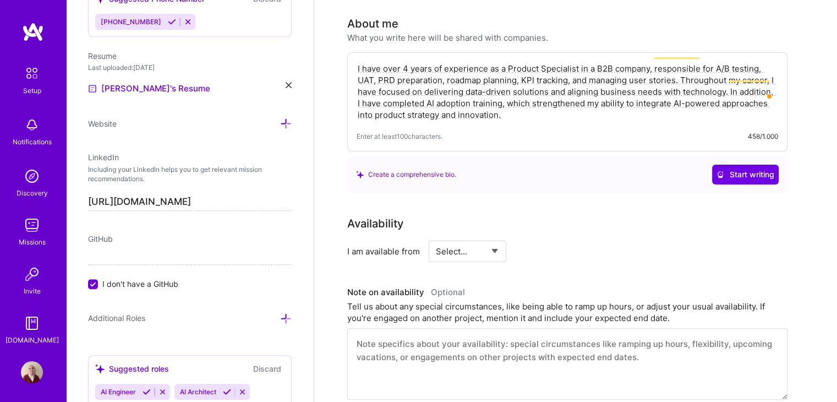
click at [502, 98] on textarea "I have over 4 years of experience as a Product Specialist in a B2B company, res…" at bounding box center [568, 92] width 422 height 60
click at [558, 105] on textarea "I have over 4 years of experience as a Product Specialist in a B2B company, res…" at bounding box center [568, 92] width 422 height 60
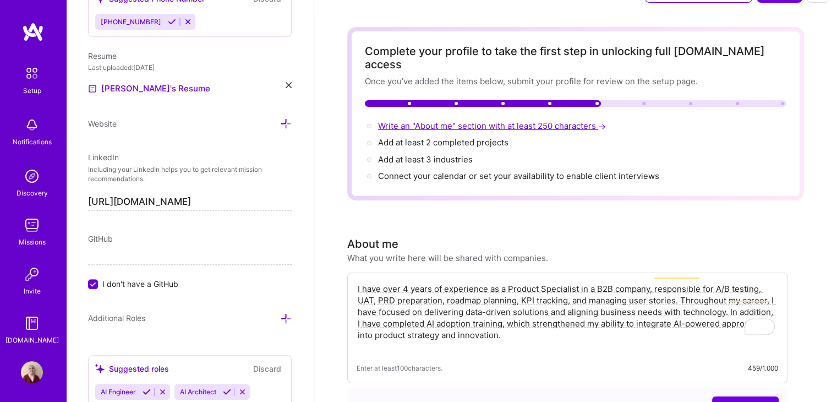
click at [568, 121] on span "Write an "About me" section with at least 250 characters →" at bounding box center [493, 126] width 230 height 10
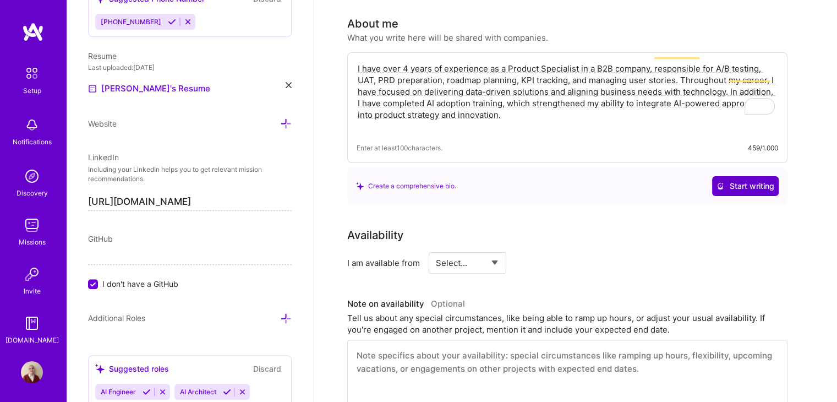
click at [726, 181] on span "Start writing" at bounding box center [746, 186] width 58 height 11
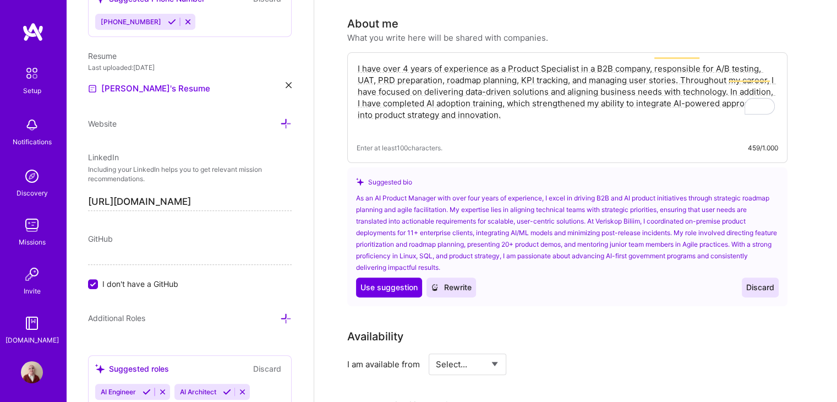
click at [456, 282] on span "Rewrite" at bounding box center [451, 287] width 41 height 11
click at [398, 282] on span "Use suggestion" at bounding box center [389, 287] width 57 height 11
type textarea "As an AI Product Manager with over four years of experience, I excel in driving…"
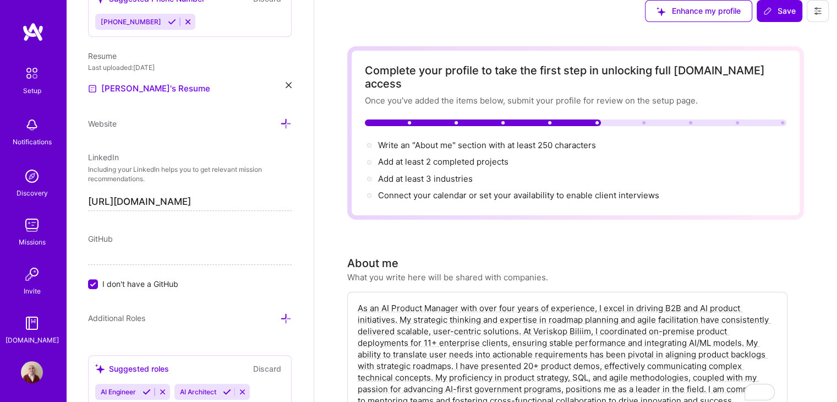
scroll to position [0, 0]
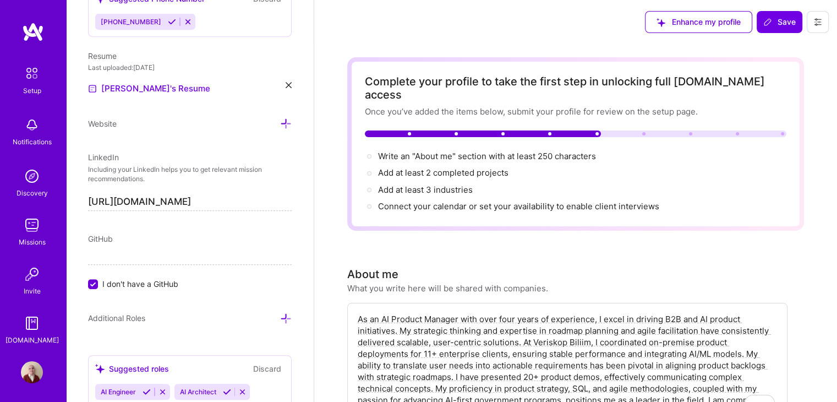
click at [566, 205] on div "Complete your profile to take the first step in unlocking full A.Team access On…" at bounding box center [575, 143] width 457 height 173
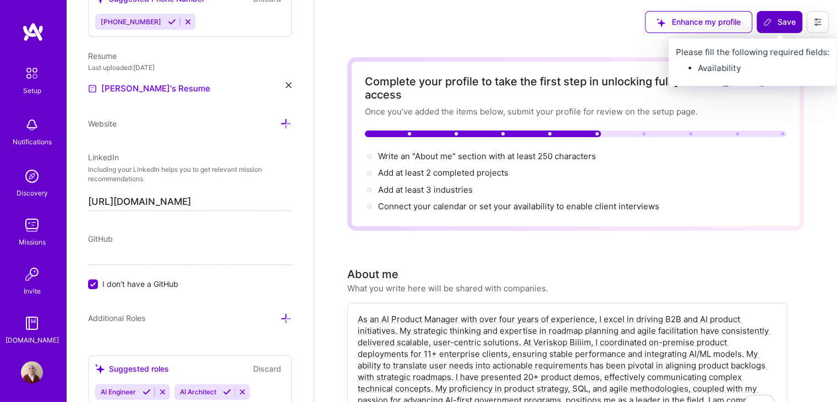
click at [795, 19] on span "Save" at bounding box center [780, 22] width 32 height 11
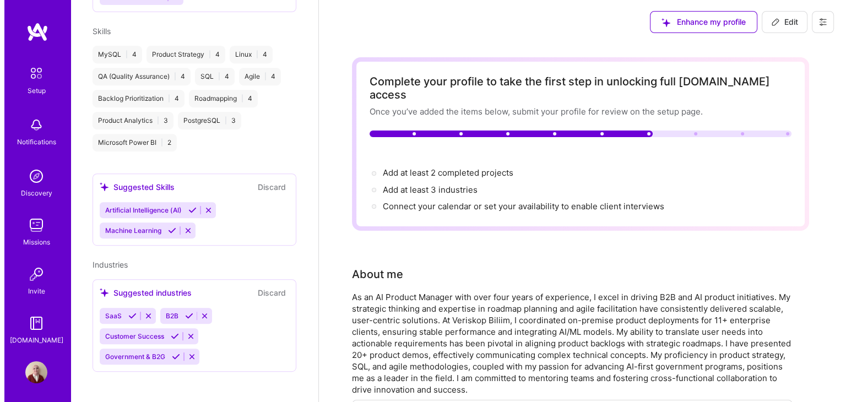
scroll to position [318, 0]
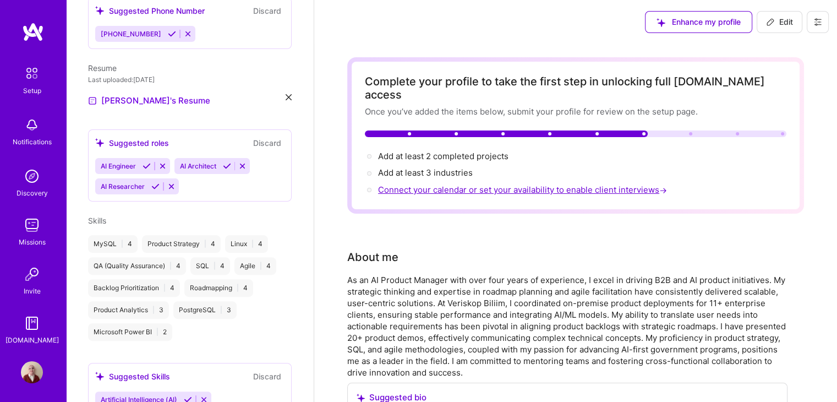
click at [566, 184] on span "Connect your calendar or set your availability to enable client interviews →" at bounding box center [523, 189] width 291 height 10
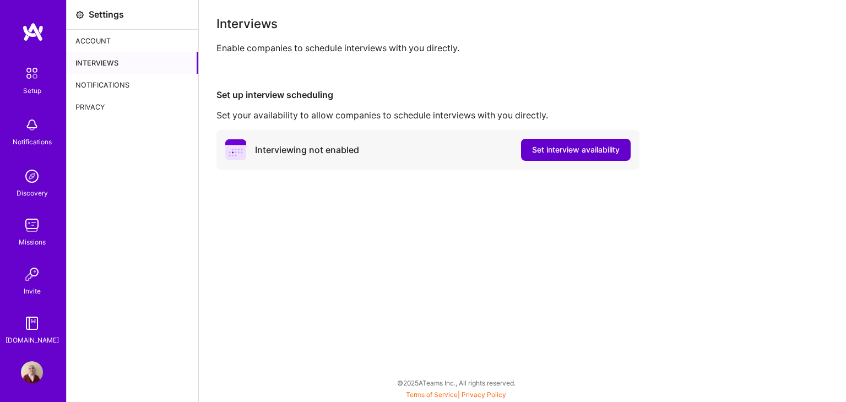
click at [567, 154] on span "Set interview availability" at bounding box center [576, 149] width 88 height 11
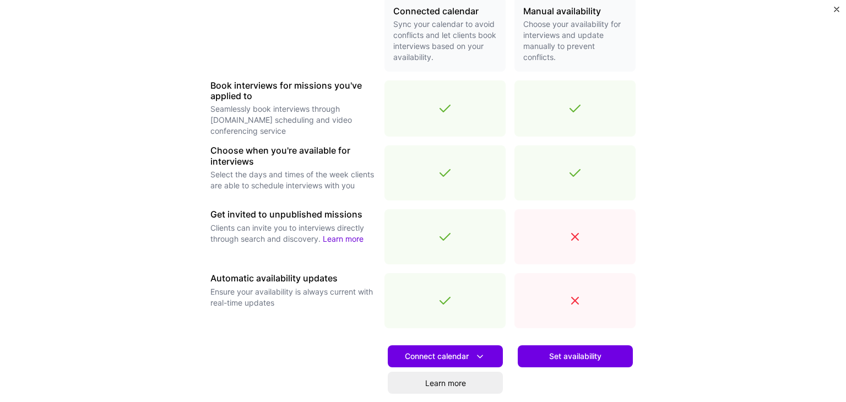
scroll to position [370, 0]
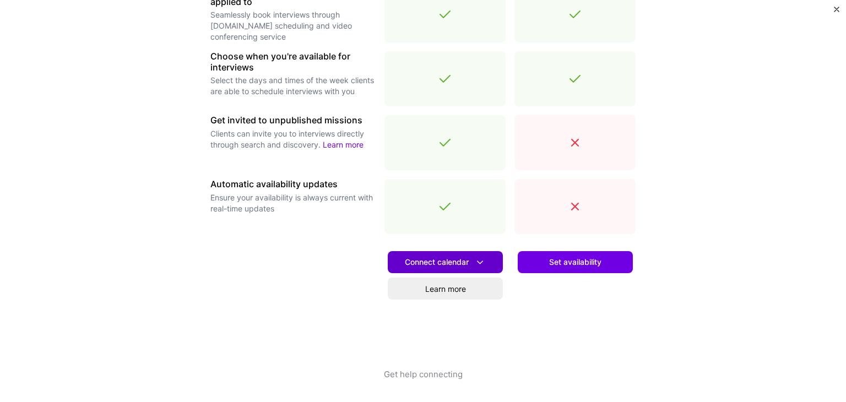
click at [440, 267] on span "Connect calendar" at bounding box center [445, 263] width 81 height 12
click at [347, 260] on div at bounding box center [292, 306] width 165 height 126
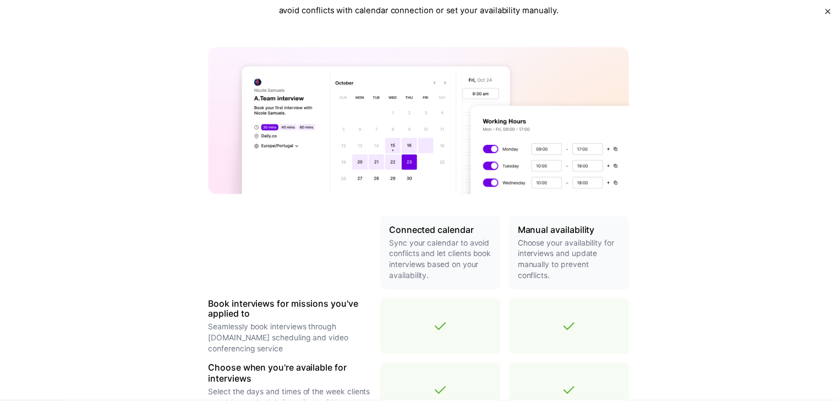
scroll to position [0, 0]
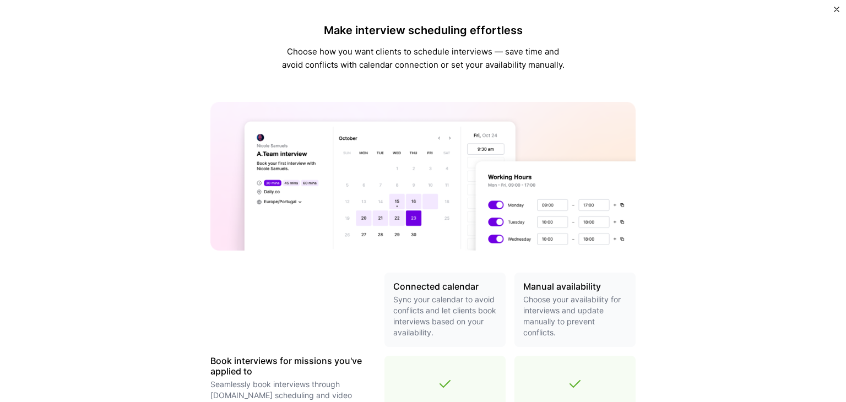
click at [836, 9] on img "Close" at bounding box center [837, 10] width 6 height 6
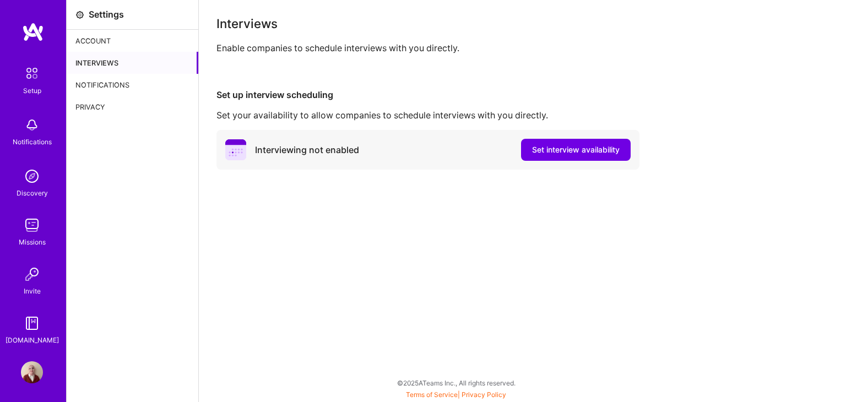
click at [150, 78] on div "Notifications" at bounding box center [133, 85] width 132 height 22
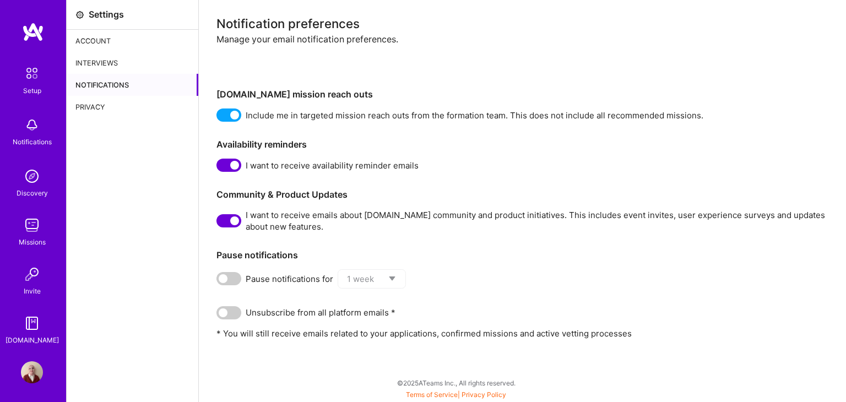
click at [98, 107] on div "Privacy" at bounding box center [133, 107] width 132 height 22
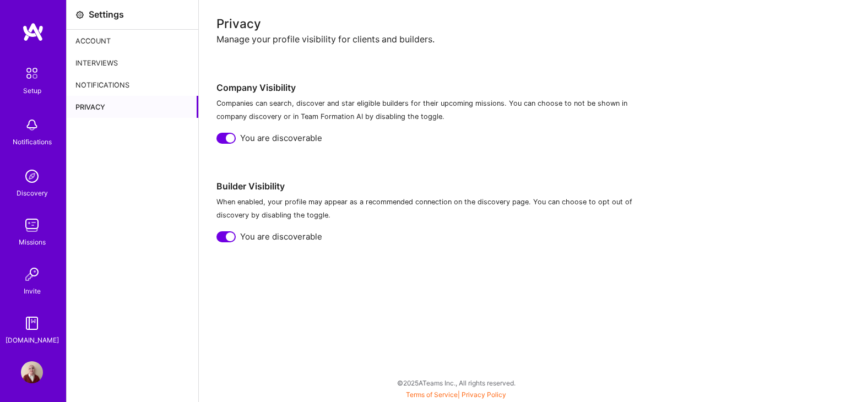
click at [25, 189] on div "Discovery" at bounding box center [32, 193] width 31 height 12
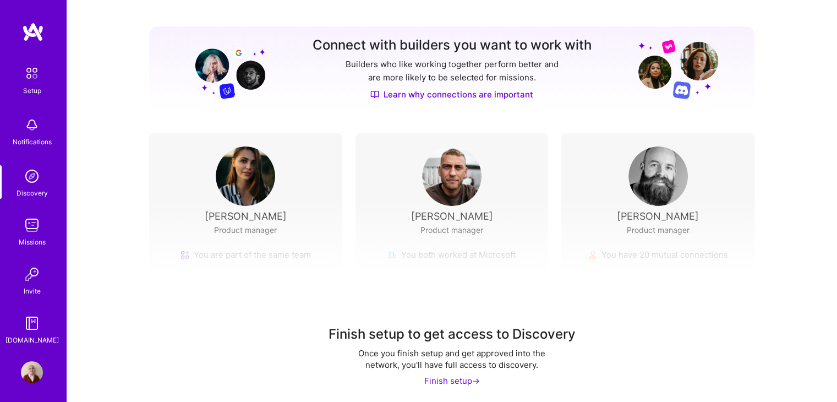
scroll to position [124, 0]
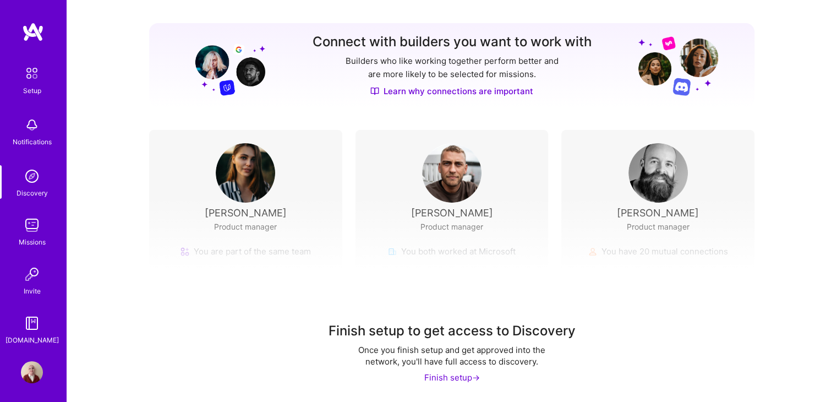
click at [434, 369] on div "Finish setup to get access to Discovery Once you finish setup and get approved …" at bounding box center [452, 352] width 293 height 61
click at [439, 374] on div "Finish setup ->" at bounding box center [453, 378] width 56 height 12
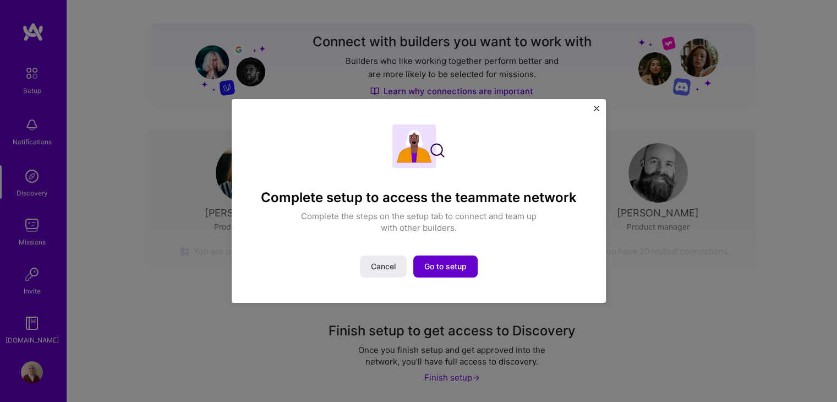
click at [445, 267] on span "Go to setup" at bounding box center [446, 266] width 42 height 11
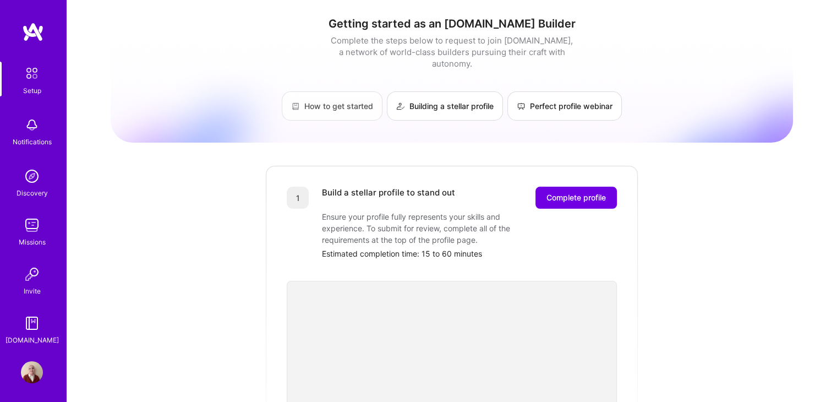
click at [325, 105] on link "How to get started" at bounding box center [332, 105] width 101 height 29
click at [572, 187] on button "Complete profile" at bounding box center [576, 198] width 81 height 22
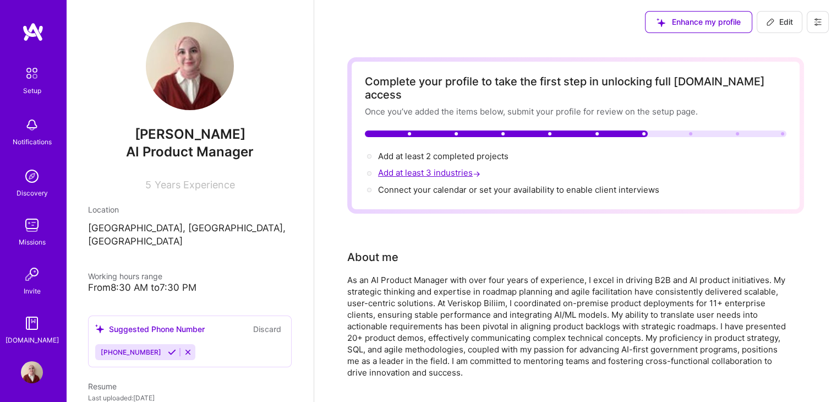
click at [445, 167] on span "Add at least 3 industries →" at bounding box center [430, 172] width 105 height 10
select select "US"
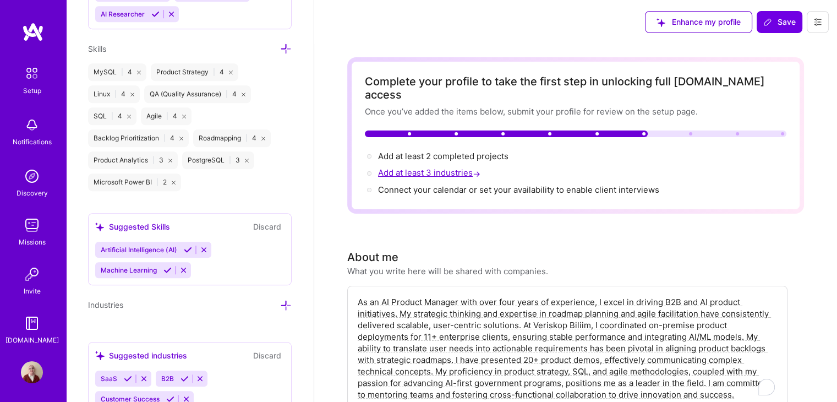
scroll to position [970, 0]
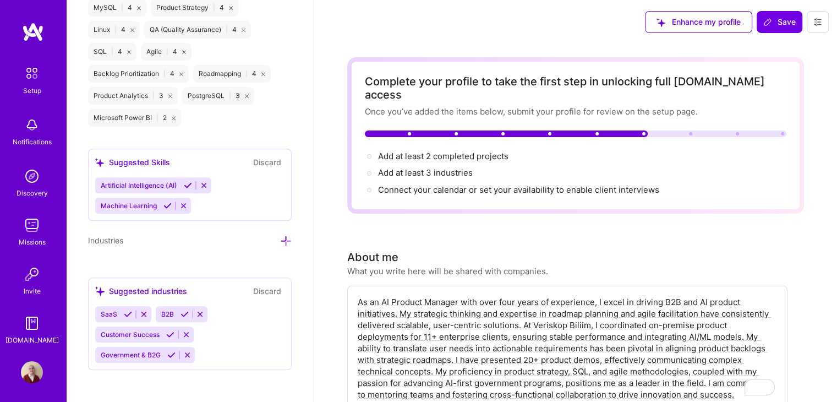
click at [491, 167] on div "Add at least 3 industries →" at bounding box center [576, 173] width 422 height 12
click at [170, 289] on div "Suggested industries" at bounding box center [141, 291] width 92 height 12
click at [280, 237] on icon at bounding box center [286, 241] width 12 height 12
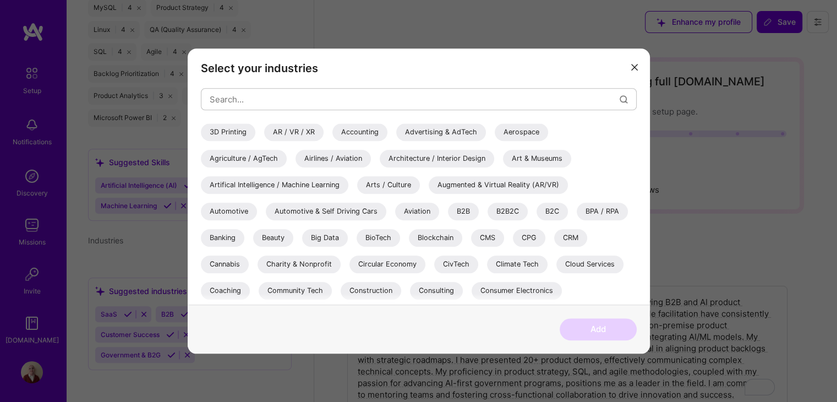
click at [469, 216] on div "B2B" at bounding box center [463, 212] width 31 height 18
click at [414, 97] on input "modal" at bounding box center [415, 99] width 410 height 28
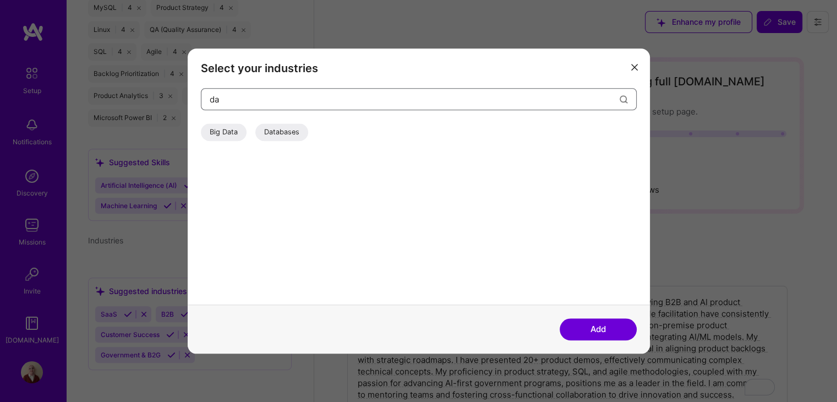
type input "d"
type input "sec"
click at [300, 137] on div "Security" at bounding box center [296, 132] width 45 height 18
click at [530, 100] on input "sec" at bounding box center [415, 99] width 410 height 28
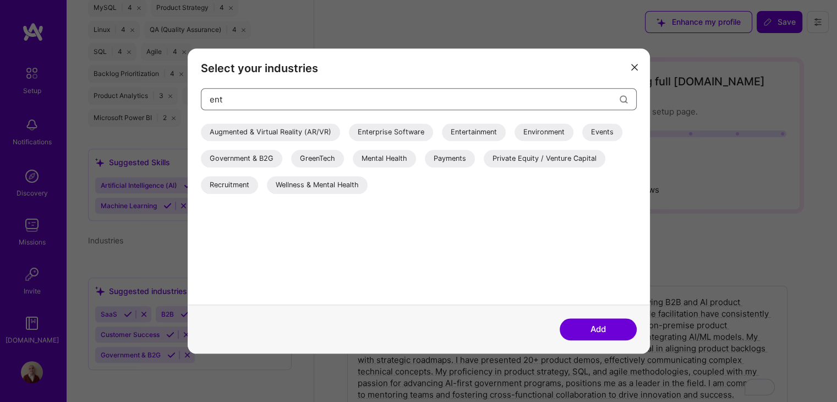
type input "ent"
click at [409, 132] on div "Enterprise Software" at bounding box center [391, 132] width 84 height 18
click at [595, 331] on button "Add" at bounding box center [598, 329] width 77 height 22
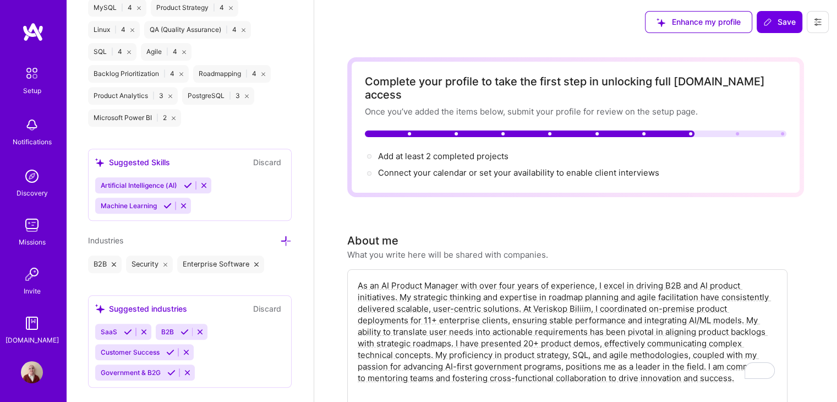
click at [185, 185] on icon at bounding box center [188, 185] width 8 height 8
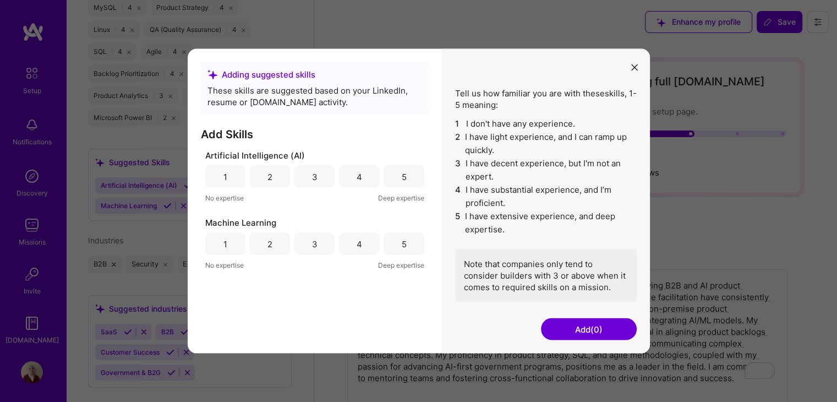
click at [359, 182] on div "4" at bounding box center [359, 177] width 40 height 22
drag, startPoint x: 227, startPoint y: 247, endPoint x: 491, endPoint y: 338, distance: 278.9
click at [226, 247] on div "1" at bounding box center [226, 244] width 4 height 12
click at [596, 333] on button "Add (2)" at bounding box center [589, 329] width 96 height 22
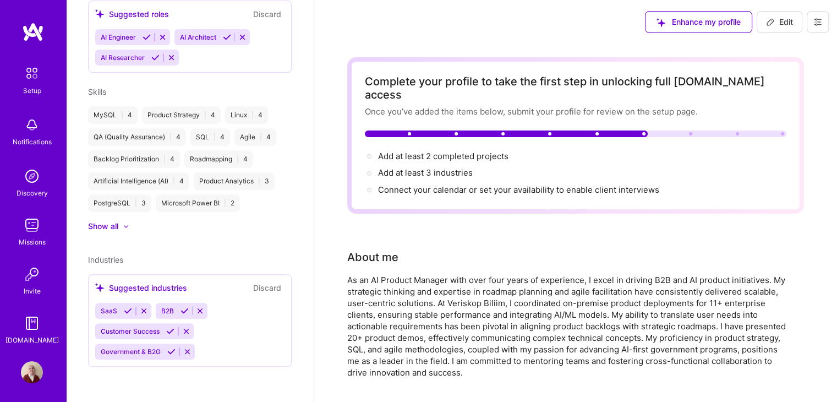
scroll to position [434, 0]
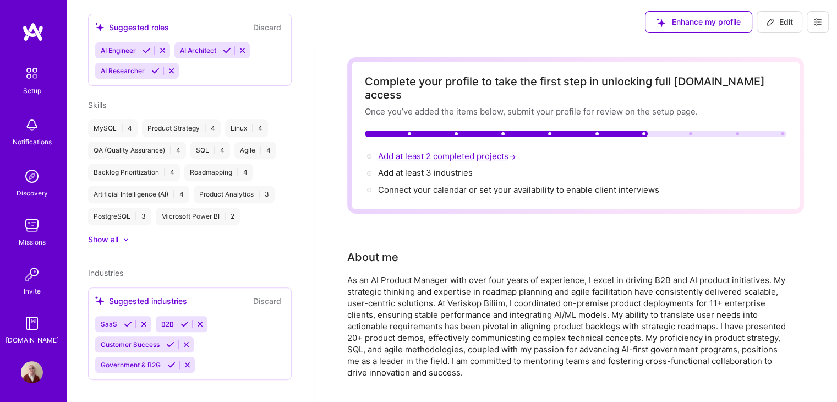
click at [477, 151] on span "Add at least 2 completed projects →" at bounding box center [448, 156] width 140 height 10
select select "US"
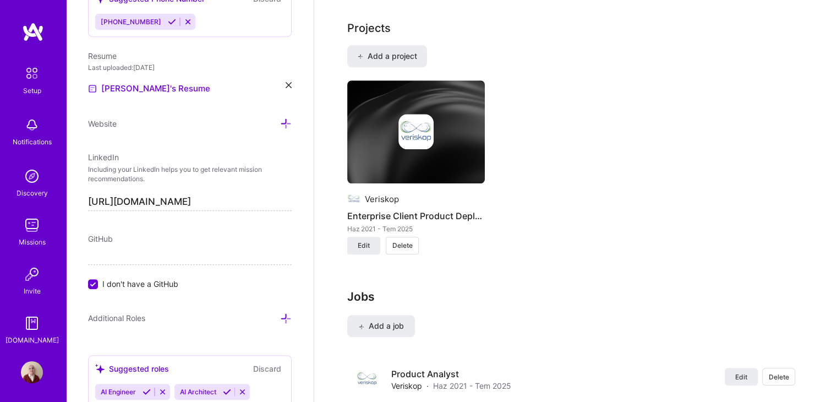
scroll to position [896, 0]
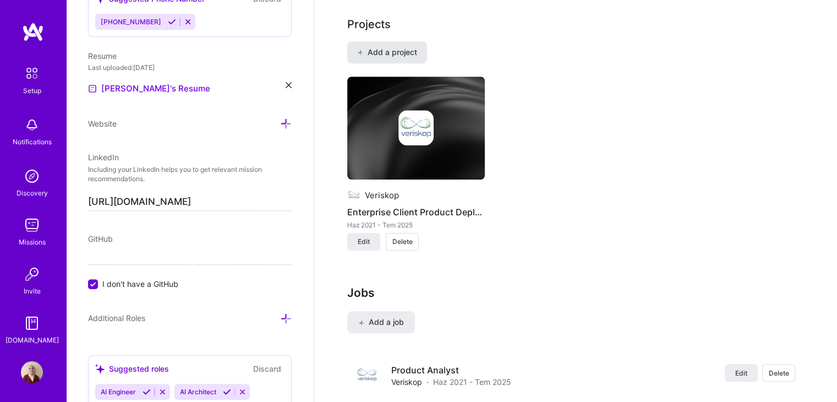
click at [422, 43] on button "Add a project" at bounding box center [387, 52] width 80 height 22
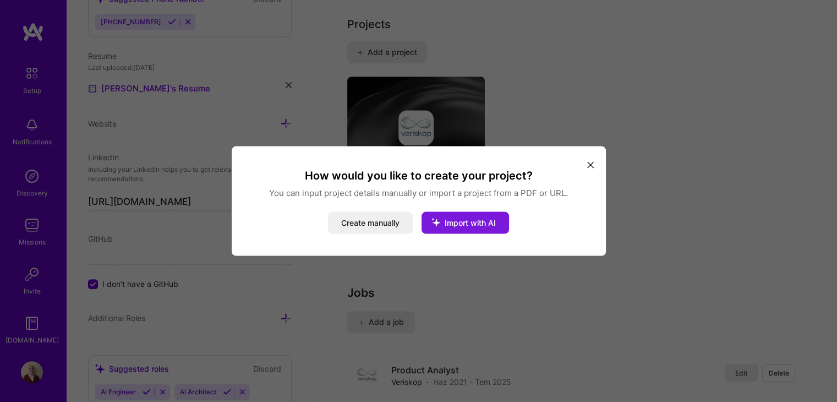
click at [446, 220] on icon "modal" at bounding box center [436, 222] width 29 height 29
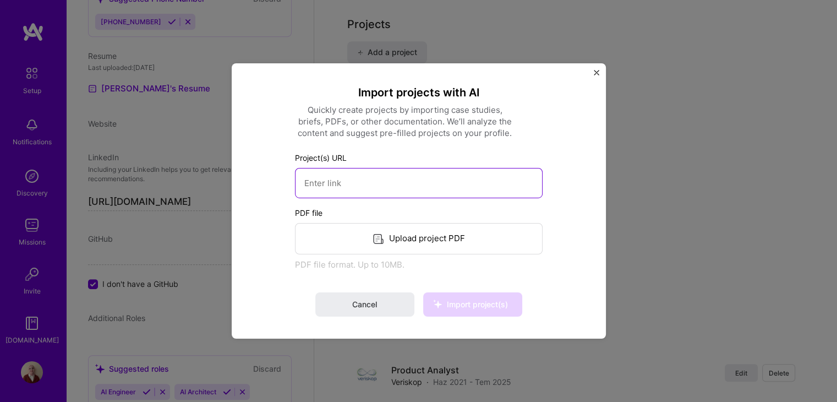
click at [378, 188] on input at bounding box center [419, 183] width 248 height 30
paste input "[URL][DOMAIN_NAME]"
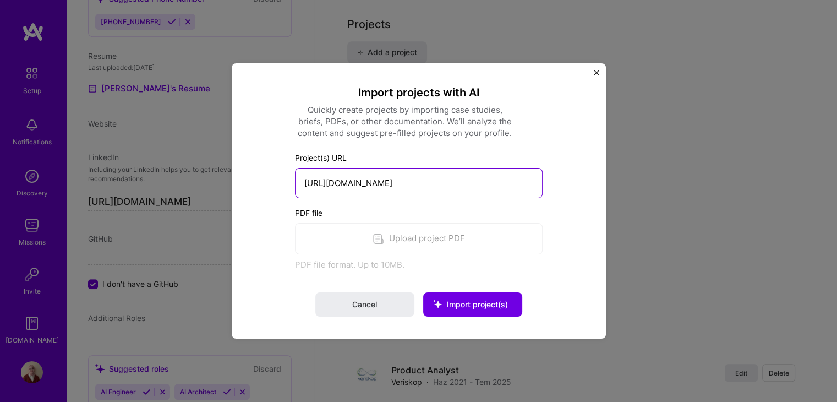
type input "[URL][DOMAIN_NAME]"
click at [436, 210] on label "PDF file" at bounding box center [419, 213] width 248 height 12
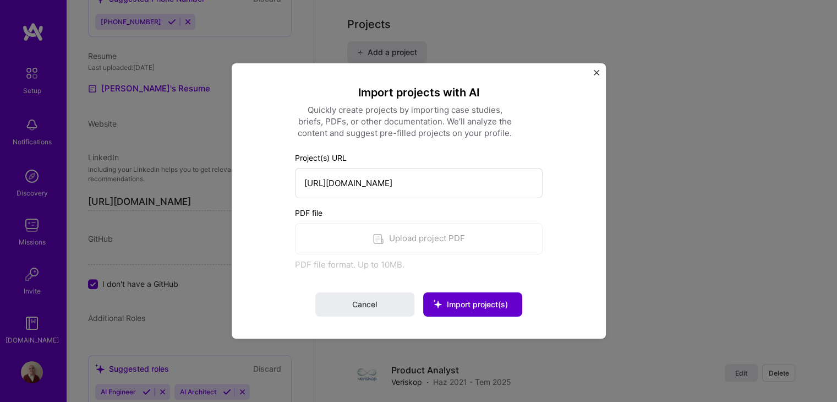
click at [464, 299] on span "Import project(s)" at bounding box center [472, 304] width 71 height 11
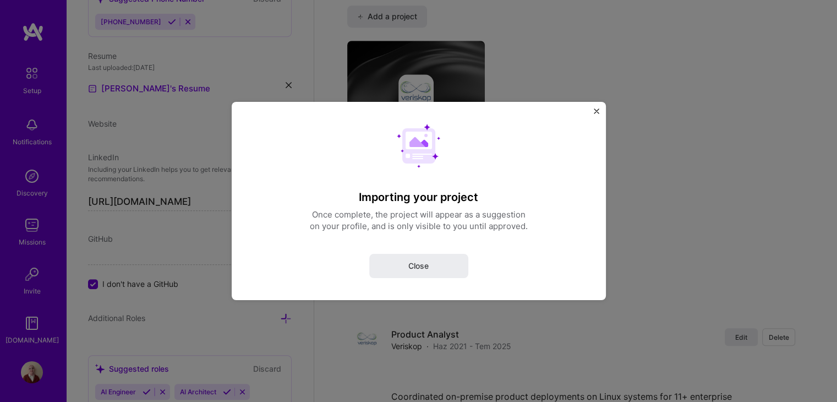
scroll to position [951, 0]
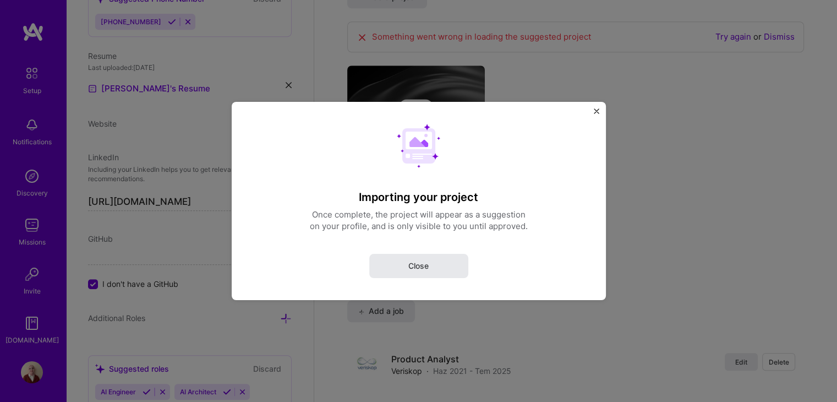
click at [425, 274] on button "Close" at bounding box center [418, 266] width 99 height 24
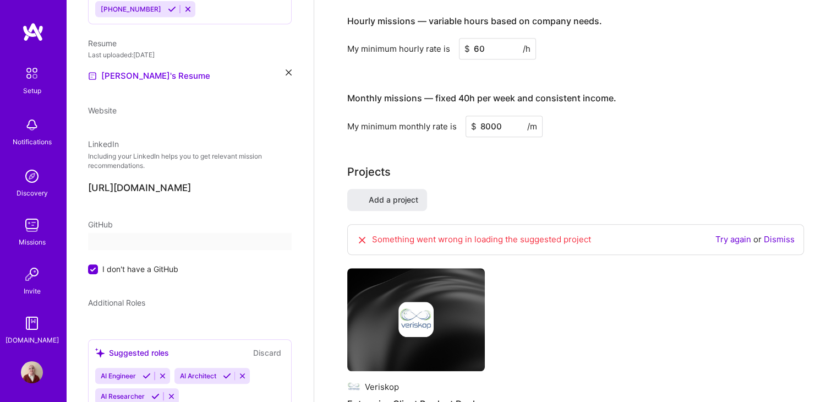
select select "US"
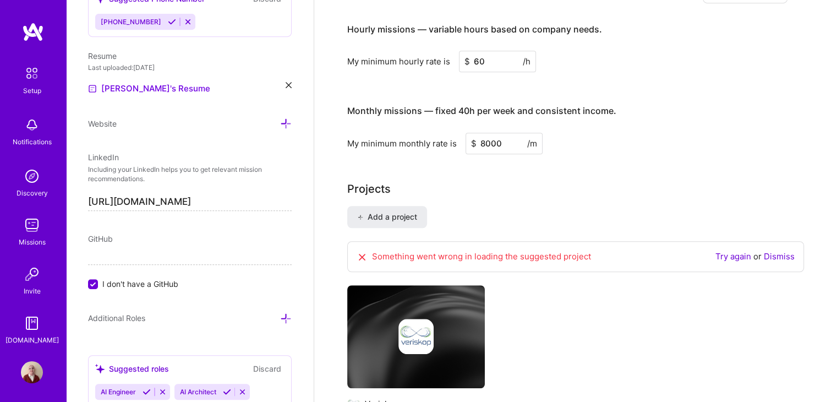
scroll to position [86, 0]
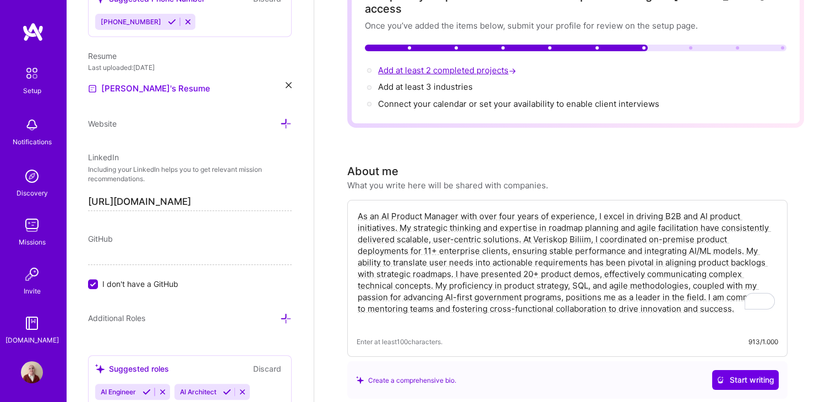
click at [471, 65] on span "Add at least 2 completed projects →" at bounding box center [448, 70] width 140 height 10
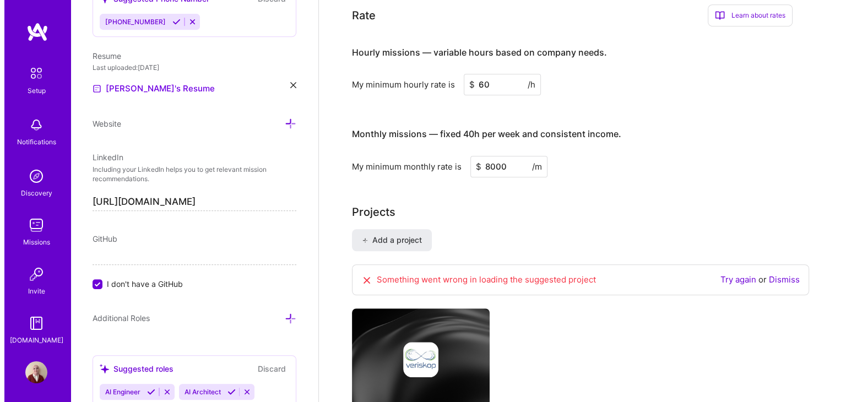
scroll to position [896, 0]
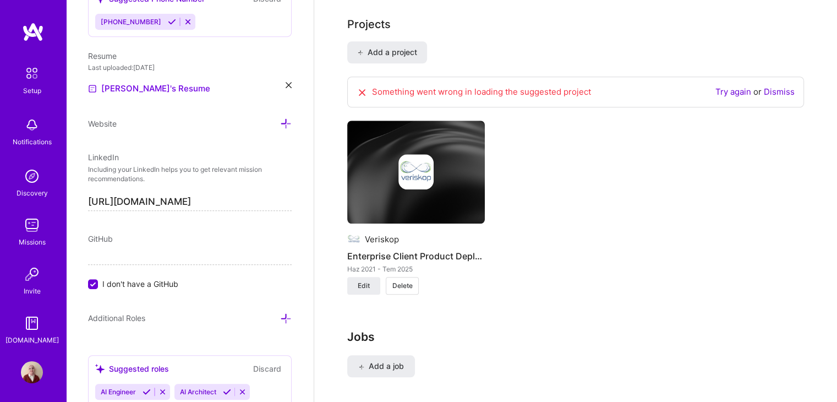
click at [743, 86] on link "Try again" at bounding box center [734, 91] width 36 height 10
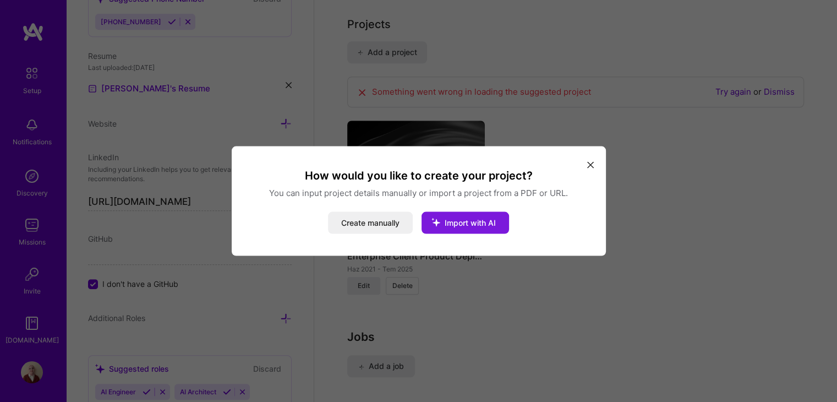
click at [488, 222] on span "Import with AI" at bounding box center [470, 222] width 51 height 9
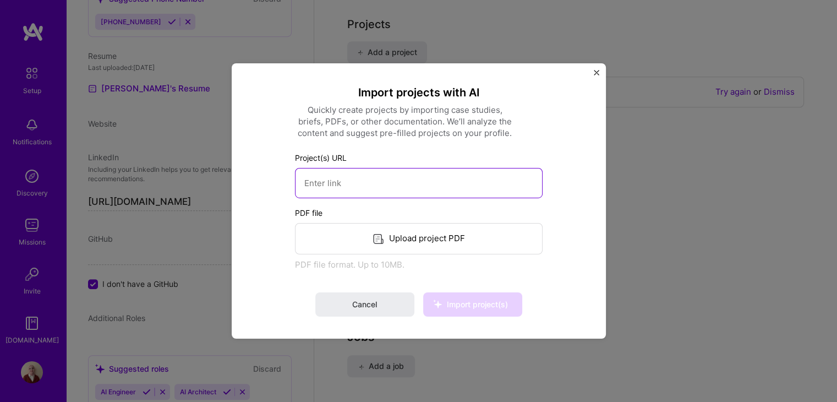
click at [438, 182] on input at bounding box center [419, 183] width 248 height 30
paste input "[URL][DOMAIN_NAME]"
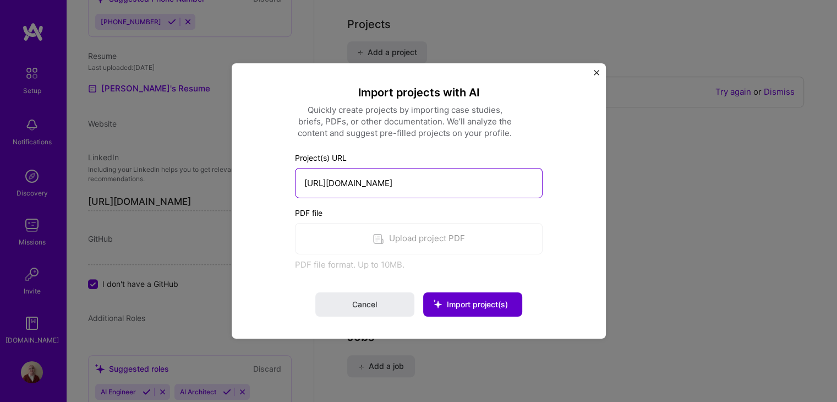
type input "[URL][DOMAIN_NAME]"
click at [511, 309] on button "Import project(s)" at bounding box center [472, 304] width 99 height 24
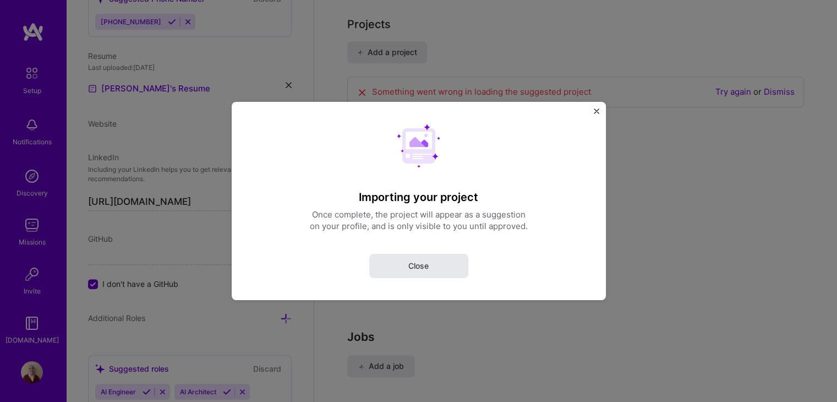
click at [440, 269] on button "Close" at bounding box center [418, 266] width 99 height 24
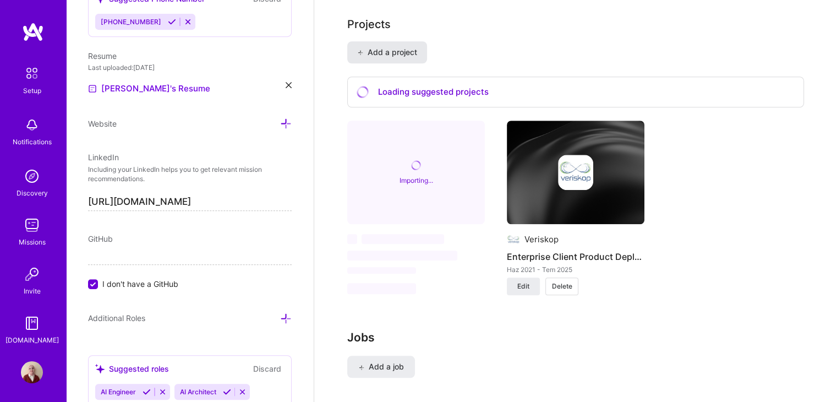
click at [404, 47] on span "Add a project" at bounding box center [387, 52] width 60 height 11
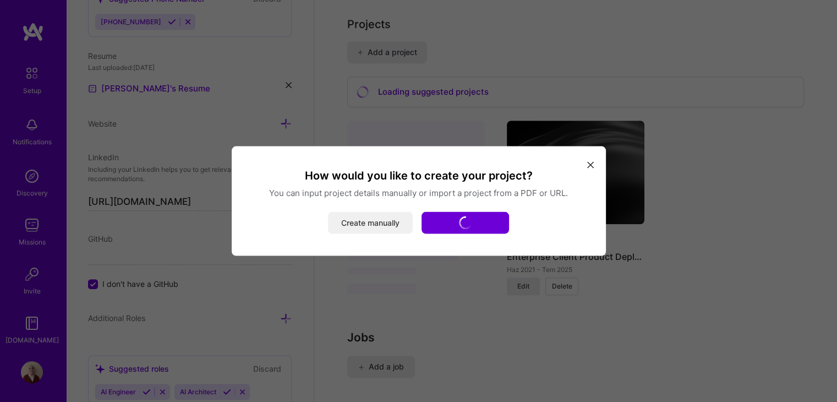
click at [388, 222] on button "Create manually" at bounding box center [370, 223] width 85 height 22
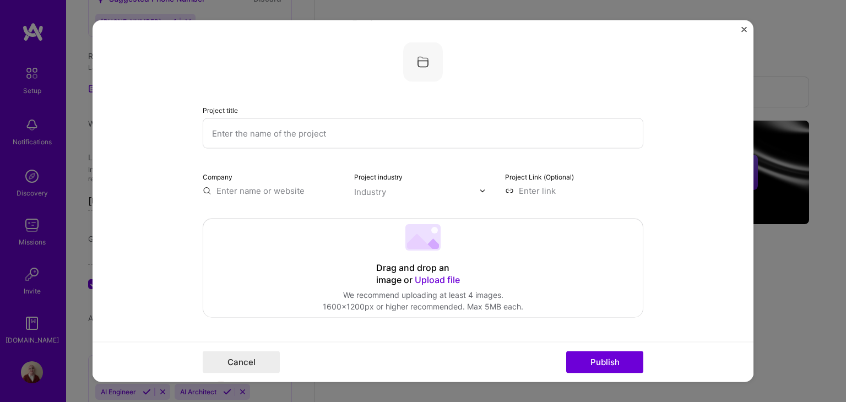
click at [305, 127] on input "text" at bounding box center [423, 133] width 440 height 30
type input "Data Catalog"
click at [269, 190] on input "text" at bounding box center [272, 191] width 138 height 12
paste input "[URL][DOMAIN_NAME]"
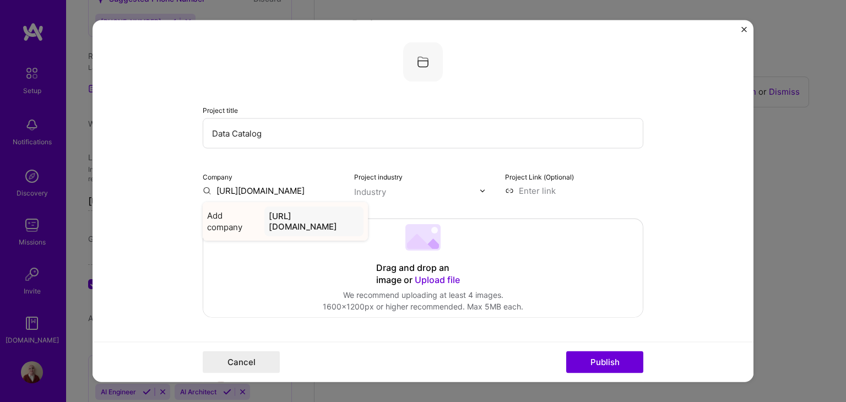
type input "[URL][DOMAIN_NAME]"
click at [272, 225] on div "[URL][DOMAIN_NAME]" at bounding box center [313, 221] width 99 height 30
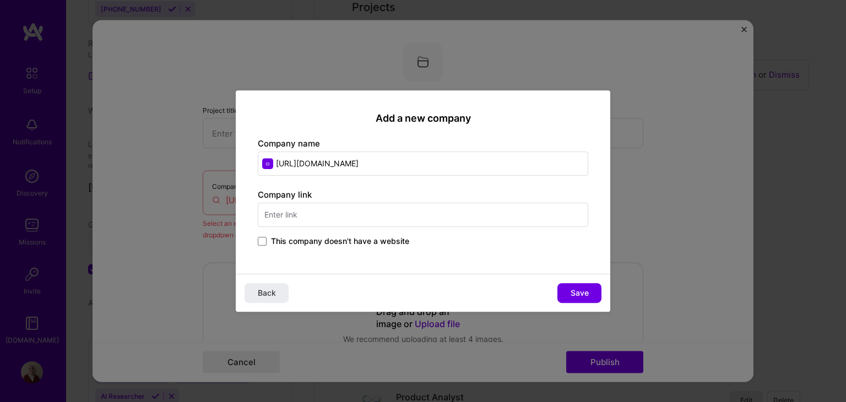
select select "US"
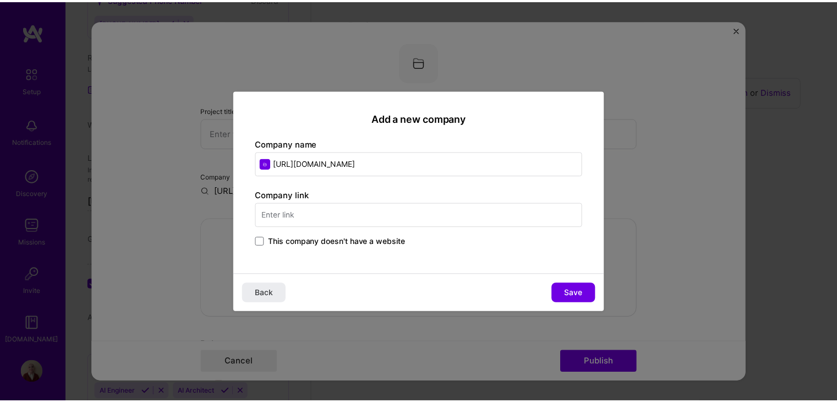
scroll to position [86, 0]
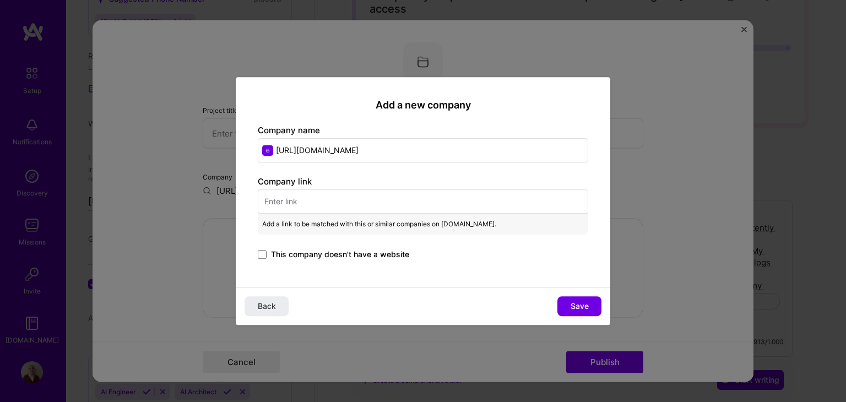
click at [402, 150] on input "[URL][DOMAIN_NAME]" at bounding box center [423, 150] width 330 height 24
click at [366, 203] on input "text" at bounding box center [423, 201] width 330 height 24
paste input "[URL][DOMAIN_NAME]"
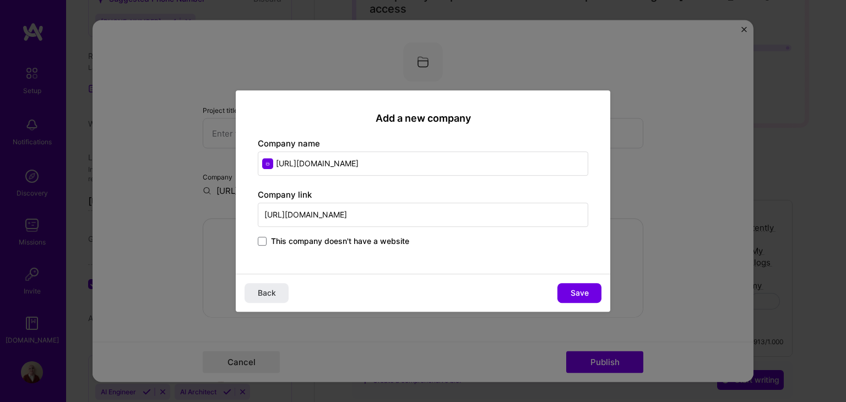
type input "[URL][DOMAIN_NAME]"
click at [423, 158] on input "[URL][DOMAIN_NAME]" at bounding box center [423, 163] width 330 height 24
type input "veriskop"
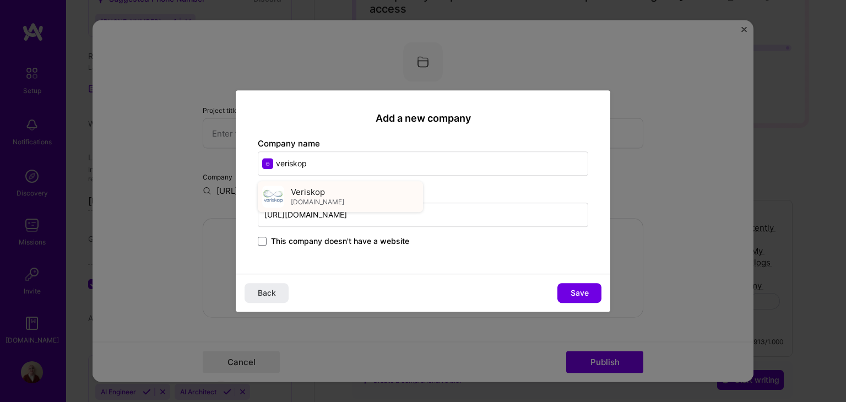
click at [320, 192] on span "Veriskop" at bounding box center [308, 192] width 34 height 12
click at [570, 287] on span "Save" at bounding box center [579, 292] width 18 height 11
type input "Veriskop"
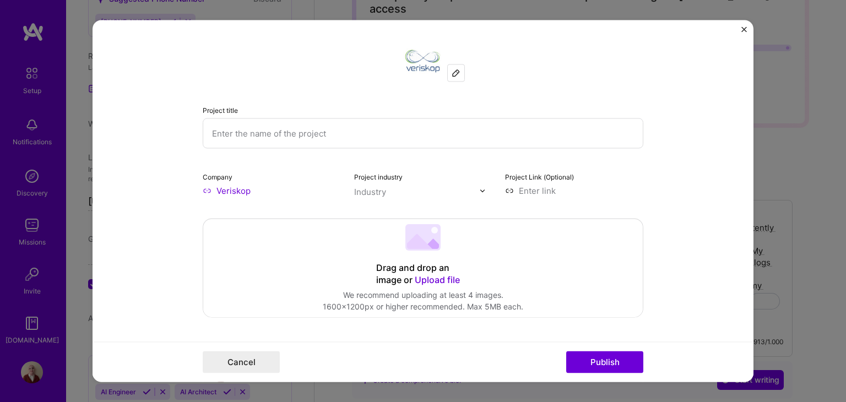
click at [324, 137] on input "text" at bounding box center [423, 133] width 440 height 30
type input "DataCat"
click at [523, 191] on input at bounding box center [574, 191] width 138 height 12
paste input "[URL][DOMAIN_NAME]"
type input "[URL][DOMAIN_NAME]"
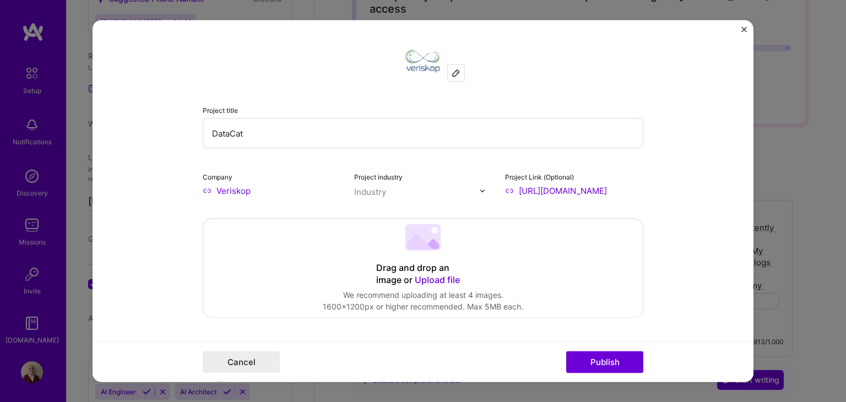
click at [667, 215] on form "Project title DataCat Company Veriskop Project industry Industry Project Link (…" at bounding box center [422, 201] width 661 height 362
click at [251, 137] on input "DataCat" at bounding box center [423, 133] width 440 height 30
type input "Data Dynamic Masking"
click at [601, 361] on button "Publish" at bounding box center [604, 362] width 77 height 22
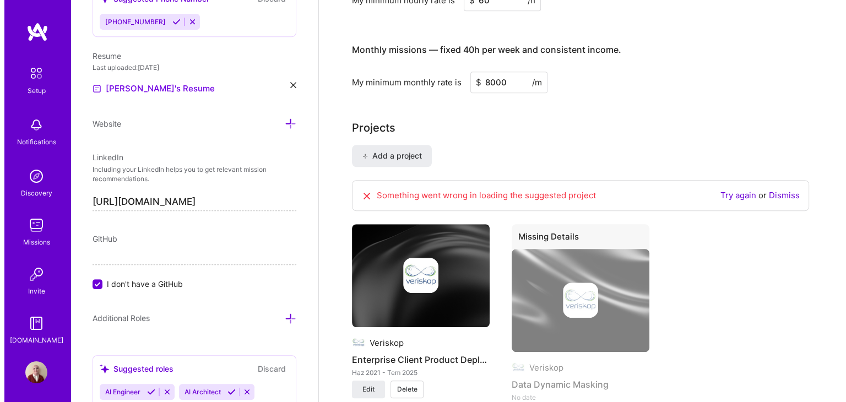
scroll to position [802, 0]
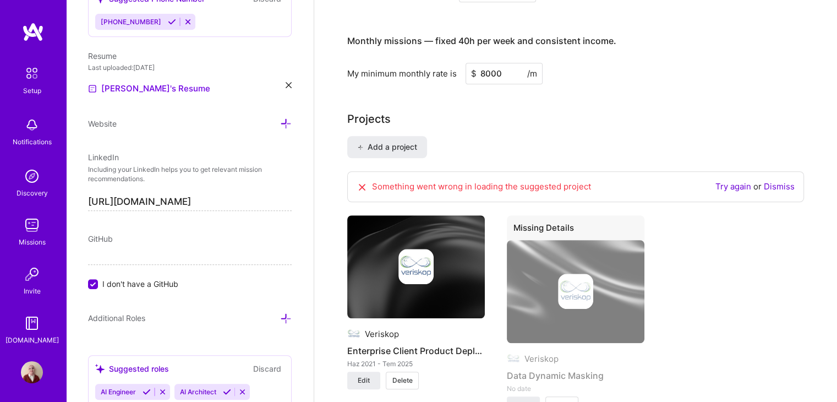
click at [777, 181] on link "Dismiss" at bounding box center [779, 186] width 31 height 10
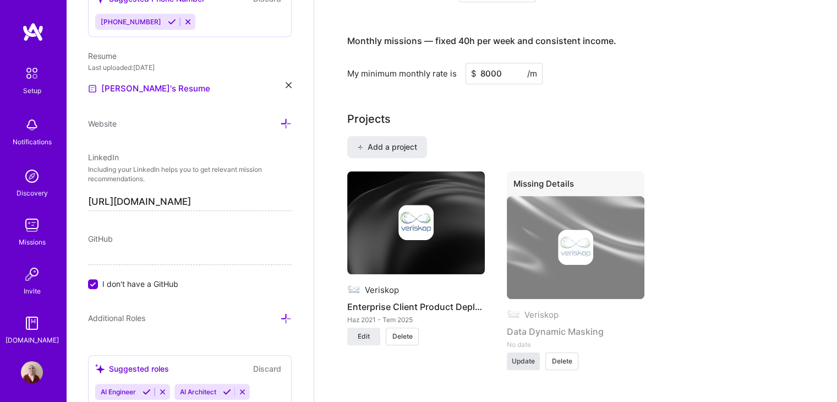
click at [522, 356] on span "Update" at bounding box center [523, 361] width 23 height 10
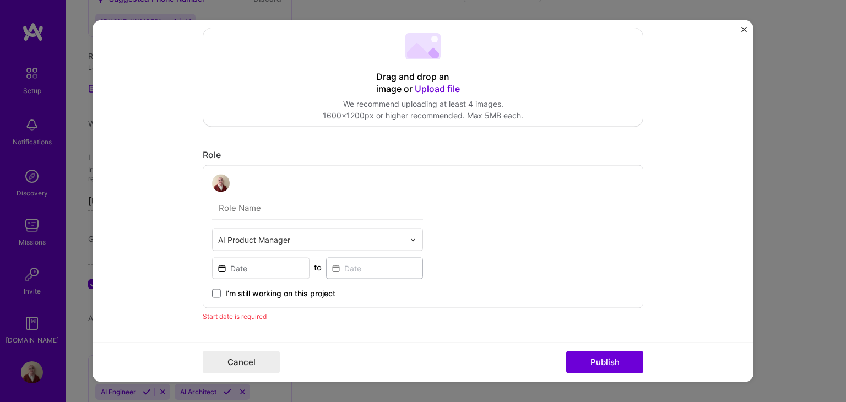
scroll to position [419, 0]
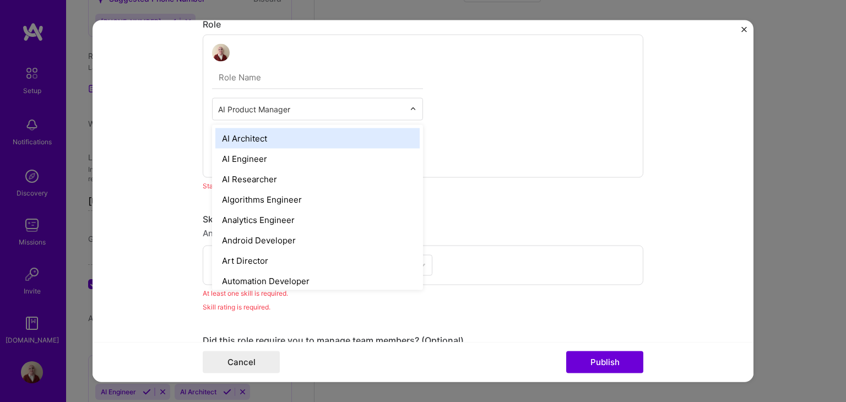
drag, startPoint x: 302, startPoint y: 104, endPoint x: 276, endPoint y: 105, distance: 25.9
click at [276, 105] on input "text" at bounding box center [311, 110] width 186 height 12
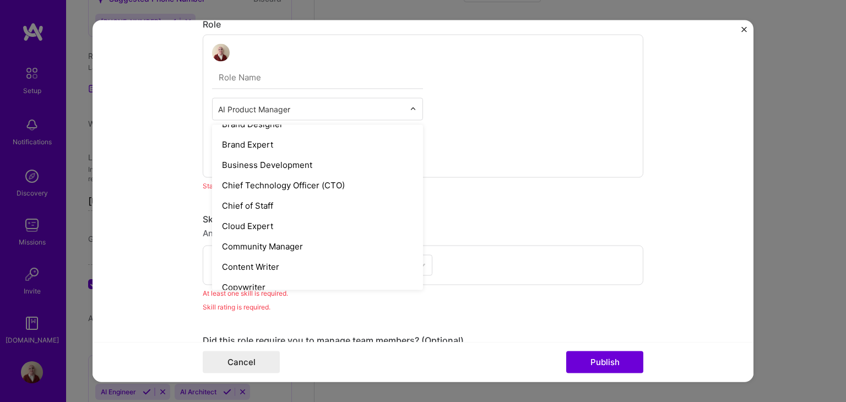
scroll to position [220, 0]
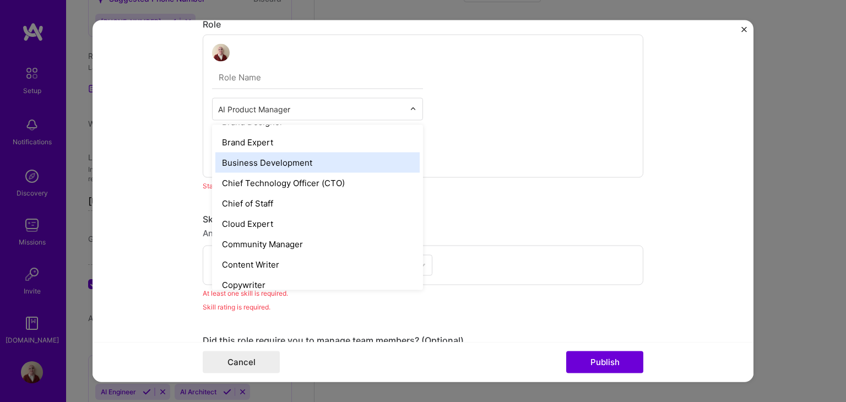
click at [328, 162] on div "Business Development" at bounding box center [317, 163] width 204 height 20
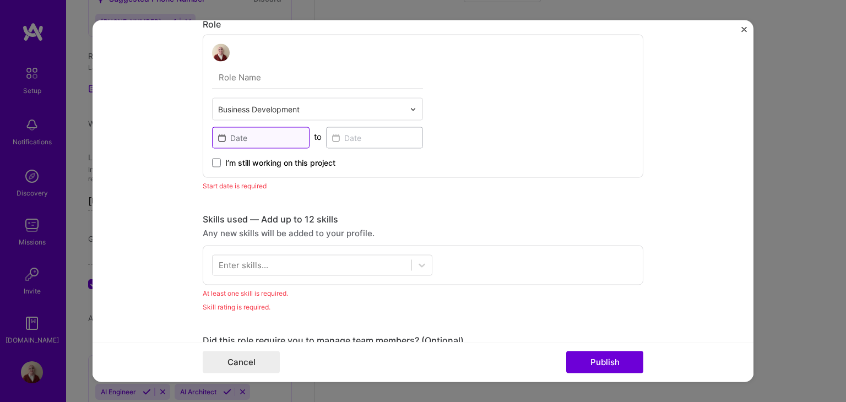
click at [264, 134] on input at bounding box center [260, 137] width 97 height 21
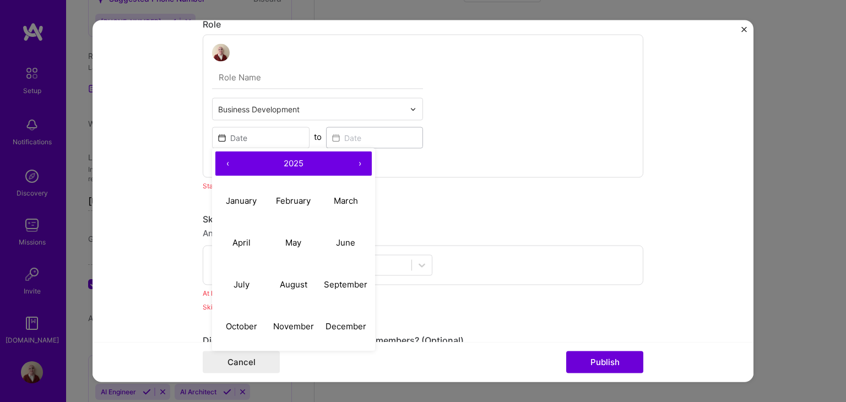
click at [293, 160] on span "2025" at bounding box center [294, 163] width 20 height 10
click at [242, 199] on button "2021" at bounding box center [241, 201] width 52 height 42
click at [340, 241] on abbr "June" at bounding box center [345, 242] width 19 height 10
type input "[DATE]"
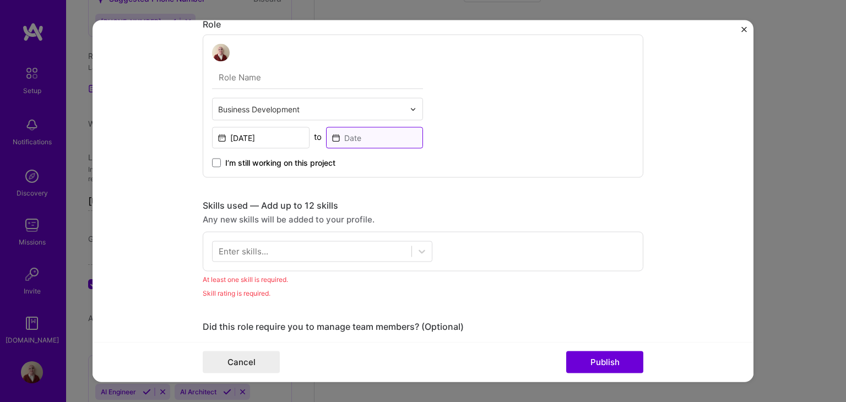
click at [339, 141] on input at bounding box center [374, 137] width 97 height 21
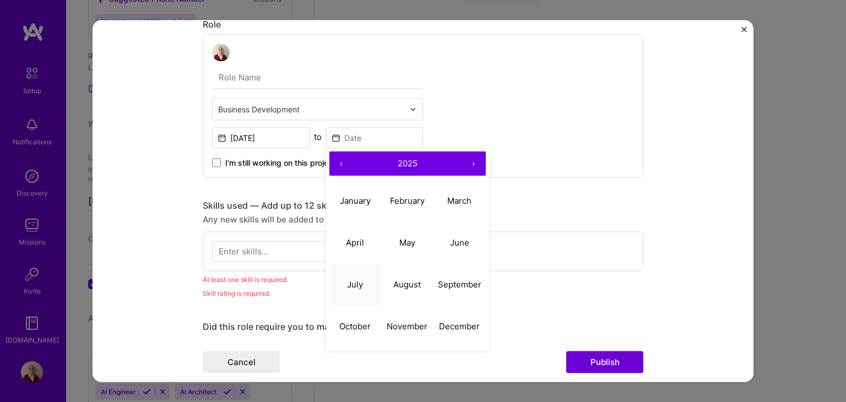
click at [356, 276] on button "July" at bounding box center [355, 285] width 52 height 42
type input "[DATE]"
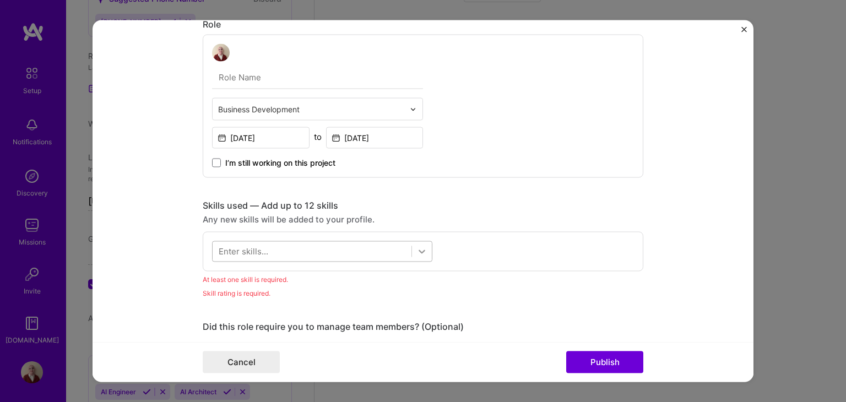
click at [412, 249] on div at bounding box center [422, 252] width 20 height 20
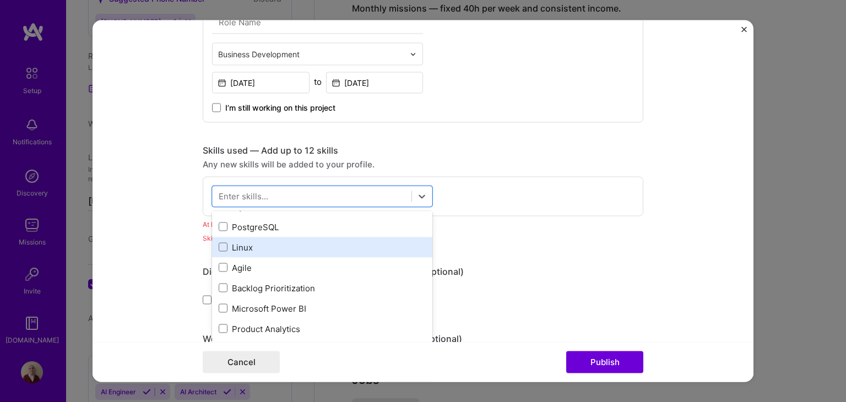
scroll to position [0, 0]
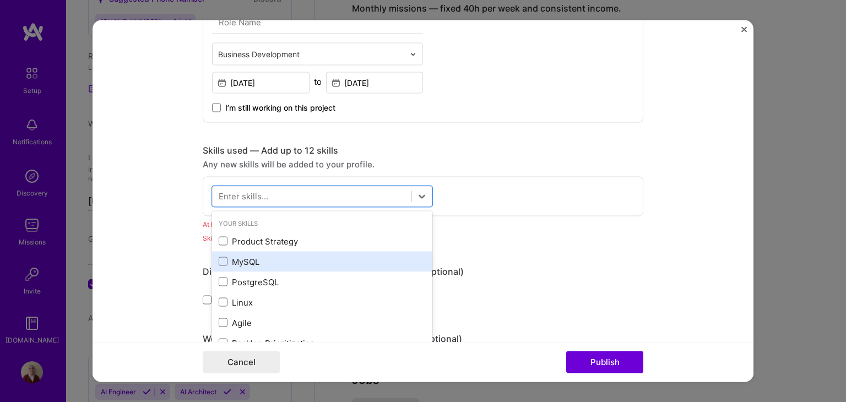
drag, startPoint x: 309, startPoint y: 245, endPoint x: 271, endPoint y: 252, distance: 38.6
click at [308, 245] on div "Product Strategy" at bounding box center [322, 241] width 220 height 20
click at [220, 260] on span at bounding box center [223, 261] width 9 height 9
click at [0, 0] on input "checkbox" at bounding box center [0, 0] width 0 height 0
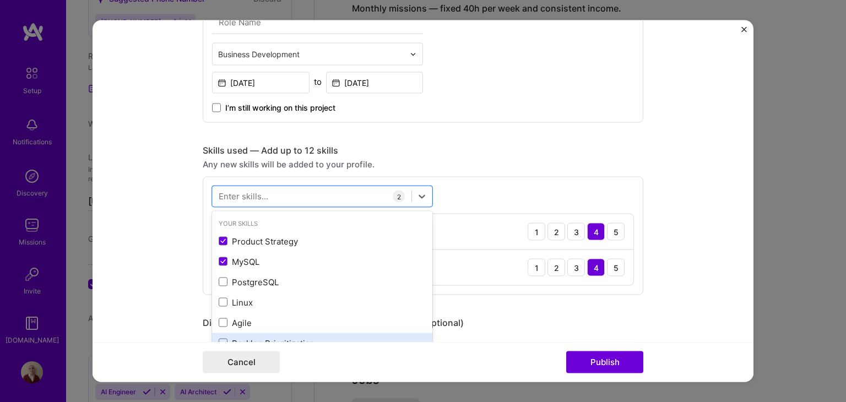
drag, startPoint x: 243, startPoint y: 304, endPoint x: 251, endPoint y: 339, distance: 35.4
click at [244, 304] on div "Linux" at bounding box center [322, 302] width 207 height 12
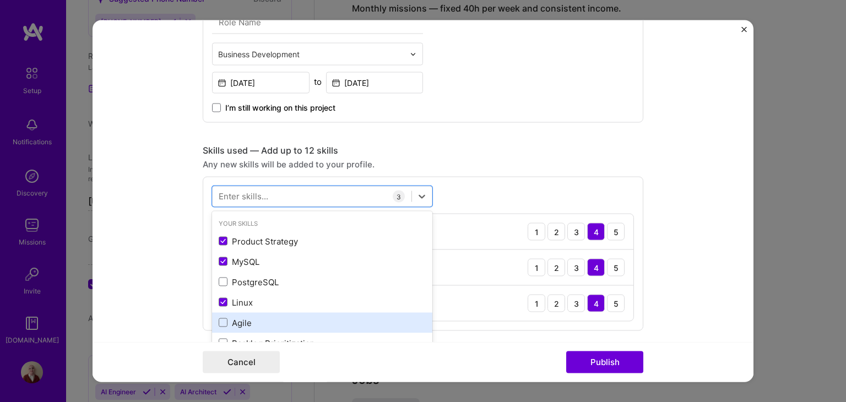
click at [248, 323] on div "Agile" at bounding box center [322, 323] width 207 height 12
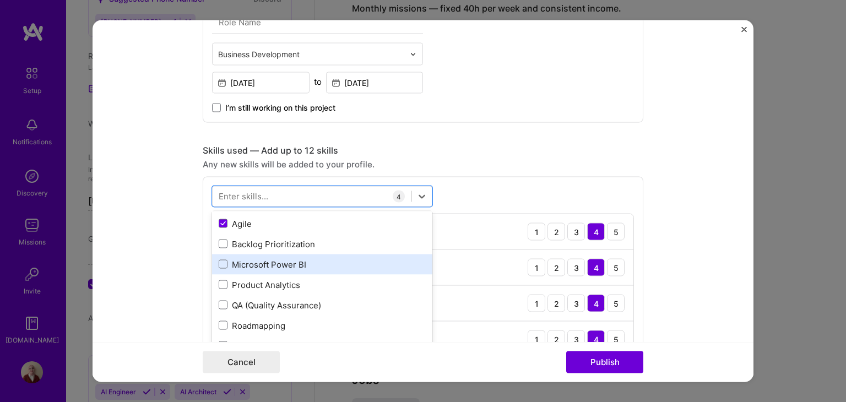
scroll to position [110, 0]
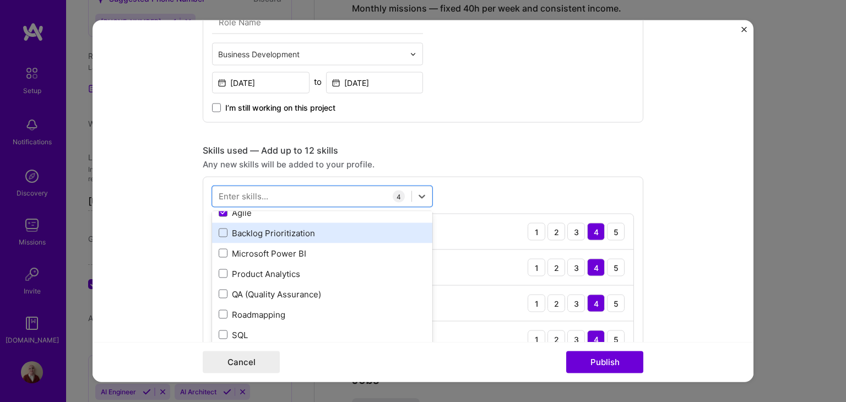
click at [271, 233] on div "Backlog Prioritization" at bounding box center [322, 233] width 207 height 12
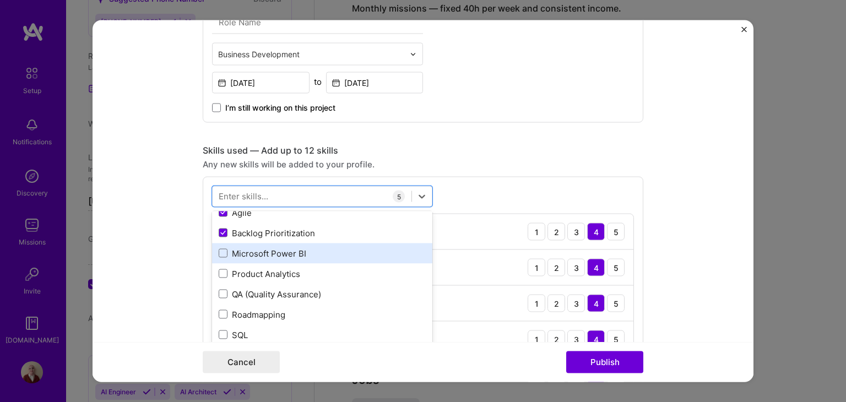
click at [286, 249] on div "Microsoft Power BI" at bounding box center [322, 253] width 207 height 12
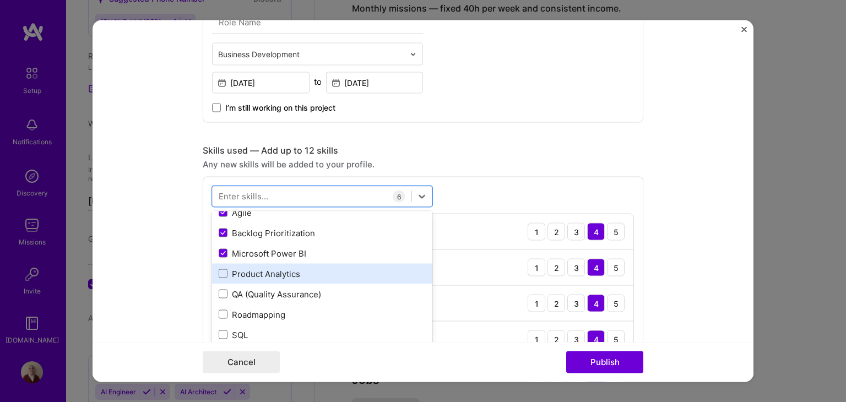
click at [291, 272] on div "Product Analytics" at bounding box center [322, 274] width 207 height 12
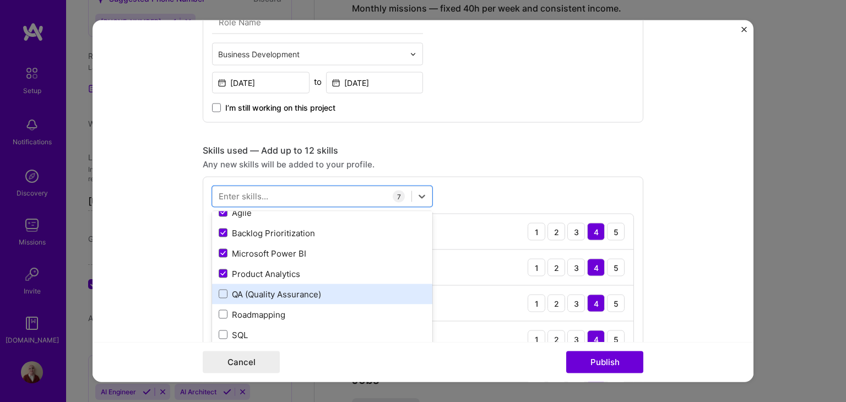
click at [293, 292] on div "QA (Quality Assurance)" at bounding box center [322, 294] width 207 height 12
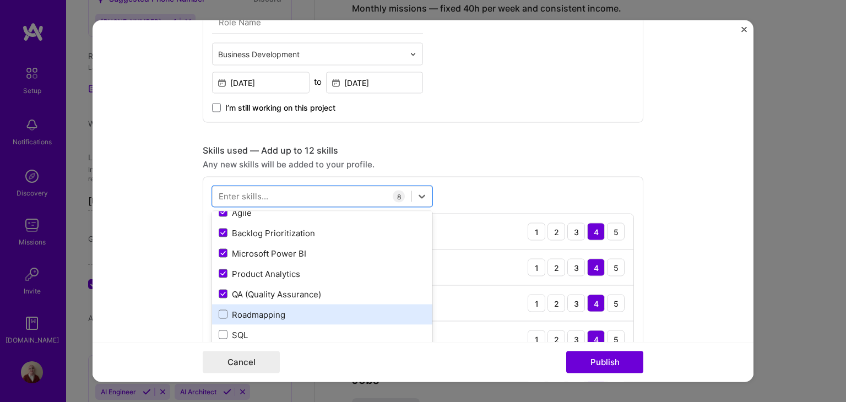
click at [281, 315] on div "Roadmapping" at bounding box center [322, 314] width 207 height 12
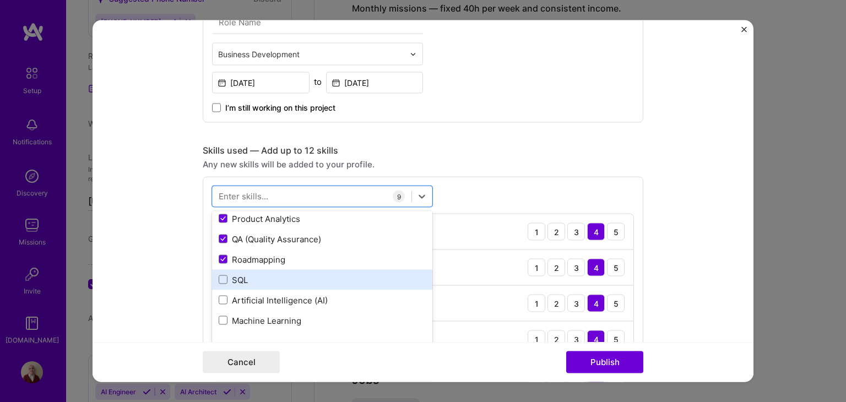
click at [266, 277] on div "SQL" at bounding box center [322, 280] width 207 height 12
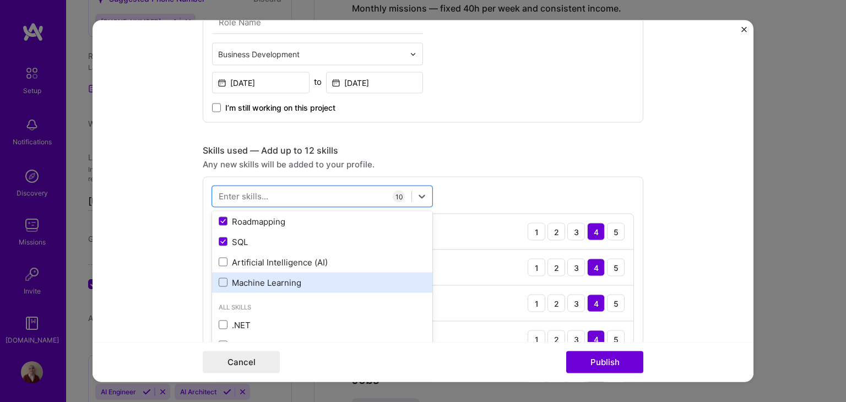
scroll to position [220, 0]
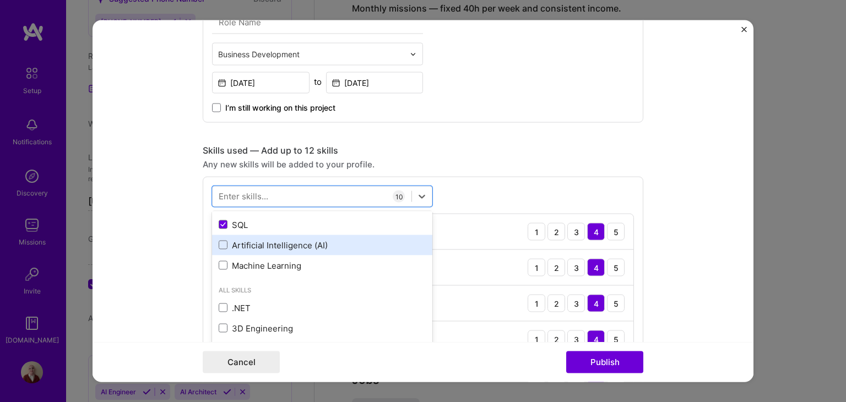
click at [289, 251] on div "Artificial Intelligence (AI)" at bounding box center [322, 245] width 220 height 20
click at [657, 247] on form "This project is missing details. To be able to apply to missions with this proj…" at bounding box center [422, 201] width 661 height 362
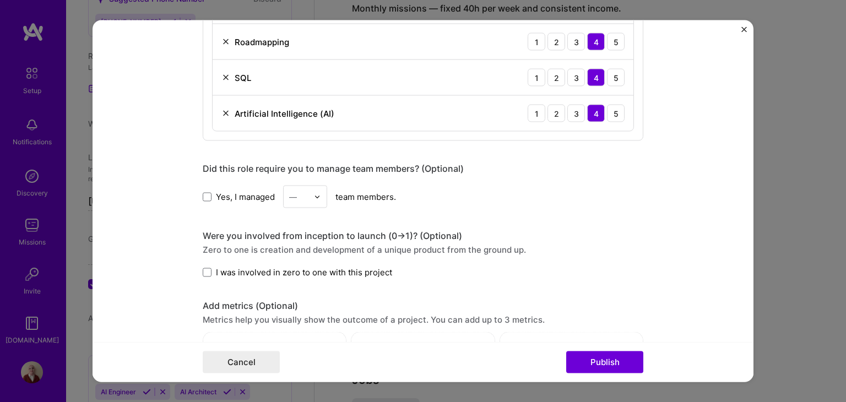
scroll to position [970, 0]
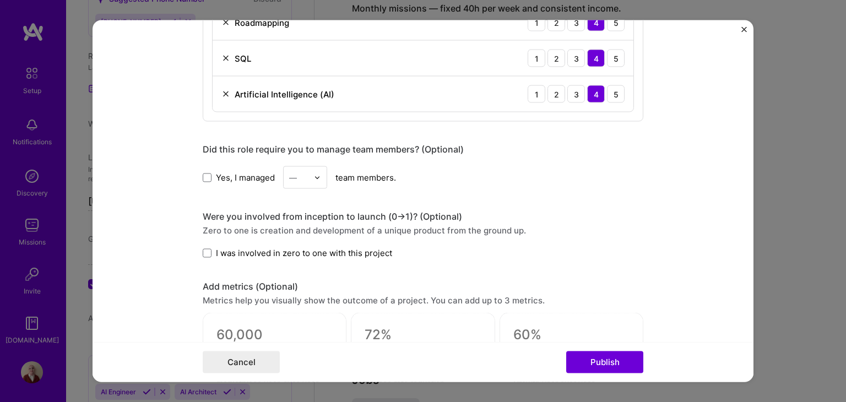
click at [275, 247] on span "I was involved in zero to one with this project" at bounding box center [304, 253] width 176 height 12
click at [0, 0] on input "I was involved in zero to one with this project" at bounding box center [0, 0] width 0 height 0
click at [211, 252] on label "I was involved in zero to one with this project" at bounding box center [297, 253] width 189 height 12
click at [0, 0] on input "I was involved in zero to one with this project" at bounding box center [0, 0] width 0 height 0
click at [216, 177] on span "Yes, I managed" at bounding box center [245, 177] width 59 height 12
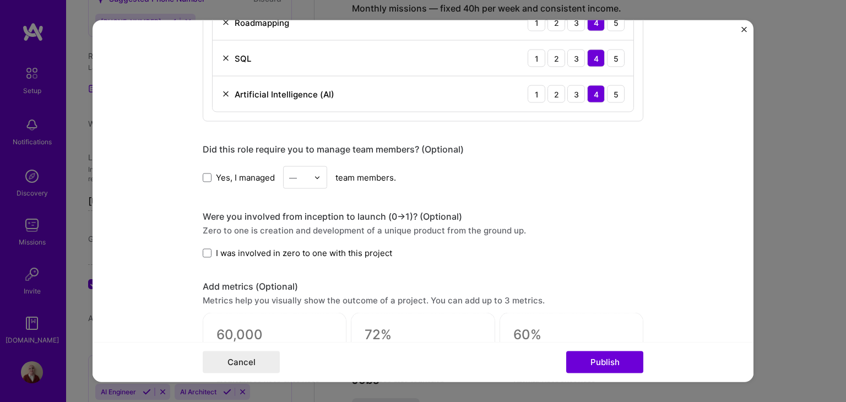
click at [0, 0] on input "Yes, I managed" at bounding box center [0, 0] width 0 height 0
click at [306, 175] on div "—" at bounding box center [299, 177] width 30 height 21
click at [297, 266] on div "4" at bounding box center [304, 268] width 37 height 20
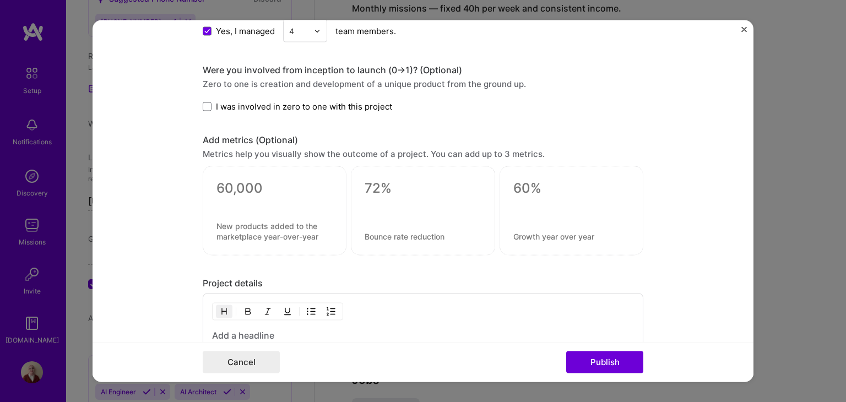
scroll to position [1135, 0]
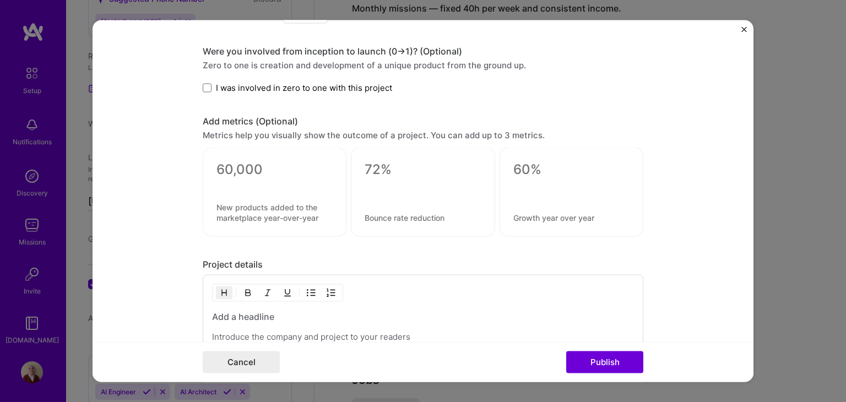
click at [442, 213] on textarea at bounding box center [422, 218] width 116 height 10
click at [529, 165] on textarea at bounding box center [571, 169] width 116 height 17
click at [591, 215] on textarea at bounding box center [571, 218] width 116 height 10
click at [518, 162] on textarea at bounding box center [571, 169] width 116 height 17
click at [678, 199] on form "This project is missing details. To be able to apply to missions with this proj…" at bounding box center [422, 201] width 661 height 362
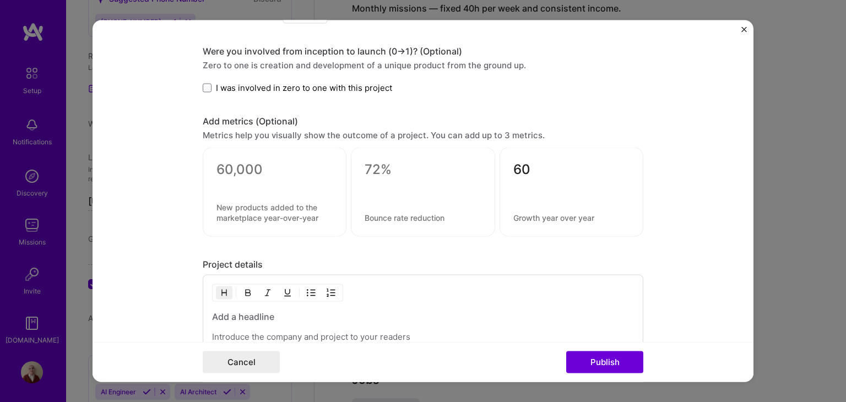
click at [594, 175] on textarea "60" at bounding box center [571, 171] width 116 height 21
type textarea "60%"
drag, startPoint x: 459, startPoint y: 210, endPoint x: 357, endPoint y: 229, distance: 104.2
click at [357, 229] on div "0 / 80 characters" at bounding box center [423, 192] width 144 height 89
click at [397, 214] on textarea at bounding box center [422, 218] width 116 height 10
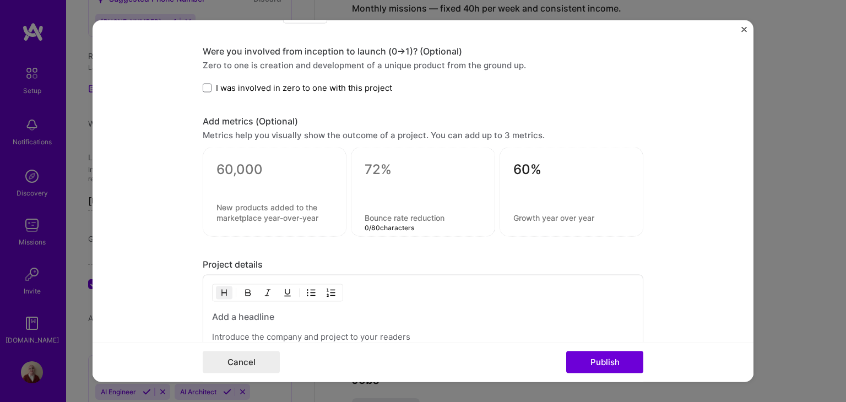
click at [397, 214] on textarea at bounding box center [422, 218] width 116 height 10
click at [247, 171] on textarea at bounding box center [274, 169] width 116 height 17
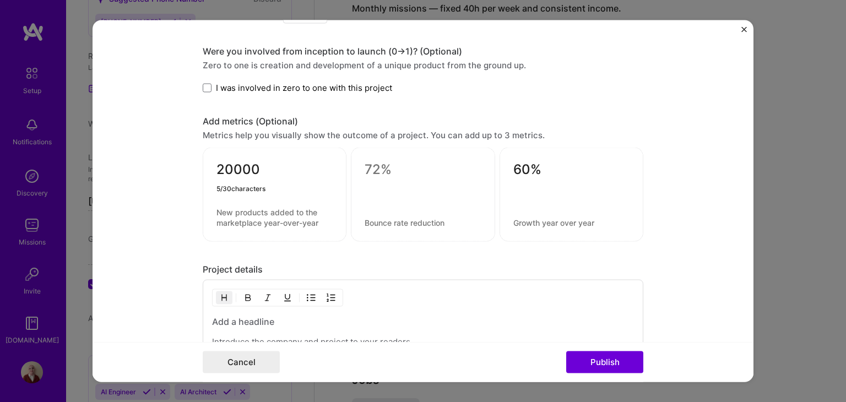
type textarea "20000"
click at [289, 208] on textarea at bounding box center [274, 217] width 116 height 21
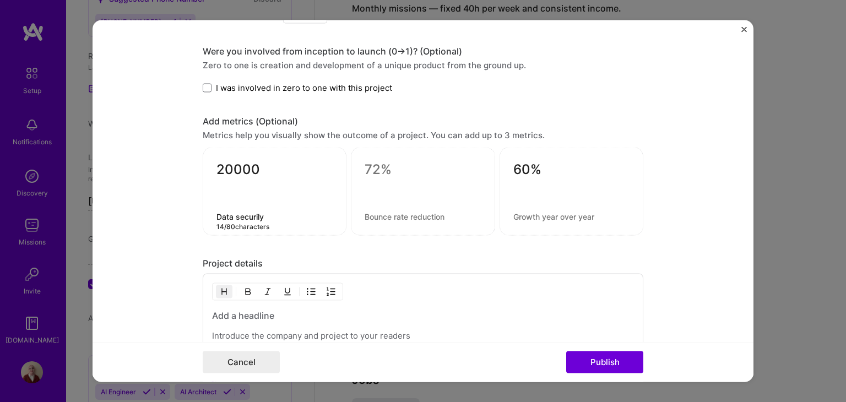
type textarea "Data securily"
click at [276, 172] on textarea "20000" at bounding box center [274, 171] width 116 height 21
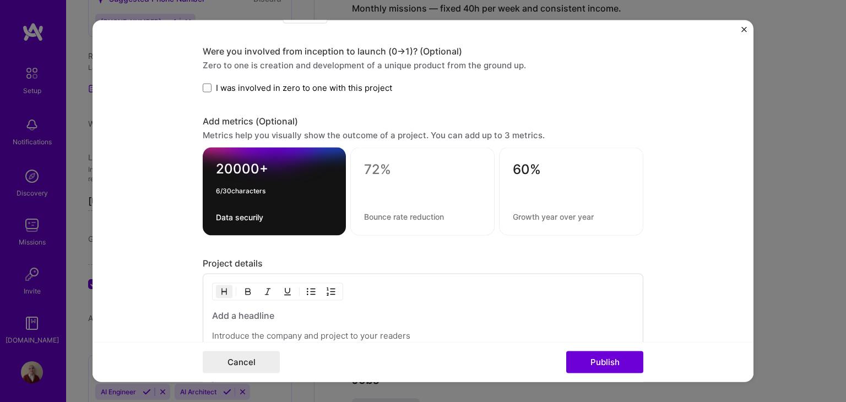
type textarea "20000+"
click at [277, 212] on textarea "Data securily" at bounding box center [274, 217] width 117 height 10
type textarea "Data securily protected"
click at [228, 168] on textarea "20000+" at bounding box center [274, 171] width 117 height 21
type textarea "2000000+"
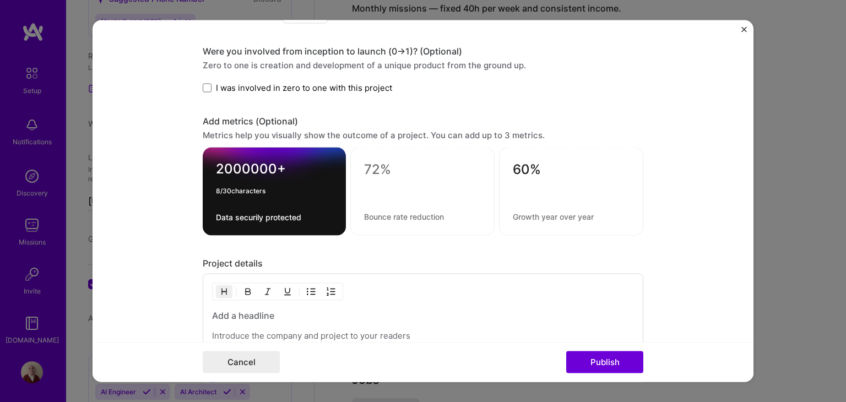
click at [543, 211] on textarea at bounding box center [571, 216] width 117 height 10
type textarea "G"
click at [543, 211] on textarea "Enterprise growth" at bounding box center [571, 216] width 117 height 10
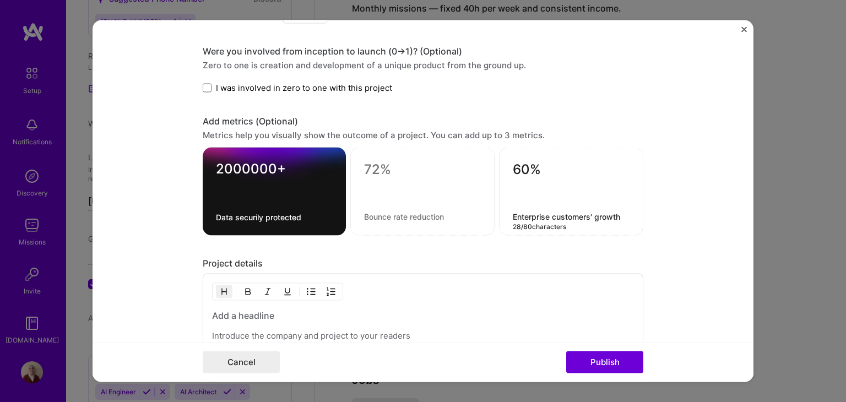
type textarea "Enterprise customers' growth"
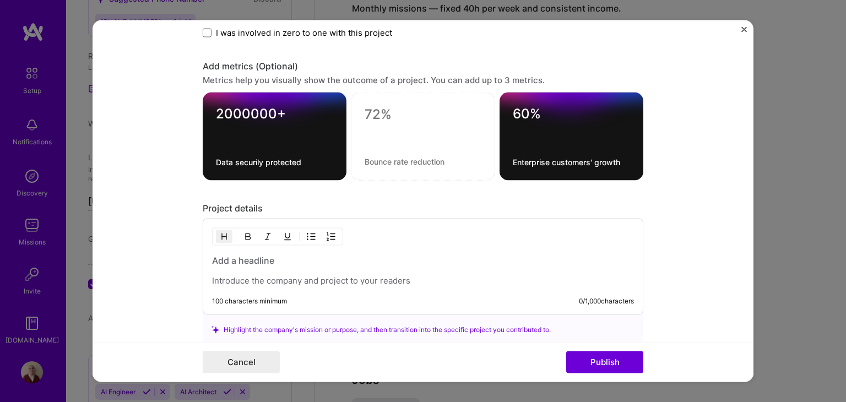
scroll to position [1245, 0]
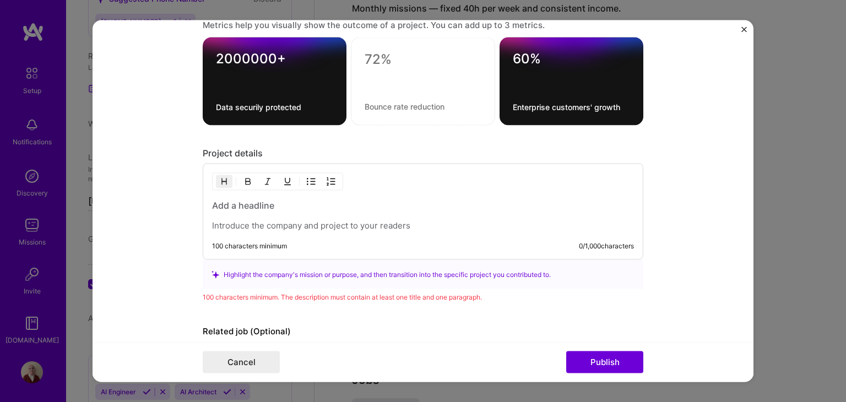
click at [282, 199] on h3 at bounding box center [423, 205] width 422 height 12
click at [340, 275] on div "Highlight the company's mission or purpose, and then transition into the specif…" at bounding box center [422, 275] width 423 height 12
click at [213, 274] on icon at bounding box center [215, 274] width 8 height 8
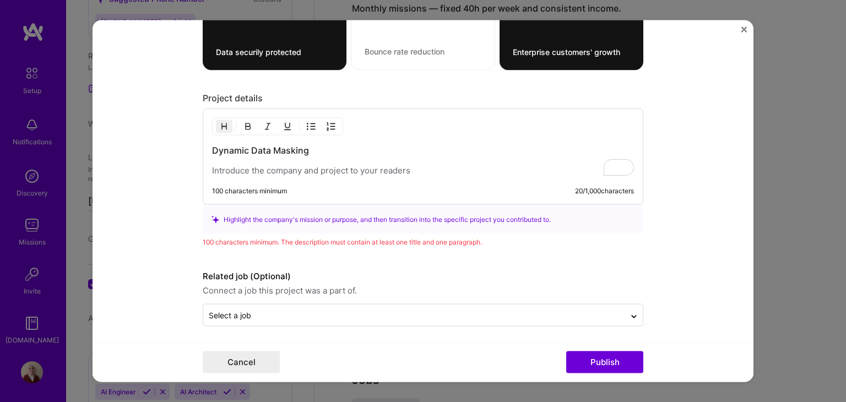
scroll to position [1302, 0]
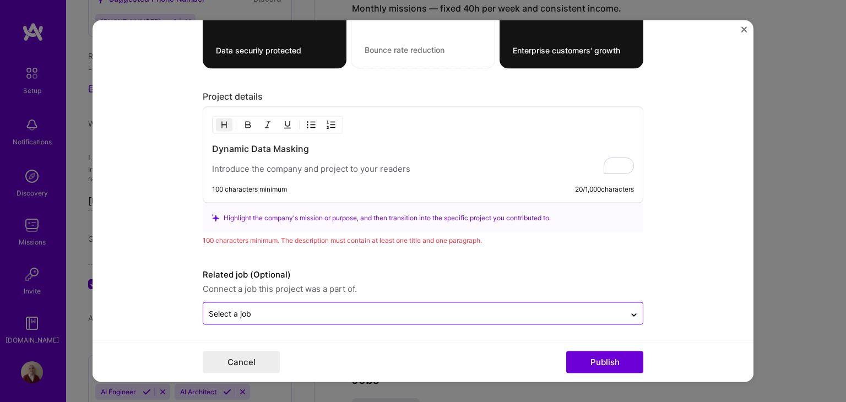
click at [306, 308] on input "text" at bounding box center [414, 314] width 411 height 12
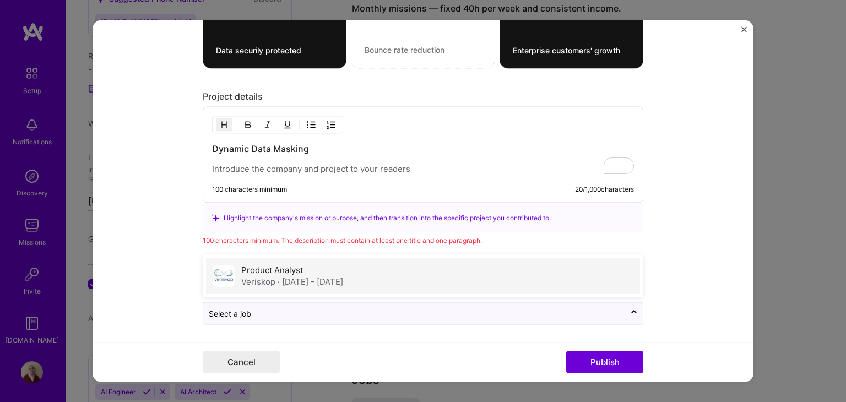
click at [313, 278] on span "· [DATE] - [DATE]" at bounding box center [310, 282] width 66 height 10
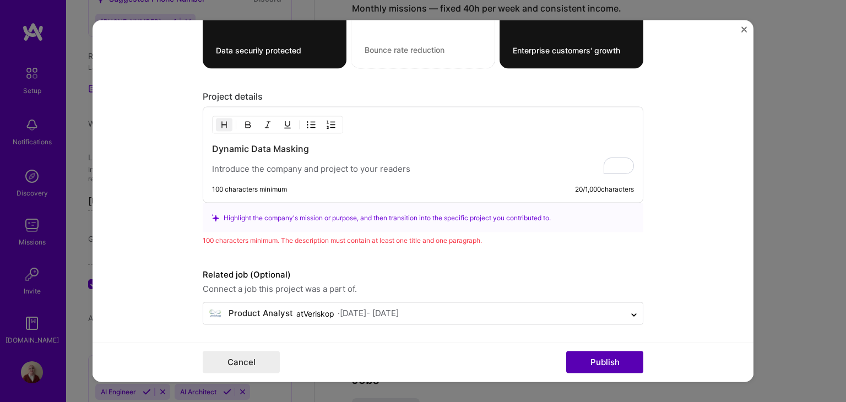
click at [610, 360] on button "Publish" at bounding box center [604, 362] width 77 height 22
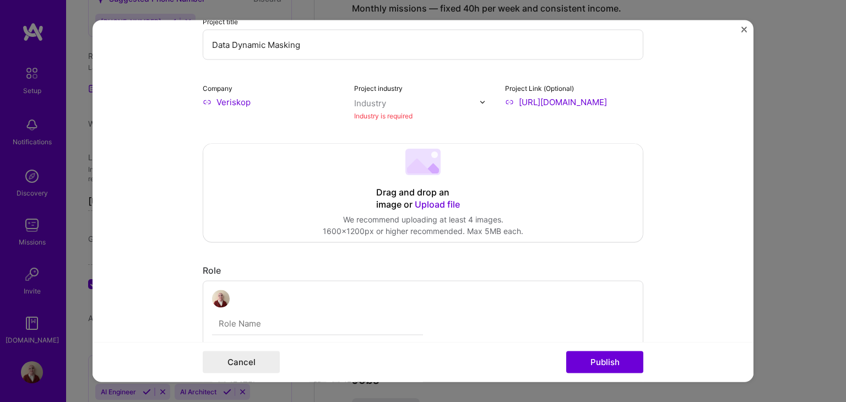
scroll to position [119, 0]
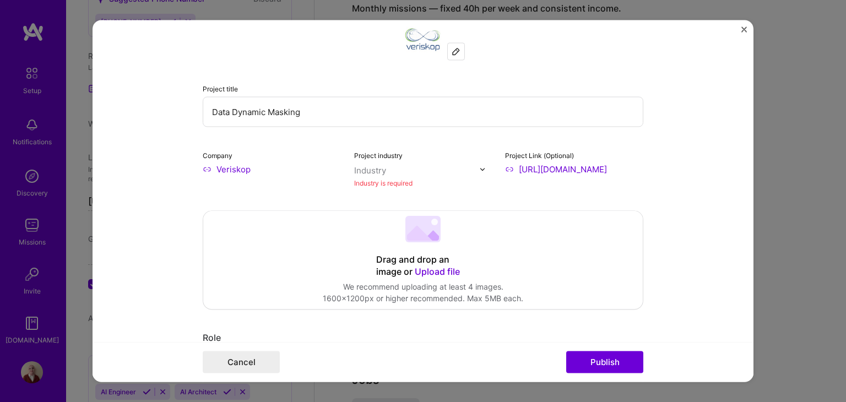
click at [388, 178] on div "Industry is required" at bounding box center [423, 183] width 138 height 12
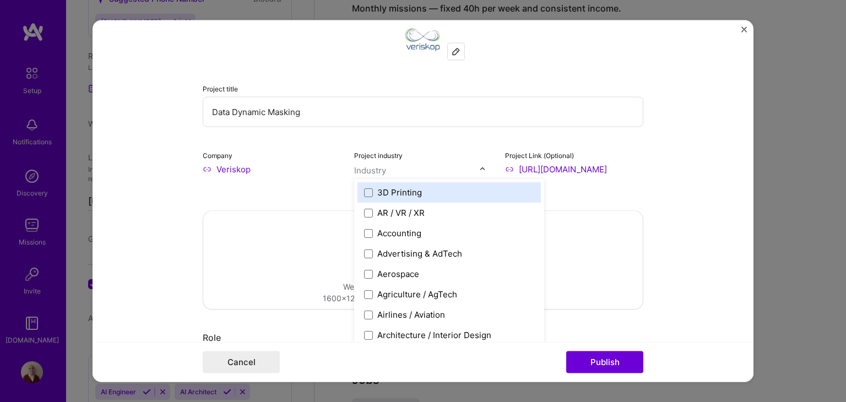
click at [479, 167] on img at bounding box center [482, 169] width 7 height 7
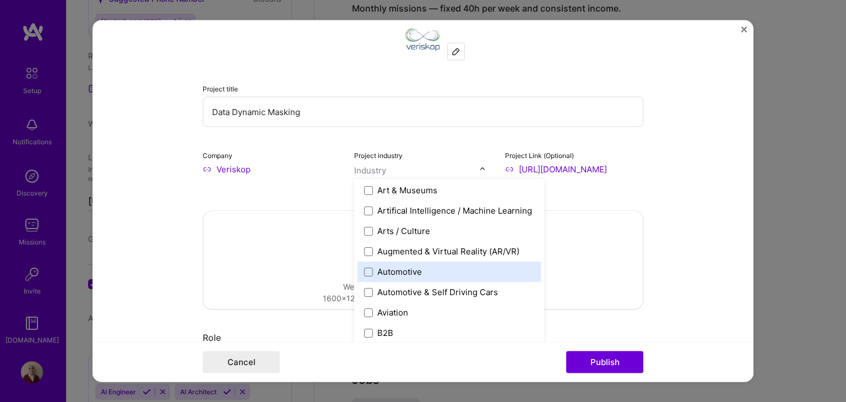
scroll to position [220, 0]
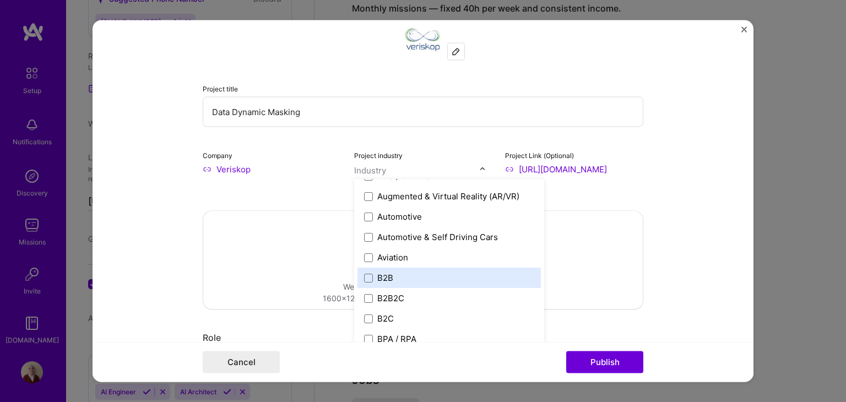
click at [487, 273] on label "B2B" at bounding box center [449, 279] width 170 height 12
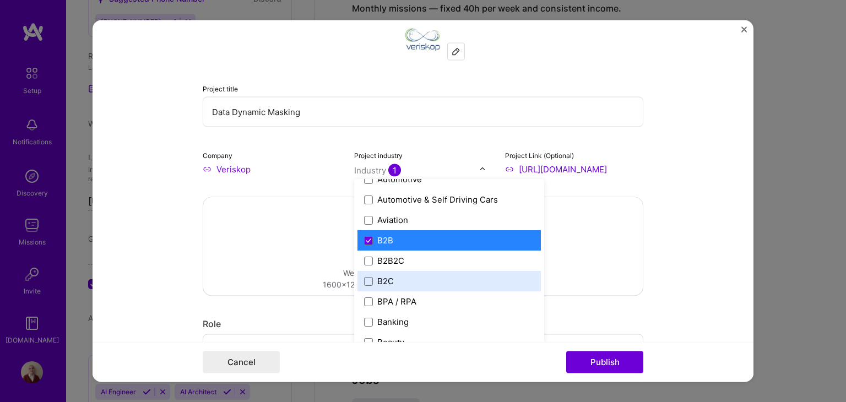
scroll to position [275, 0]
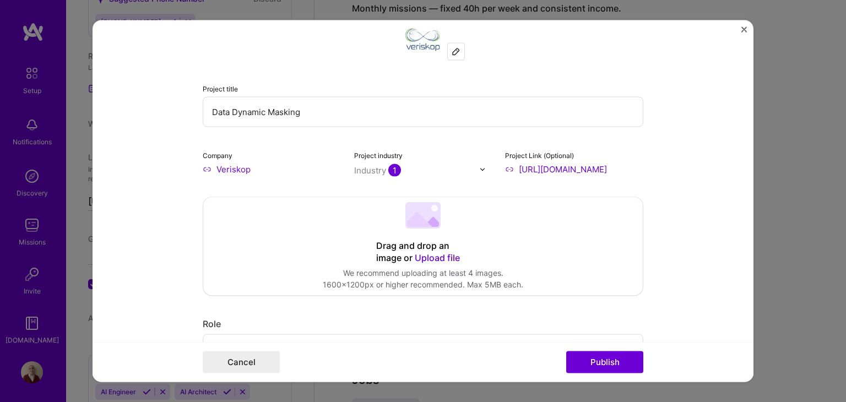
click at [705, 249] on form "This project is missing details. To be able to apply to missions with this proj…" at bounding box center [422, 201] width 661 height 362
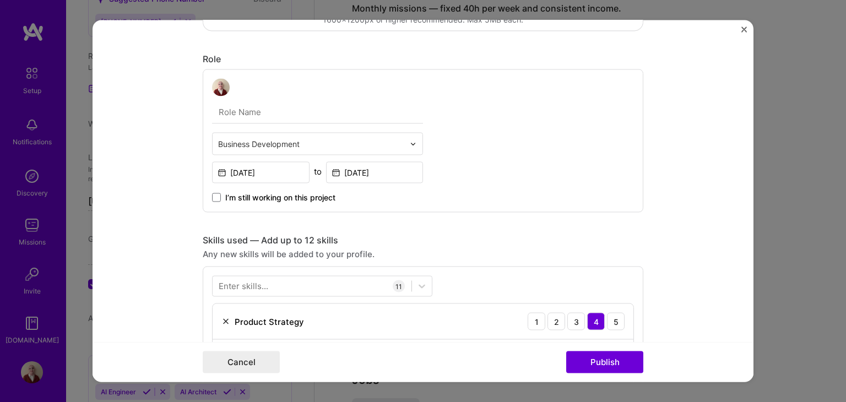
scroll to position [395, 0]
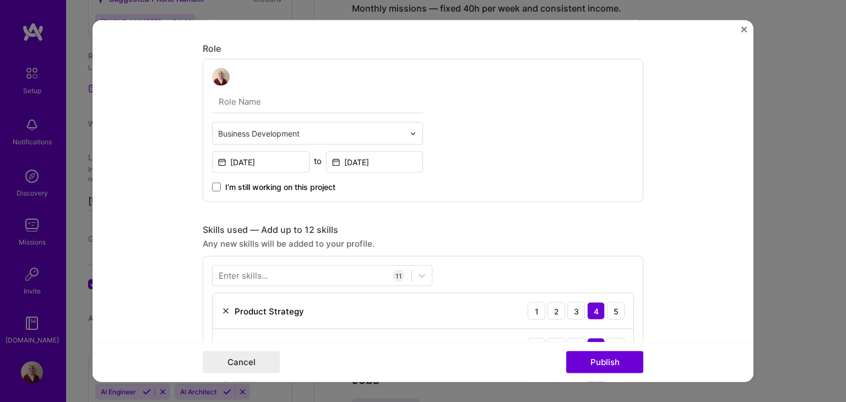
click at [401, 123] on div "Business Development" at bounding box center [311, 133] width 197 height 21
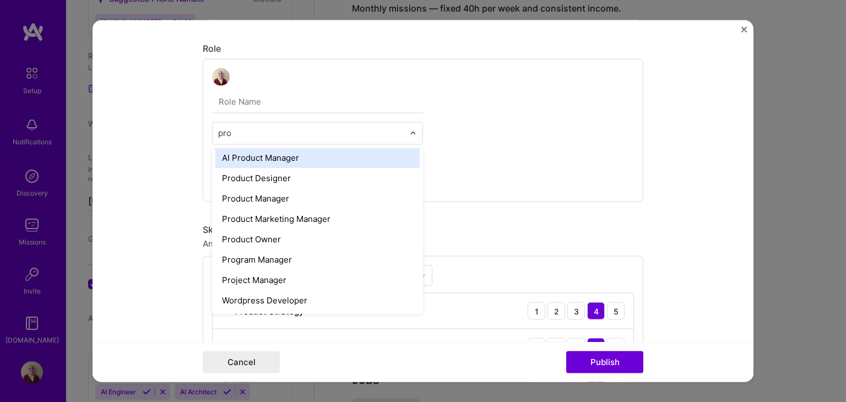
scroll to position [0, 0]
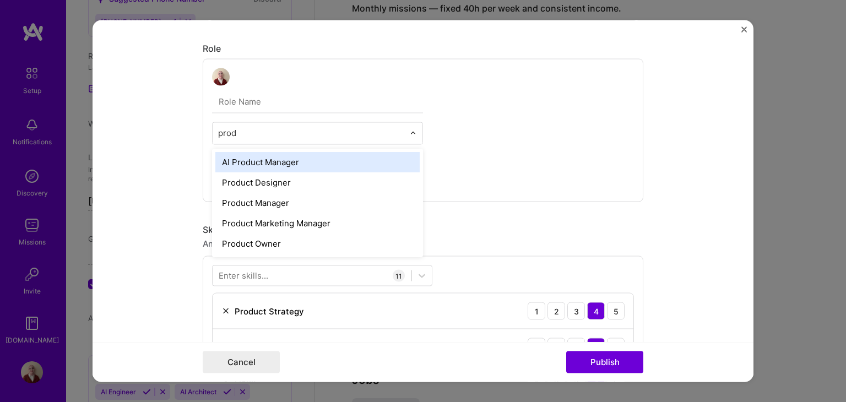
type input "produ"
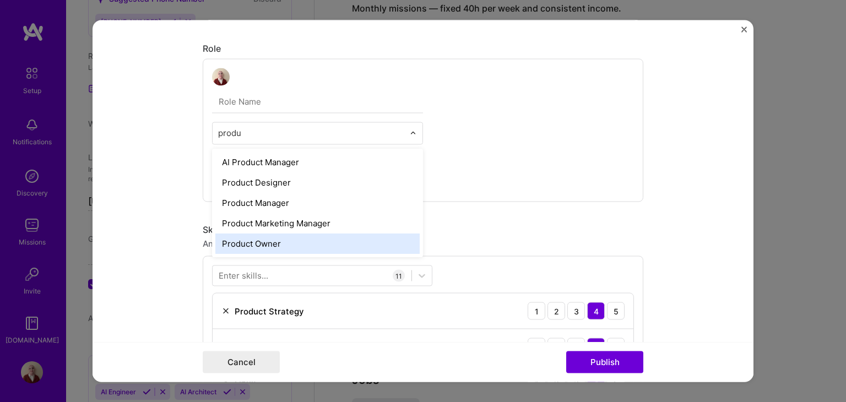
click at [301, 241] on div "Product Owner" at bounding box center [317, 244] width 204 height 20
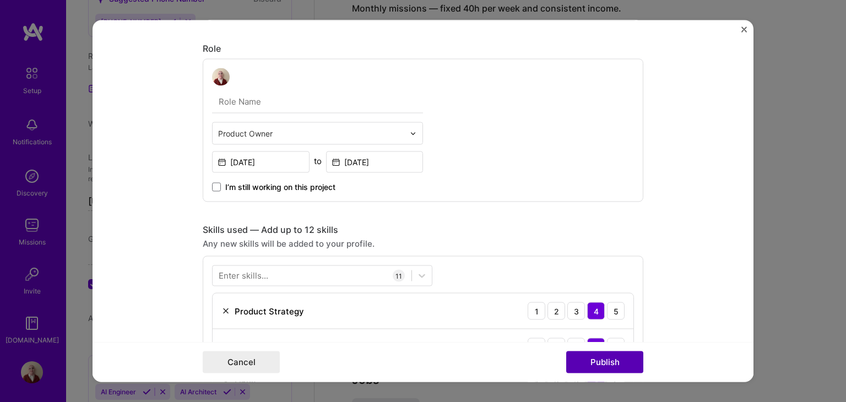
click at [609, 368] on button "Publish" at bounding box center [604, 362] width 77 height 22
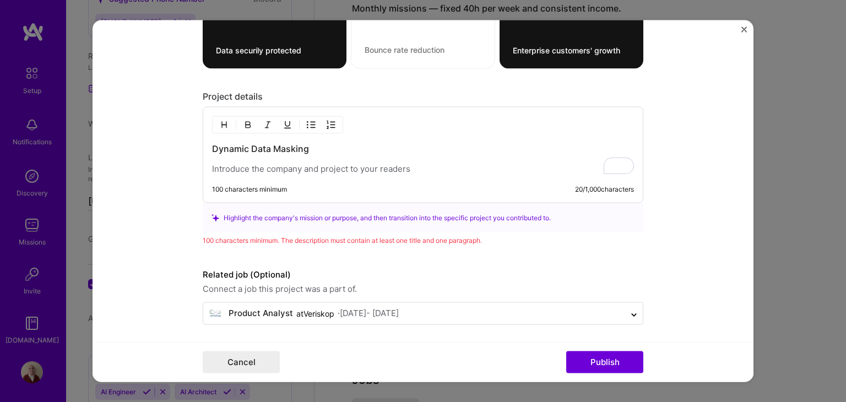
click at [401, 170] on p "To enrich screen reader interactions, please activate Accessibility in Grammarl…" at bounding box center [423, 169] width 422 height 11
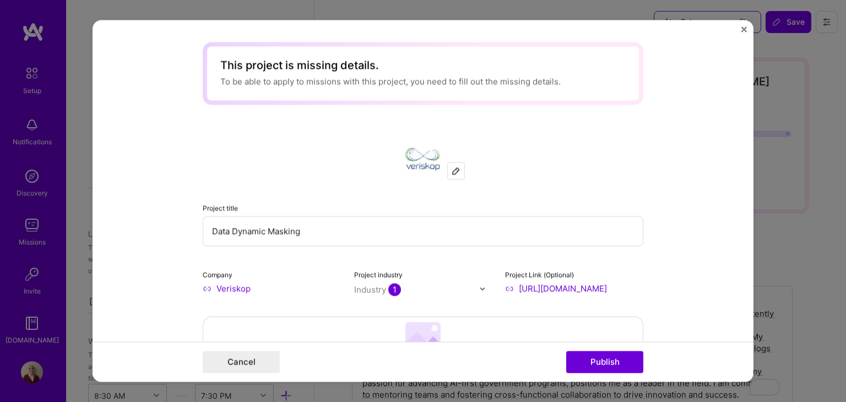
select select "US"
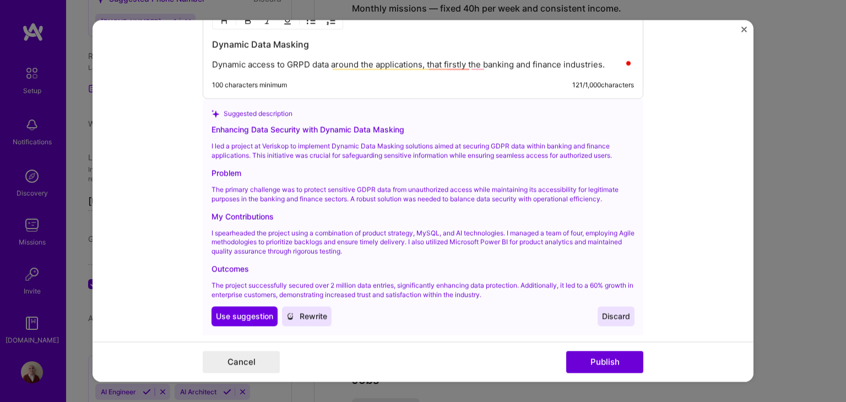
scroll to position [1406, 0]
click at [266, 315] on span "Use suggestion" at bounding box center [244, 315] width 57 height 11
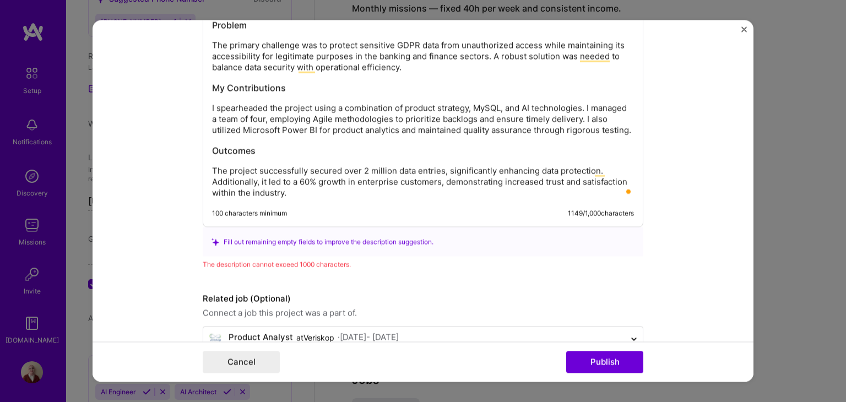
scroll to position [1512, 0]
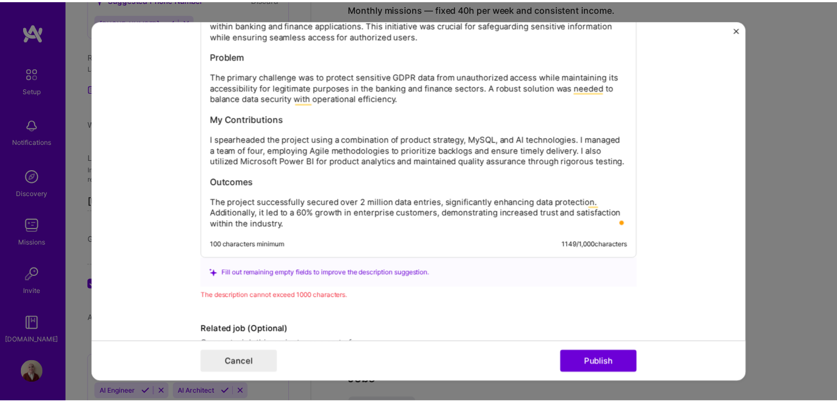
scroll to position [1402, 0]
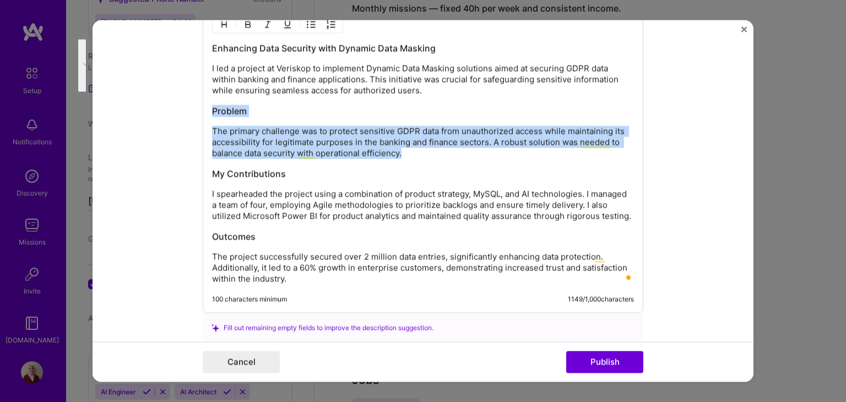
drag, startPoint x: 436, startPoint y: 153, endPoint x: 207, endPoint y: 102, distance: 234.0
click at [212, 102] on div "Enhancing Data Security with Dynamic Data Masking I led a project at Veriskop t…" at bounding box center [423, 163] width 422 height 242
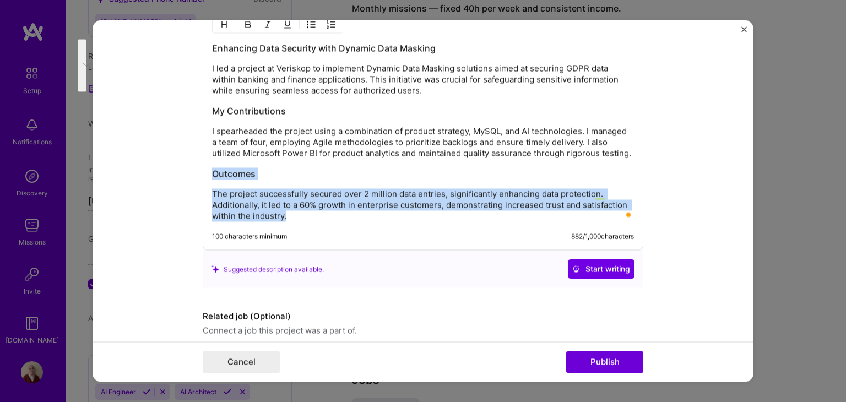
drag, startPoint x: 287, startPoint y: 212, endPoint x: 195, endPoint y: 171, distance: 100.1
click at [195, 171] on div "This project is missing details. To be able to apply to missions with this proj…" at bounding box center [422, 201] width 661 height 362
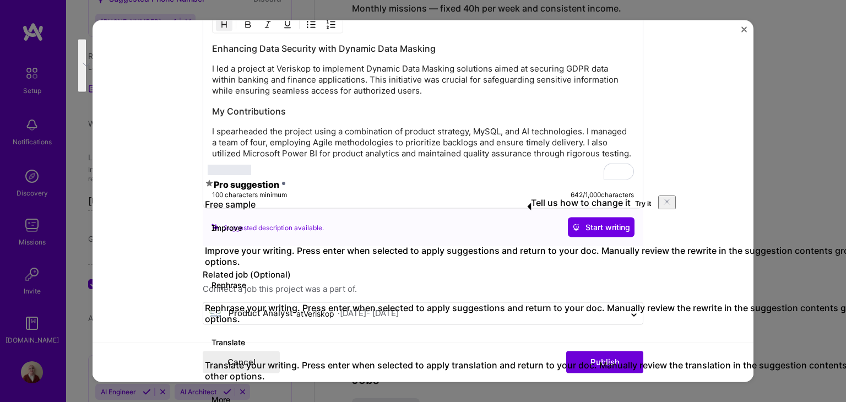
drag, startPoint x: 698, startPoint y: 153, endPoint x: 579, endPoint y: 134, distance: 120.3
click at [698, 153] on form "This project is missing details. To be able to apply to missions with this proj…" at bounding box center [422, 201] width 661 height 362
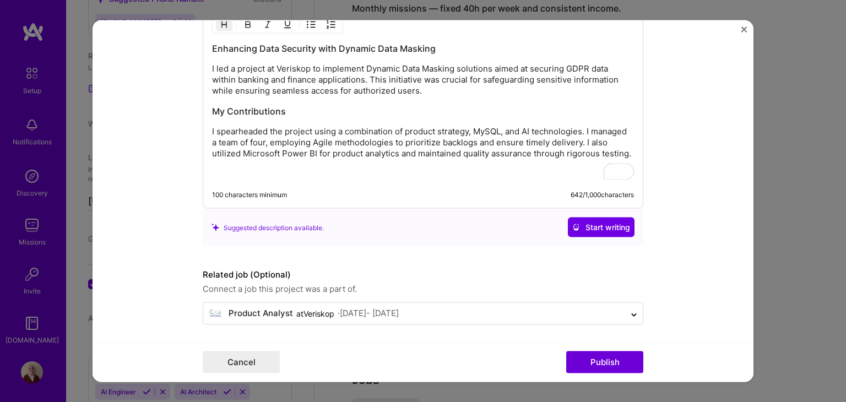
click at [241, 129] on p "I spearheaded the project using a combination of product strategy, MySQL, and A…" at bounding box center [423, 142] width 422 height 33
click at [375, 159] on div "Enhancing Data Security with Dynamic Data Masking I led a project at Veriskop t…" at bounding box center [423, 111] width 422 height 138
click at [485, 130] on p "I spearheaded the project using a combination of product strategy, MySQL, and A…" at bounding box center [423, 142] width 422 height 33
drag, startPoint x: 572, startPoint y: 128, endPoint x: 564, endPoint y: 128, distance: 7.2
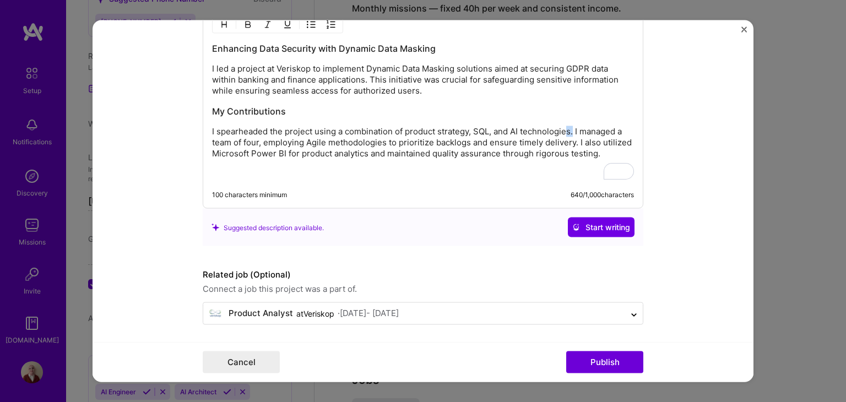
click at [564, 128] on p "I spearheaded the project using a combination of product strategy, SQL, and AI …" at bounding box center [423, 142] width 422 height 33
click at [573, 129] on p "I spearheaded the project using a combination of product strategy, SQL, and AI …" at bounding box center [423, 142] width 422 height 33
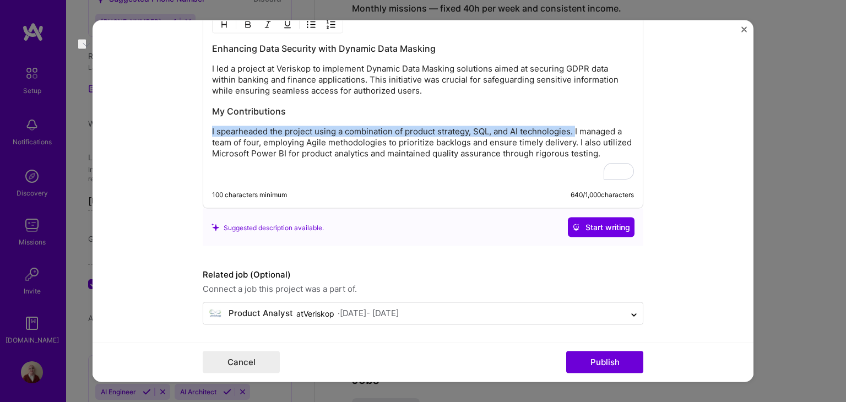
drag, startPoint x: 573, startPoint y: 127, endPoint x: 205, endPoint y: 128, distance: 367.8
click at [205, 128] on div "Enhancing Data Security with Dynamic Data Masking I led a project at Veriskop t…" at bounding box center [423, 108] width 440 height 202
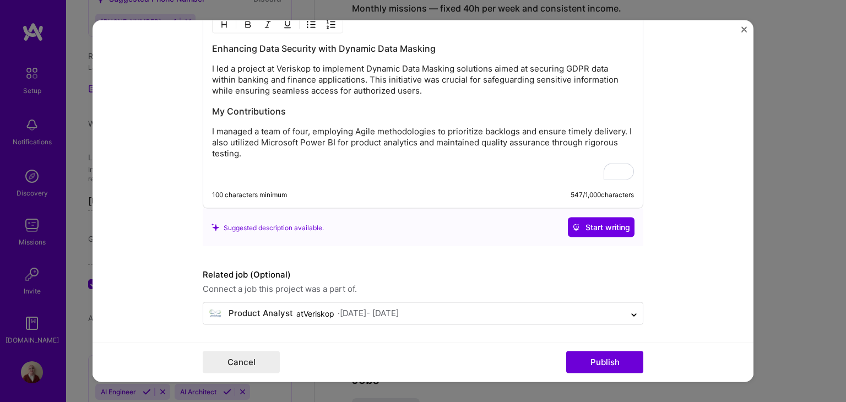
click at [307, 128] on p "I managed a team of four, employing Agile methodologies to prioritize backlogs …" at bounding box center [423, 142] width 422 height 33
click at [306, 128] on p "I managed a team of four, employing Agile methodologies to prioritize backlogs …" at bounding box center [423, 142] width 422 height 33
click at [613, 359] on button "Publish" at bounding box center [604, 362] width 77 height 22
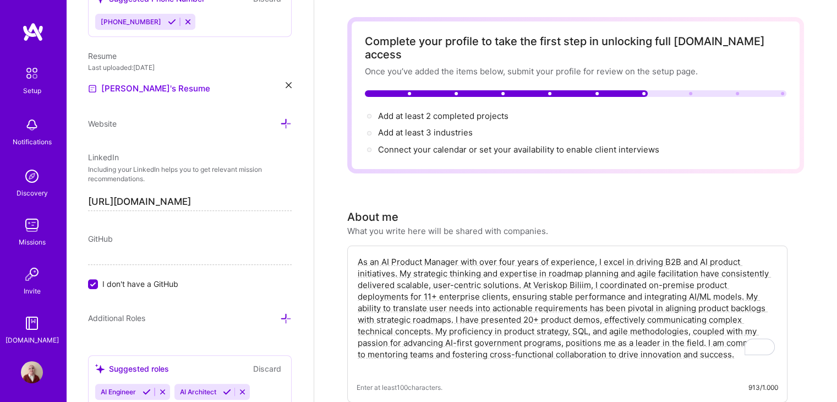
scroll to position [0, 0]
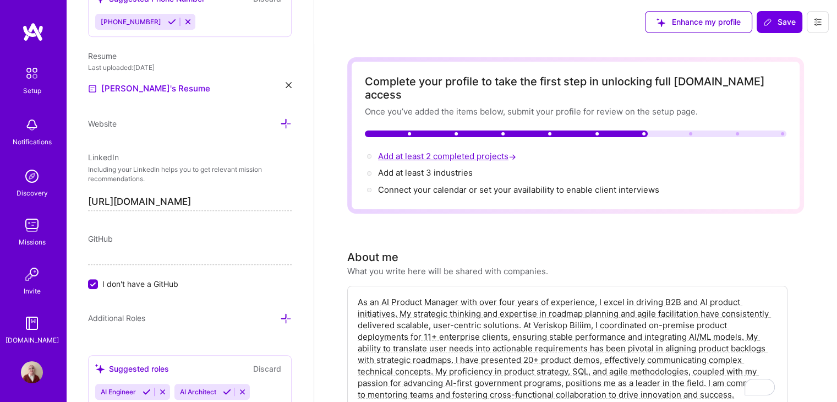
click at [451, 151] on span "Add at least 2 completed projects →" at bounding box center [448, 156] width 140 height 10
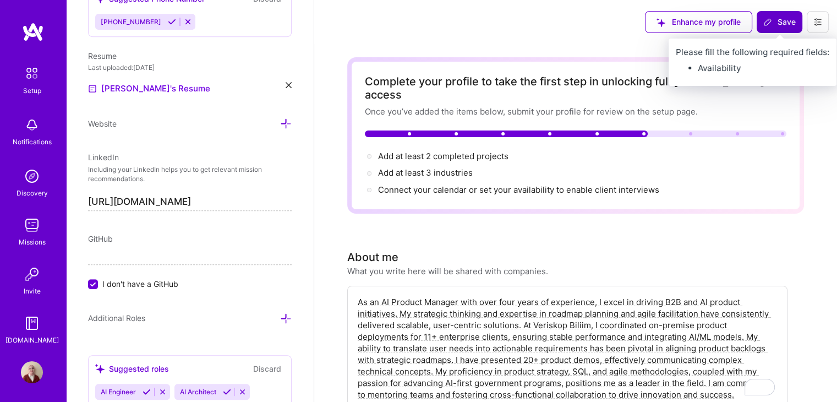
click at [768, 21] on icon at bounding box center [768, 22] width 9 height 9
click at [780, 21] on span "Save" at bounding box center [780, 22] width 32 height 11
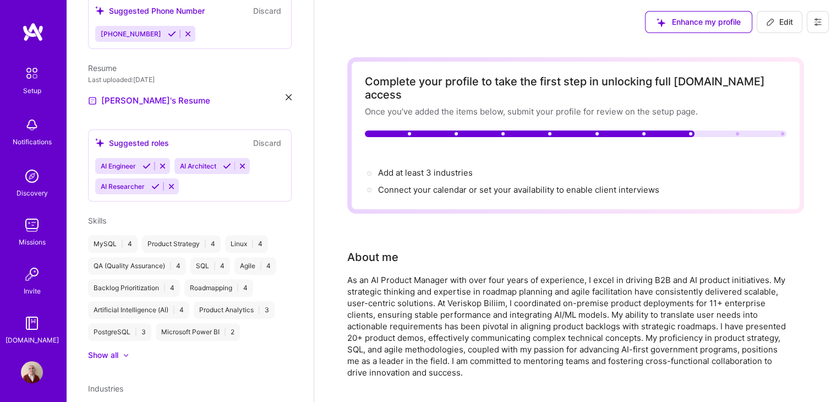
click at [772, 24] on icon at bounding box center [770, 22] width 9 height 9
select select "US"
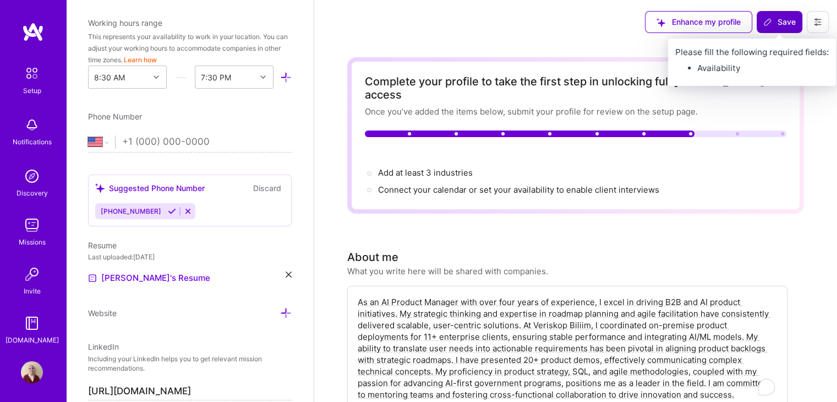
scroll to position [508, 0]
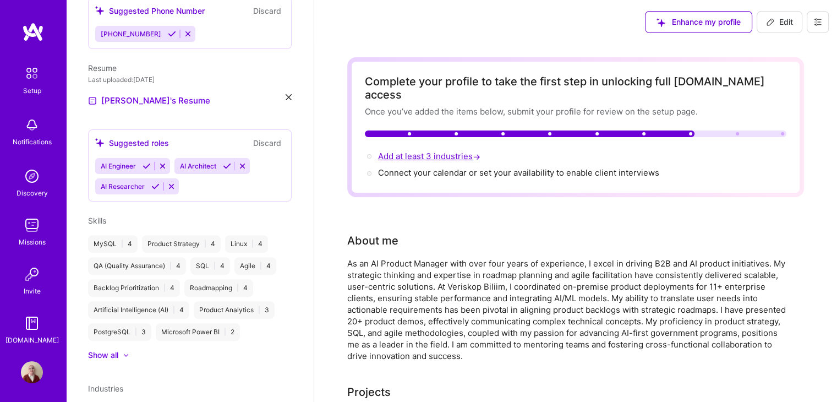
click at [438, 151] on span "Add at least 3 industries →" at bounding box center [430, 156] width 105 height 10
select select "US"
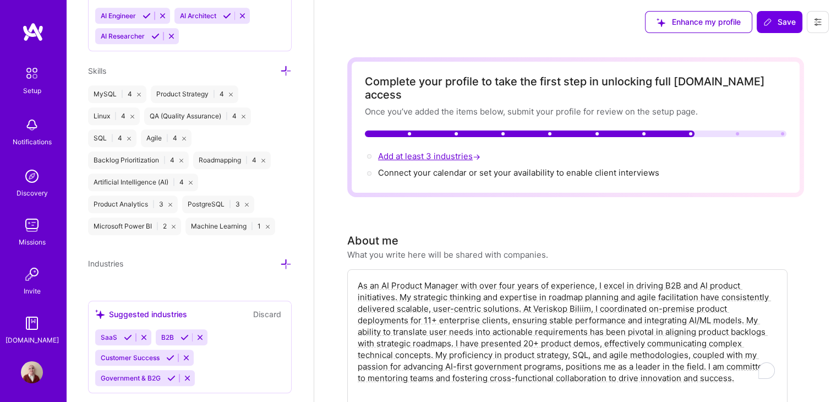
scroll to position [907, 0]
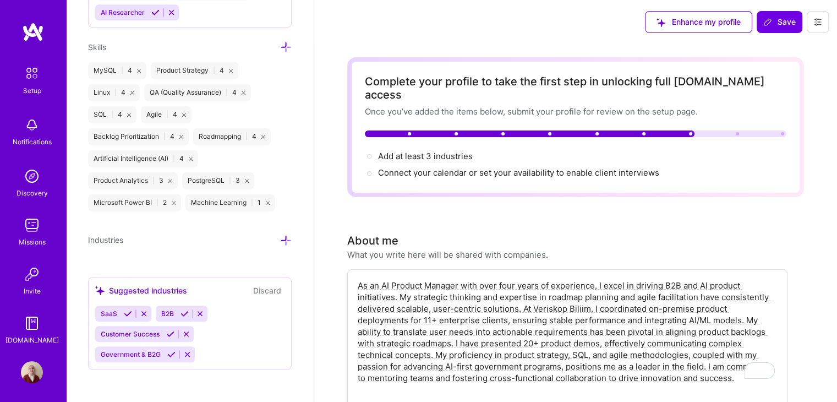
click at [280, 235] on icon at bounding box center [286, 241] width 12 height 12
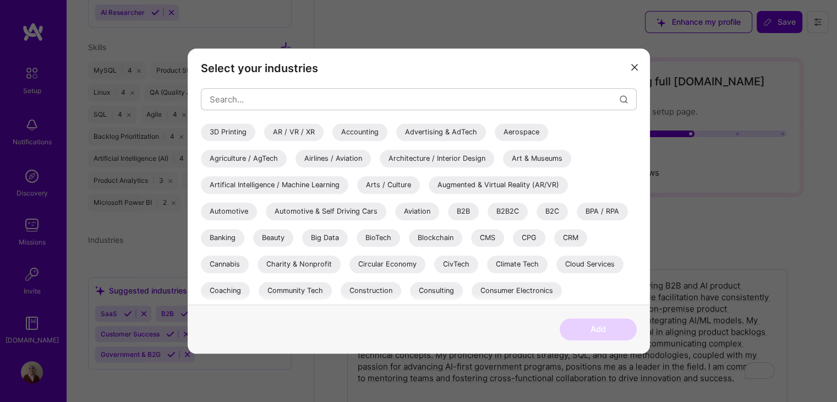
click at [459, 211] on div "B2B" at bounding box center [463, 212] width 31 height 18
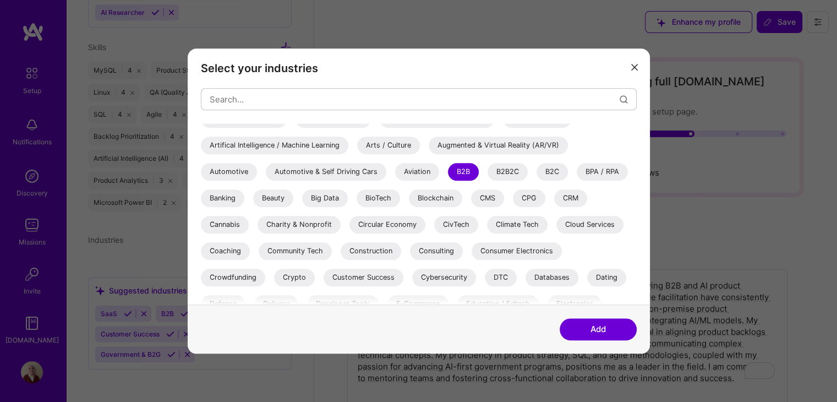
scroll to position [55, 0]
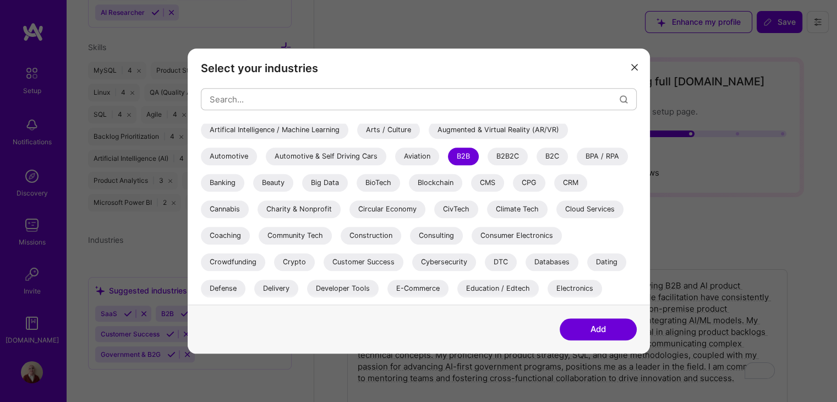
click at [438, 236] on div "Consulting" at bounding box center [436, 236] width 53 height 18
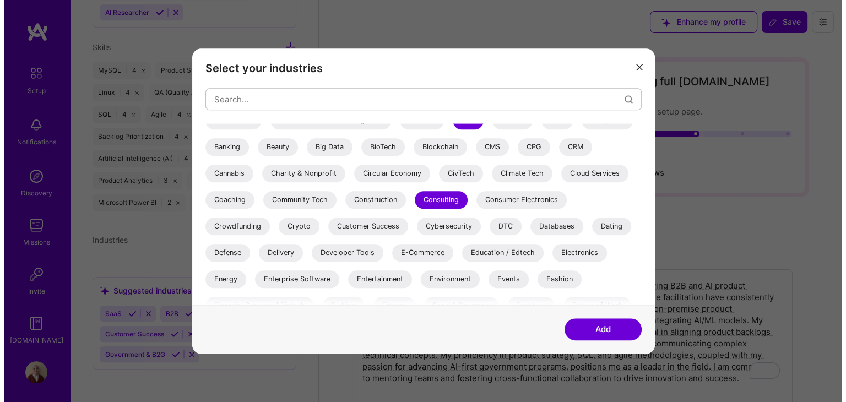
scroll to position [110, 0]
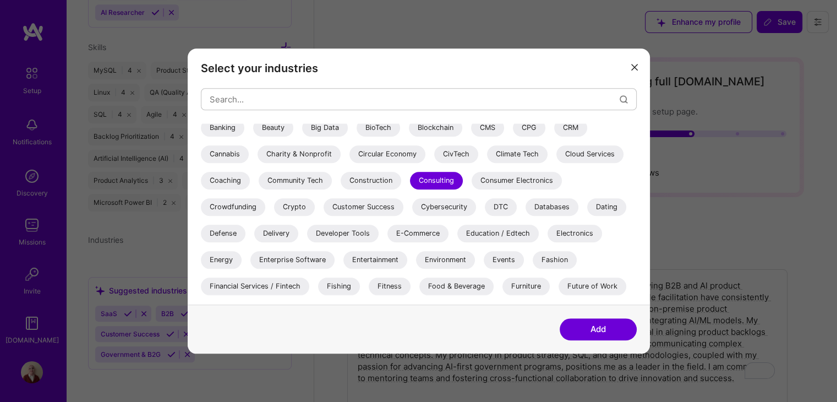
click at [311, 257] on div "Enterprise Software" at bounding box center [293, 260] width 84 height 18
click at [585, 328] on button "Add" at bounding box center [598, 329] width 77 height 22
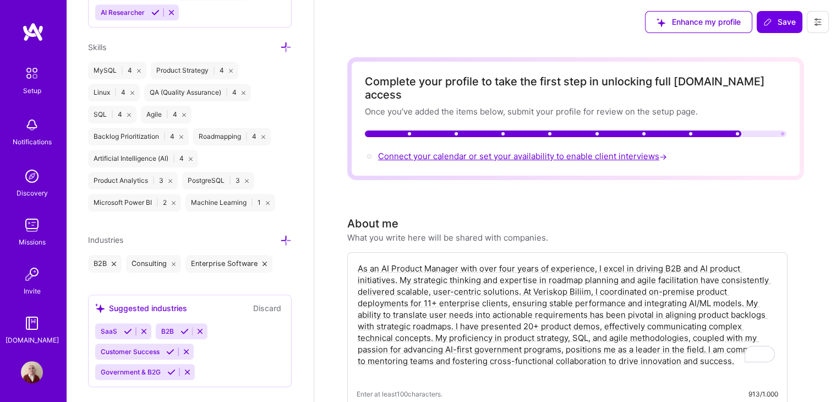
click at [517, 151] on span "Connect your calendar or set your availability to enable client interviews →" at bounding box center [523, 156] width 291 height 10
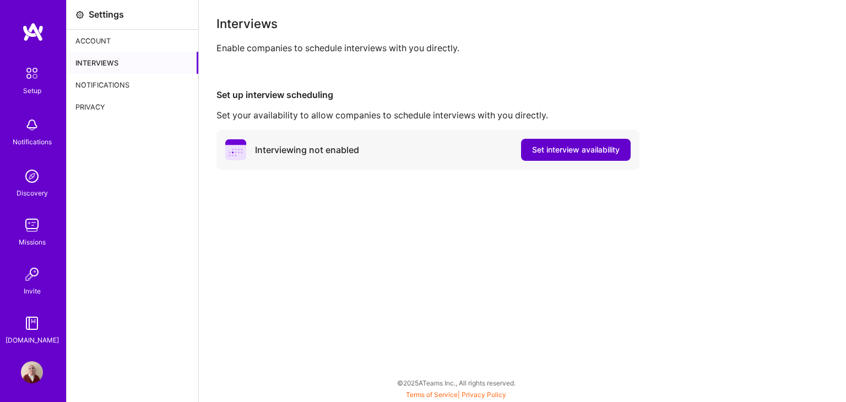
click at [545, 154] on span "Set interview availability" at bounding box center [576, 149] width 88 height 11
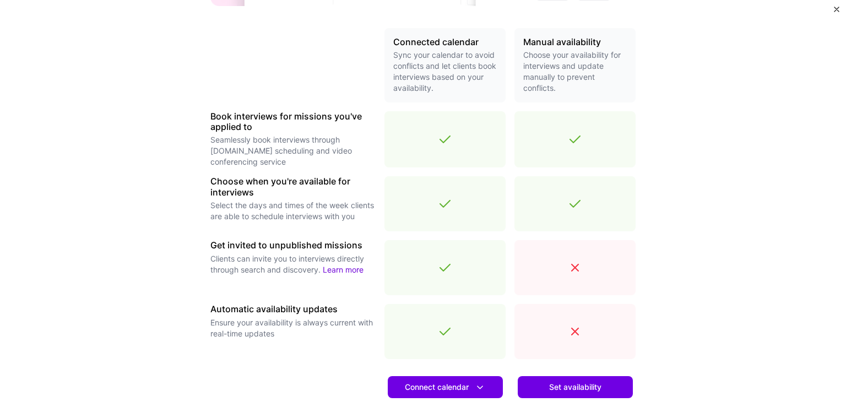
scroll to position [330, 0]
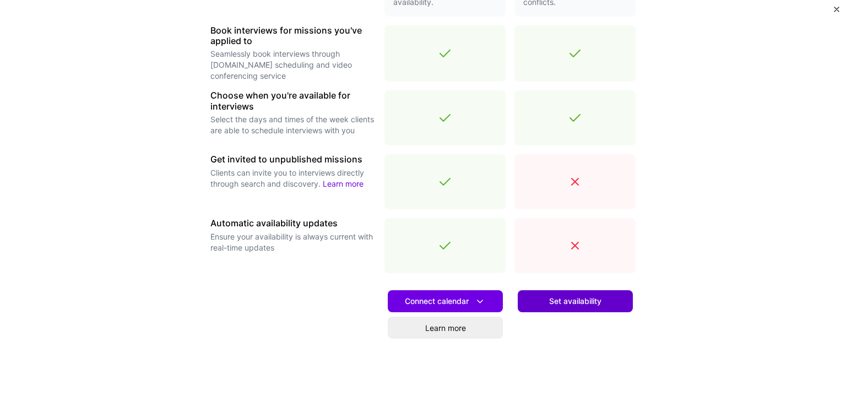
click at [569, 303] on span "Set availability" at bounding box center [575, 301] width 52 height 11
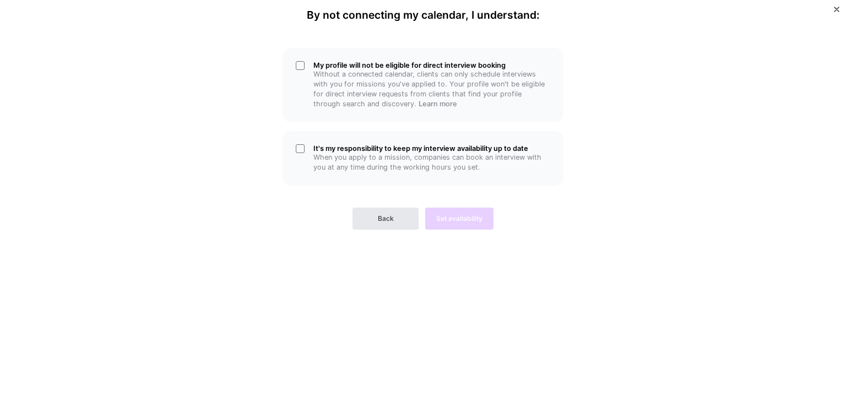
click at [393, 222] on span "Back" at bounding box center [386, 219] width 16 height 10
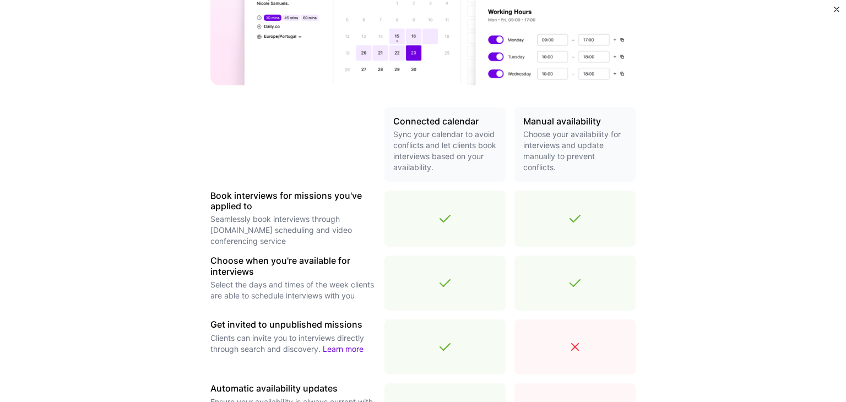
scroll to position [220, 0]
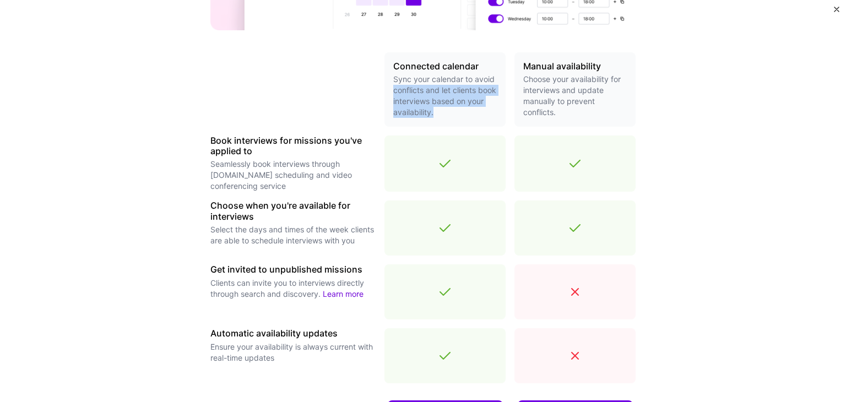
drag, startPoint x: 462, startPoint y: 113, endPoint x: 387, endPoint y: 86, distance: 80.4
click at [387, 86] on div "Connected calendar Sync your calendar to avoid conflicts and let clients book i…" at bounding box center [444, 89] width 121 height 74
click at [432, 106] on p "Sync your calendar to avoid conflicts and let clients book interviews based on …" at bounding box center [445, 96] width 104 height 44
drag, startPoint x: 460, startPoint y: 113, endPoint x: 388, endPoint y: 82, distance: 78.9
click at [388, 82] on div "Connected calendar Sync your calendar to avoid conflicts and let clients book i…" at bounding box center [444, 89] width 121 height 74
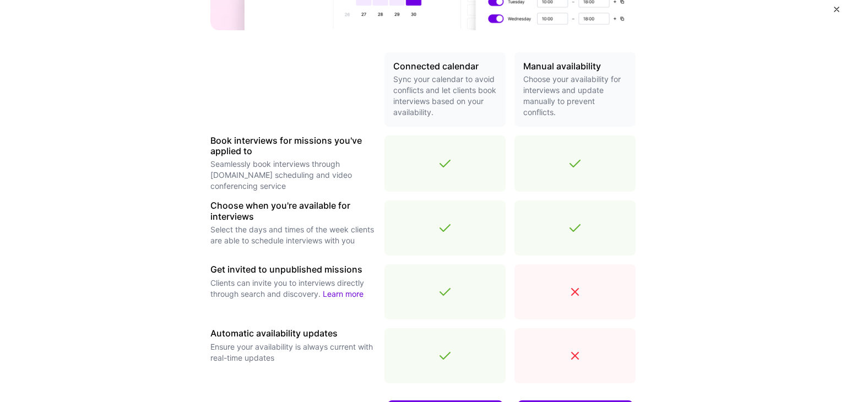
click at [359, 183] on div "Book interviews for missions you've applied to Seamlessly book interviews throu…" at bounding box center [292, 163] width 165 height 56
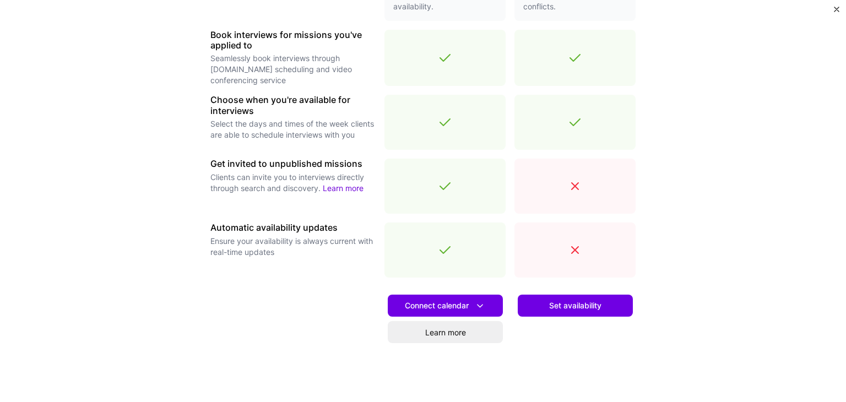
scroll to position [330, 0]
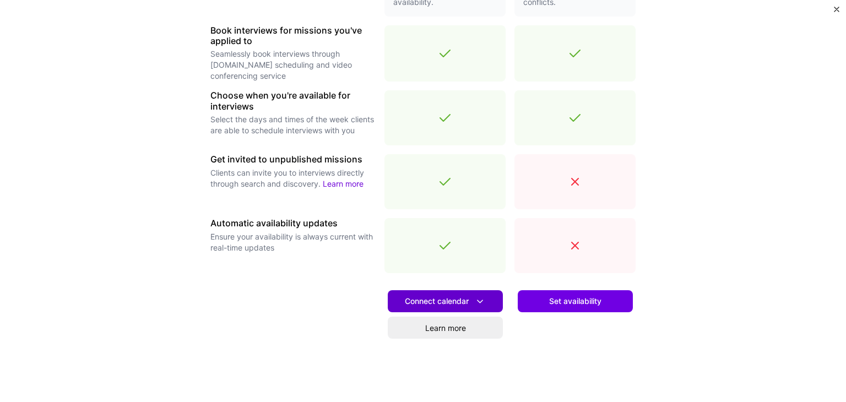
click at [405, 296] on span "Connect calendar" at bounding box center [445, 302] width 81 height 12
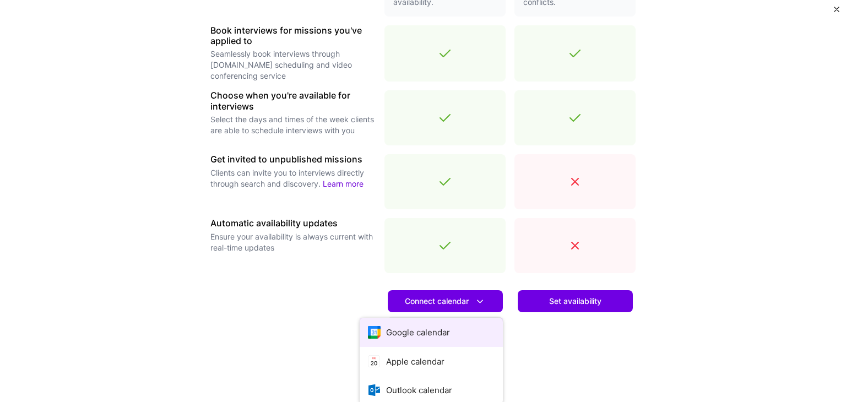
click at [420, 338] on button "Google calendar" at bounding box center [431, 332] width 143 height 29
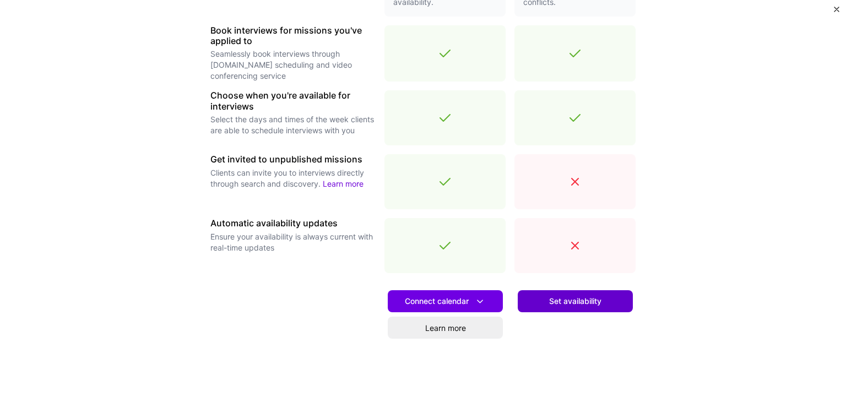
click at [562, 303] on span "Set availability" at bounding box center [575, 301] width 52 height 11
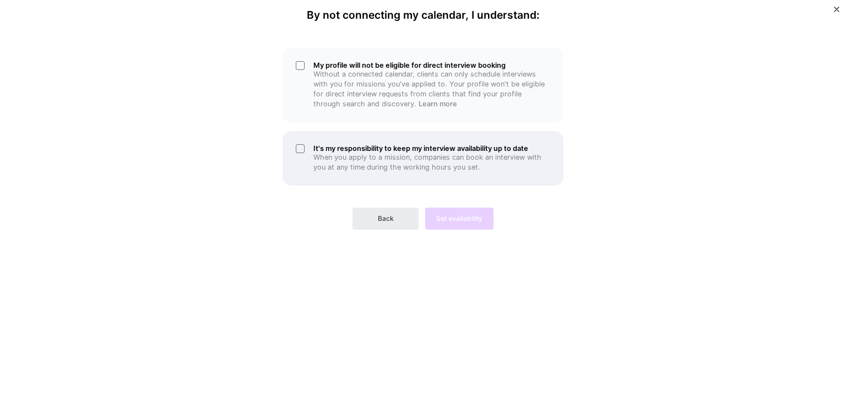
click at [478, 173] on div "It's my responsibility to keep my interview availability up to date When you ap…" at bounding box center [422, 158] width 281 height 55
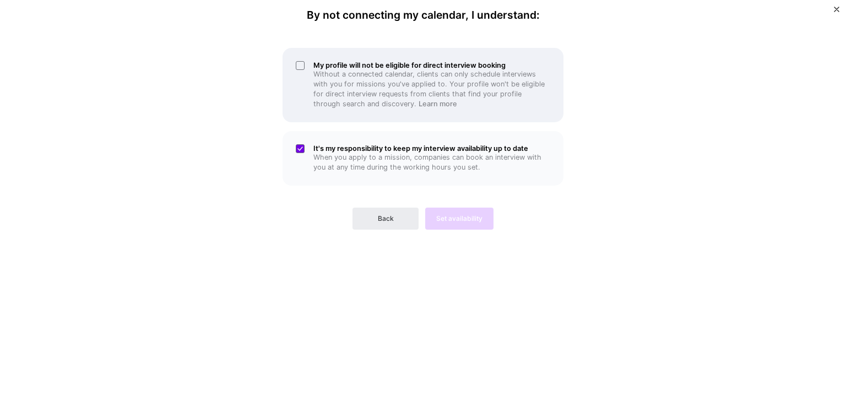
click at [465, 115] on div "My profile will not be eligible for direct interview booking Without a connecte…" at bounding box center [422, 85] width 281 height 74
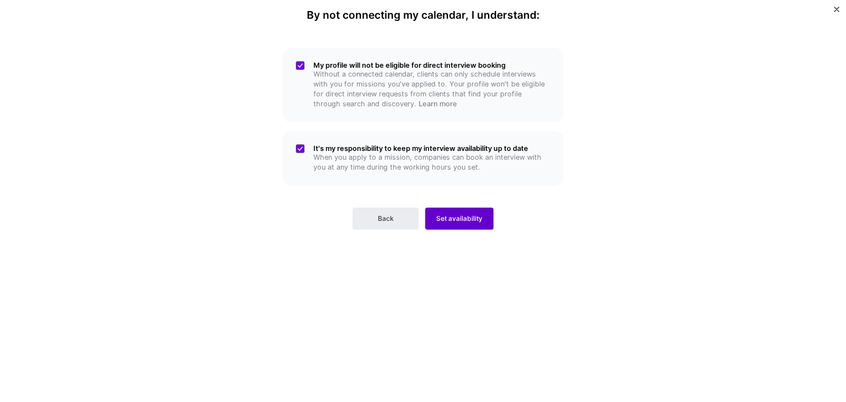
click at [462, 223] on span "Set availability" at bounding box center [459, 219] width 46 height 10
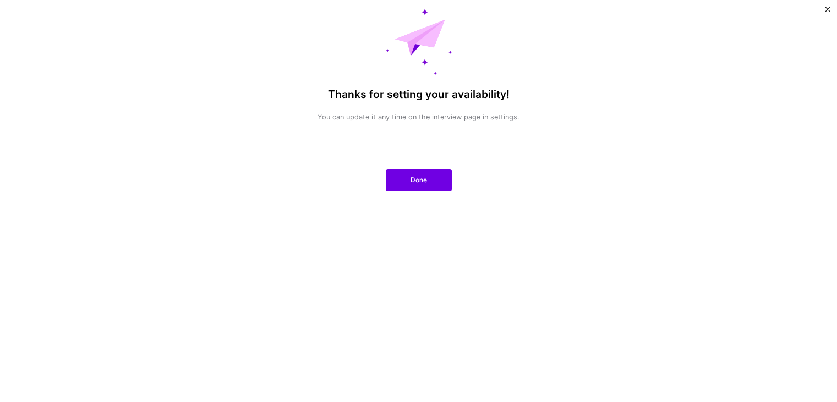
click at [208, 181] on div "Thanks for setting your availability! You can update it any time on the intervi…" at bounding box center [418, 201] width 837 height 402
click at [424, 173] on button "Done" at bounding box center [419, 180] width 66 height 22
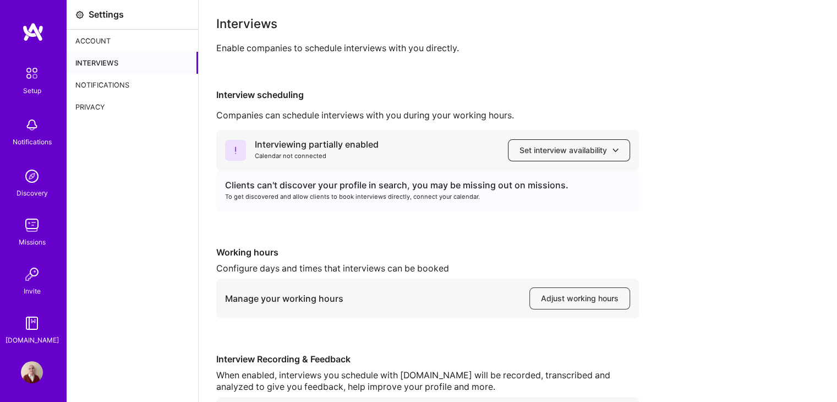
click at [568, 156] on button "Set interview availability" at bounding box center [569, 150] width 122 height 22
click at [425, 178] on div "Clients can't discover your profile in search, you may be missing out on missio…" at bounding box center [427, 191] width 423 height 41
click at [336, 144] on div "Interviewing partially enabled" at bounding box center [317, 145] width 124 height 12
click at [226, 148] on icon at bounding box center [235, 150] width 21 height 21
click at [274, 161] on div "Calendar not connected" at bounding box center [317, 156] width 124 height 12
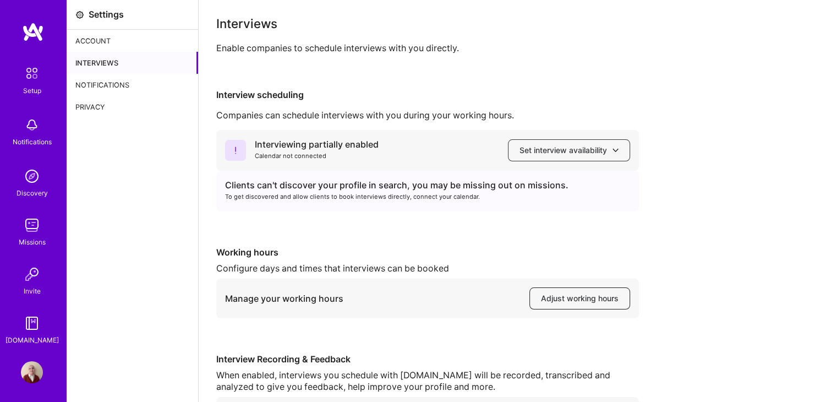
click at [565, 302] on span "Adjust working hours" at bounding box center [580, 298] width 78 height 11
click at [81, 59] on div "Interviews" at bounding box center [133, 63] width 132 height 22
click at [105, 84] on div "Notifications" at bounding box center [133, 85] width 132 height 22
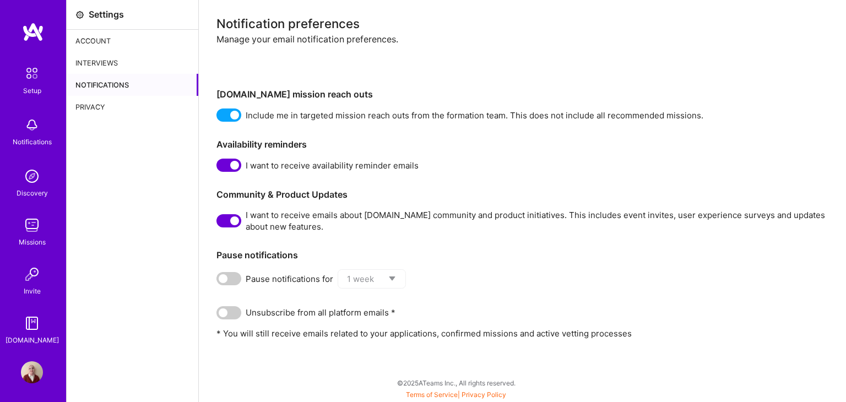
click at [97, 102] on div "Privacy" at bounding box center [133, 107] width 132 height 22
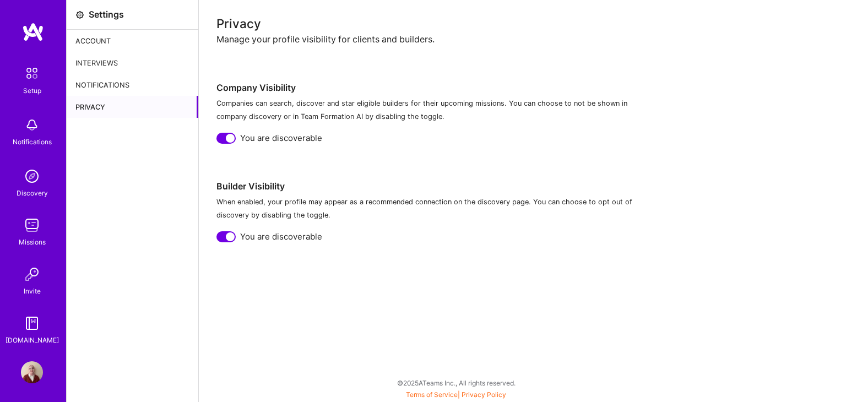
click at [35, 322] on img at bounding box center [32, 323] width 22 height 22
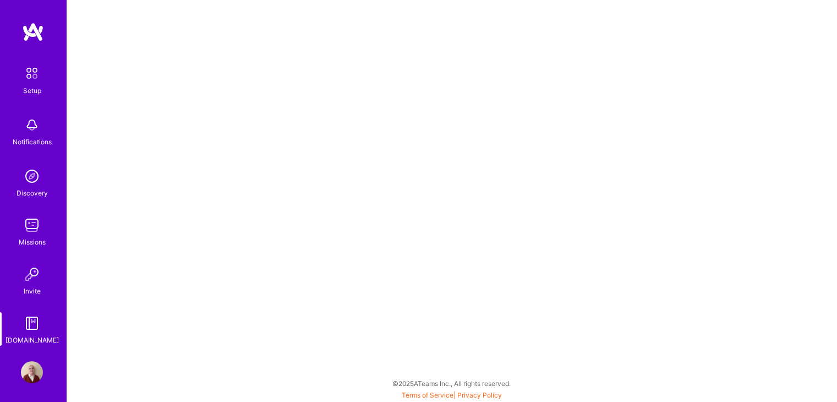
scroll to position [3, 0]
click at [35, 188] on div "Discovery" at bounding box center [32, 193] width 31 height 12
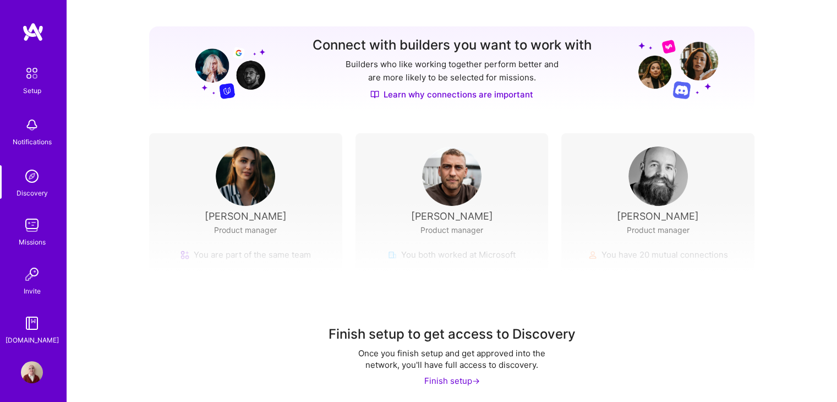
scroll to position [124, 0]
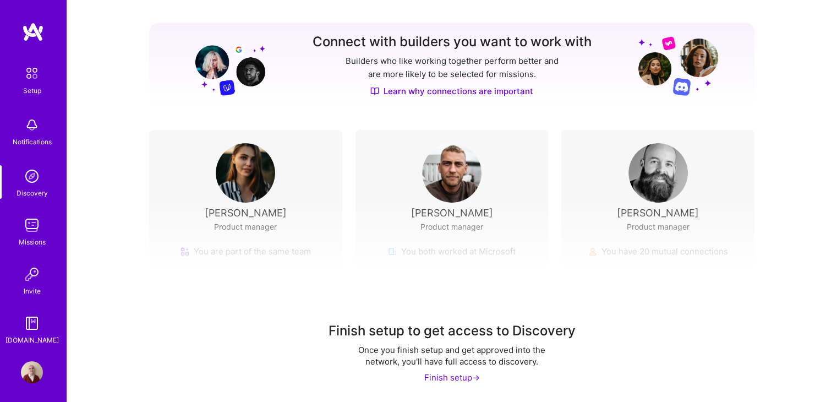
click at [454, 375] on div "Finish setup ->" at bounding box center [453, 378] width 56 height 12
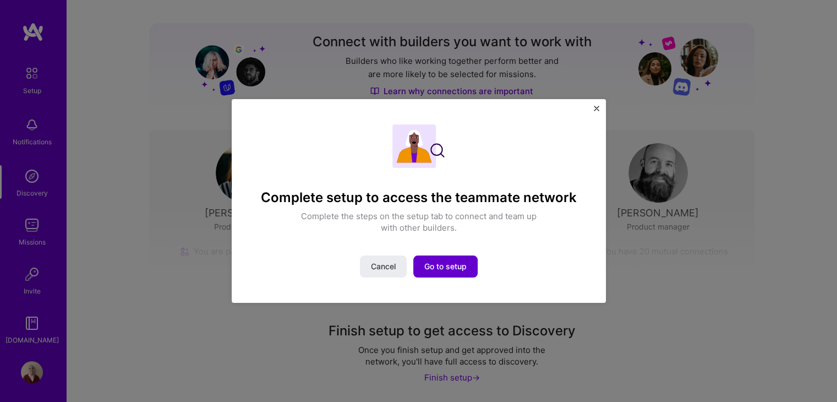
click at [456, 264] on span "Go to setup" at bounding box center [446, 266] width 42 height 11
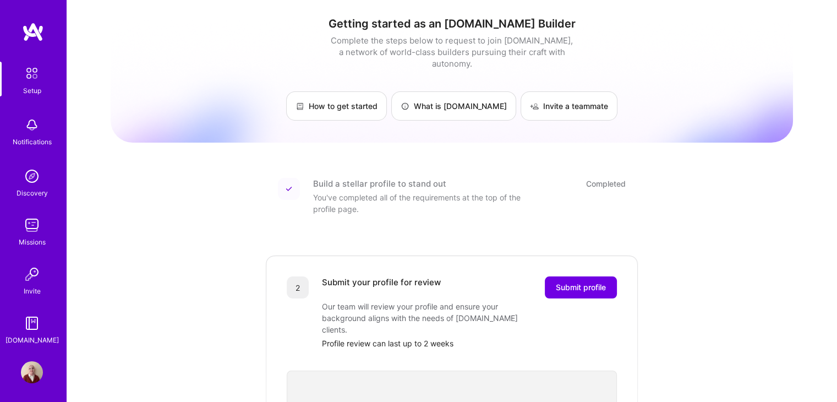
scroll to position [55, 0]
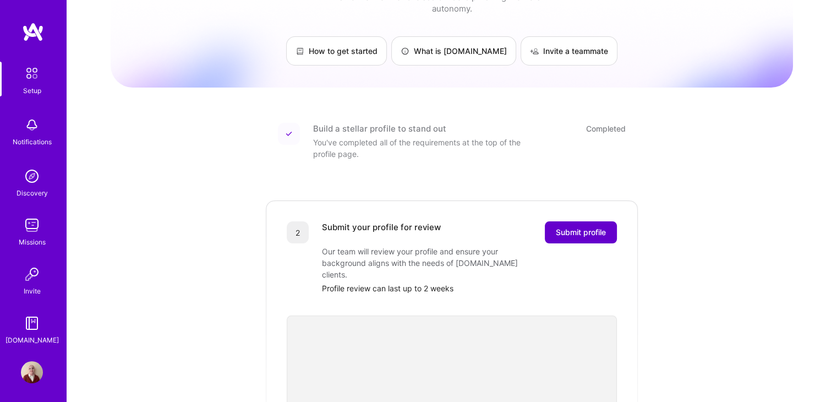
click at [573, 227] on span "Submit profile" at bounding box center [581, 232] width 50 height 11
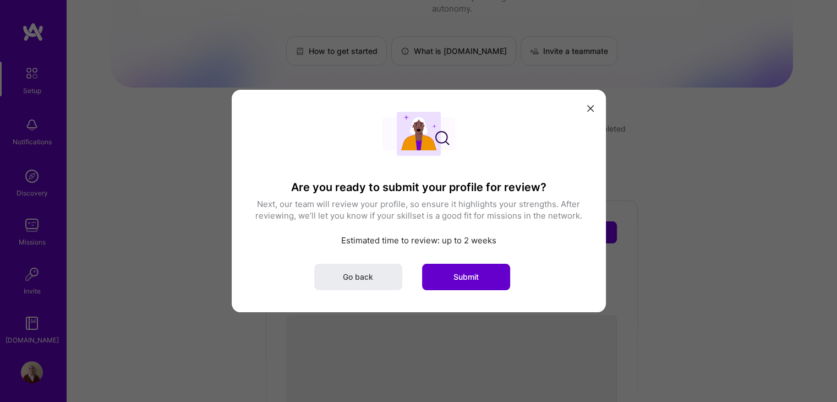
click at [475, 271] on span "Submit" at bounding box center [466, 276] width 25 height 11
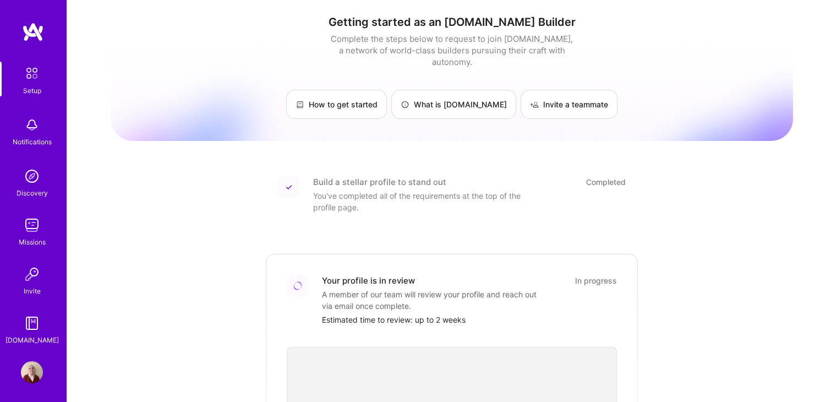
scroll to position [0, 0]
